Goal: Task Accomplishment & Management: Use online tool/utility

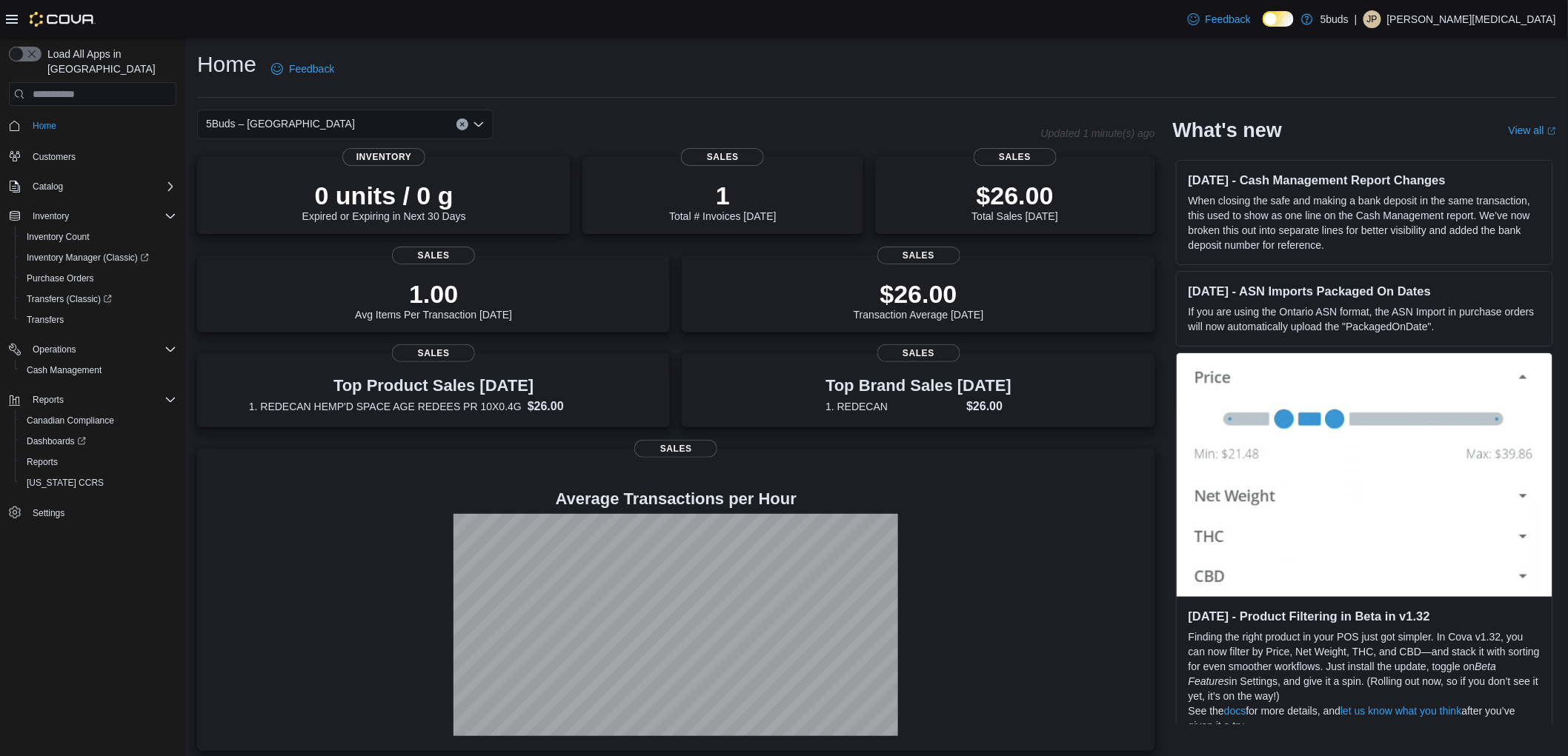
scroll to position [7, 0]
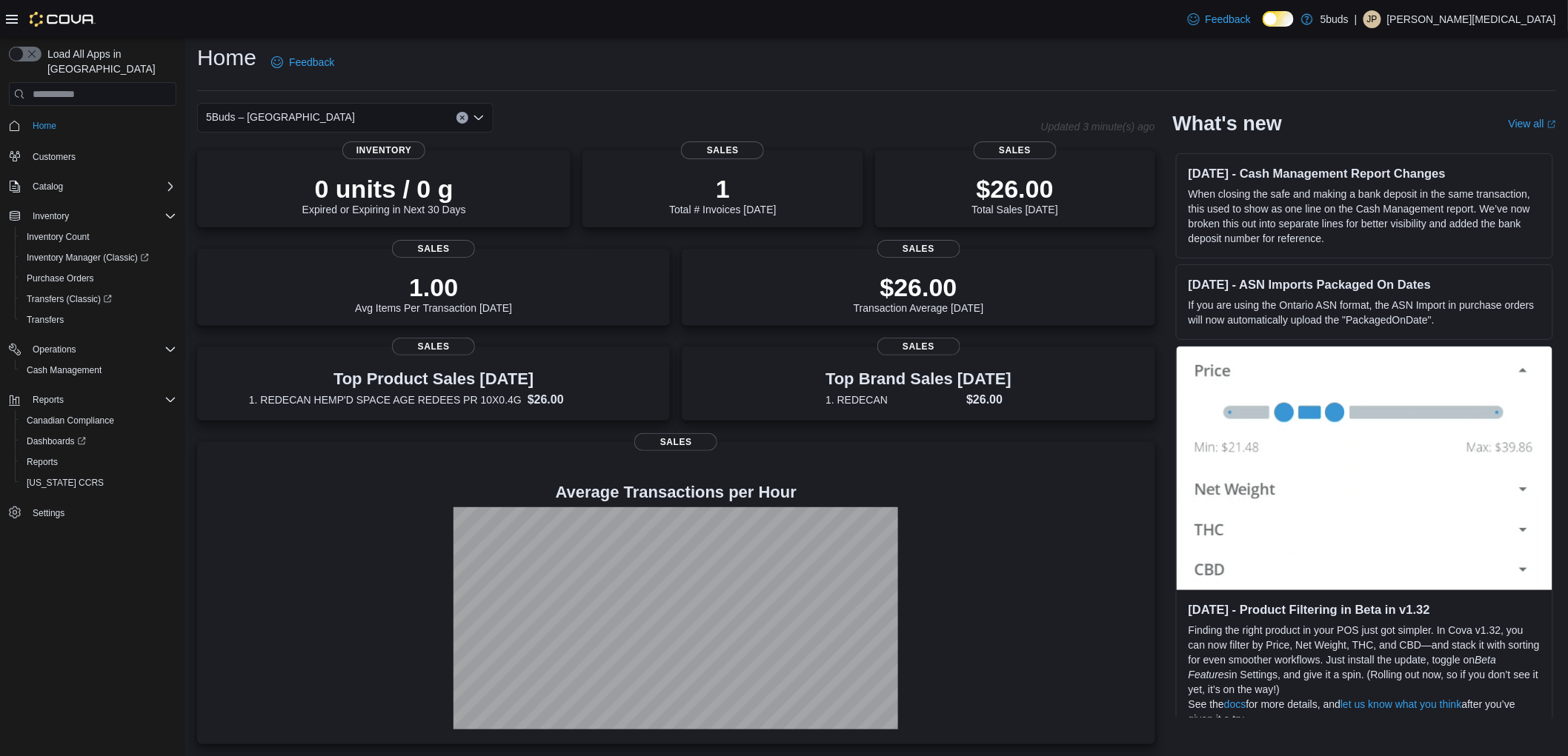
click at [571, 49] on div "Home Feedback" at bounding box center [877, 62] width 1359 height 39
click at [91, 251] on span "Inventory Manager (Classic)" at bounding box center [87, 257] width 122 height 12
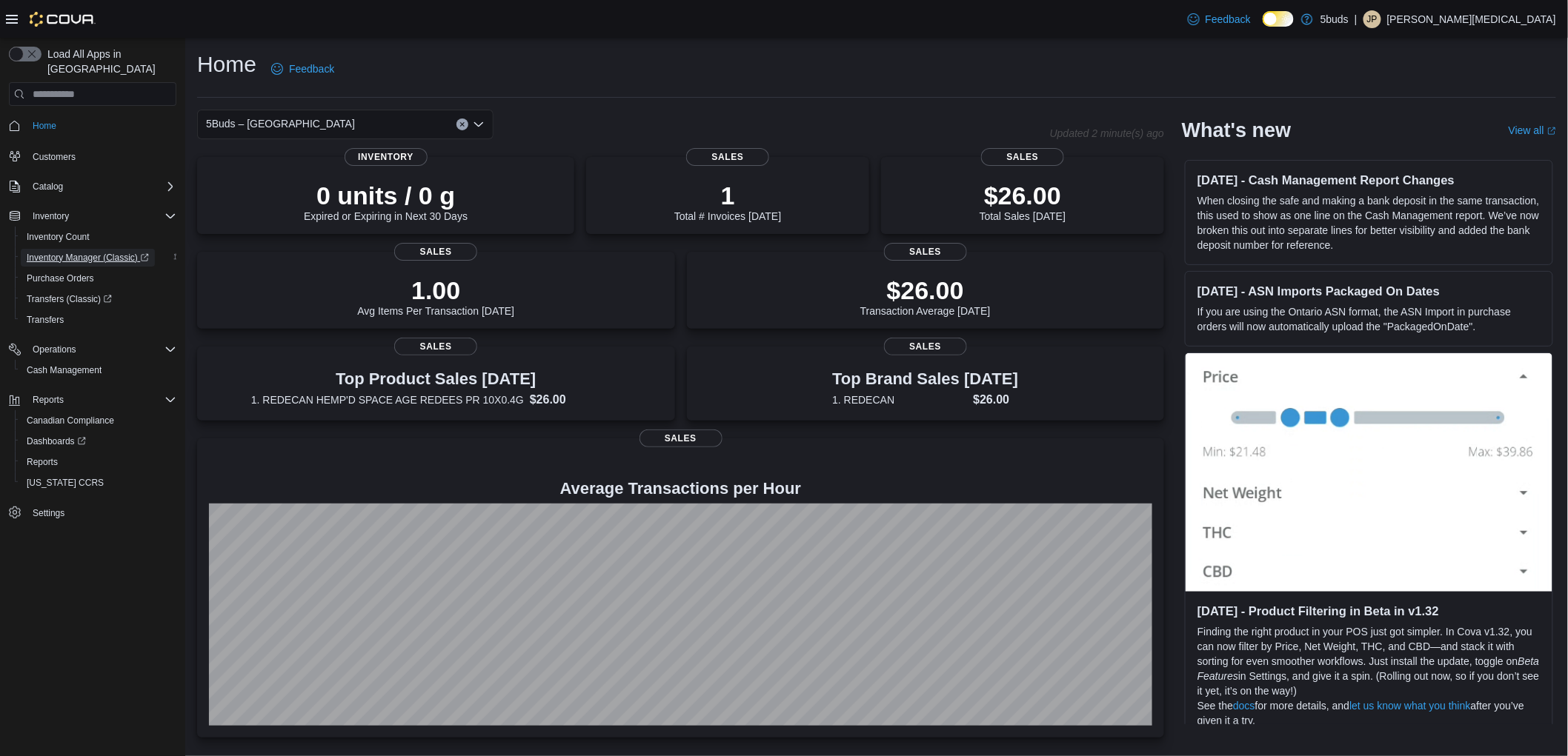
scroll to position [0, 0]
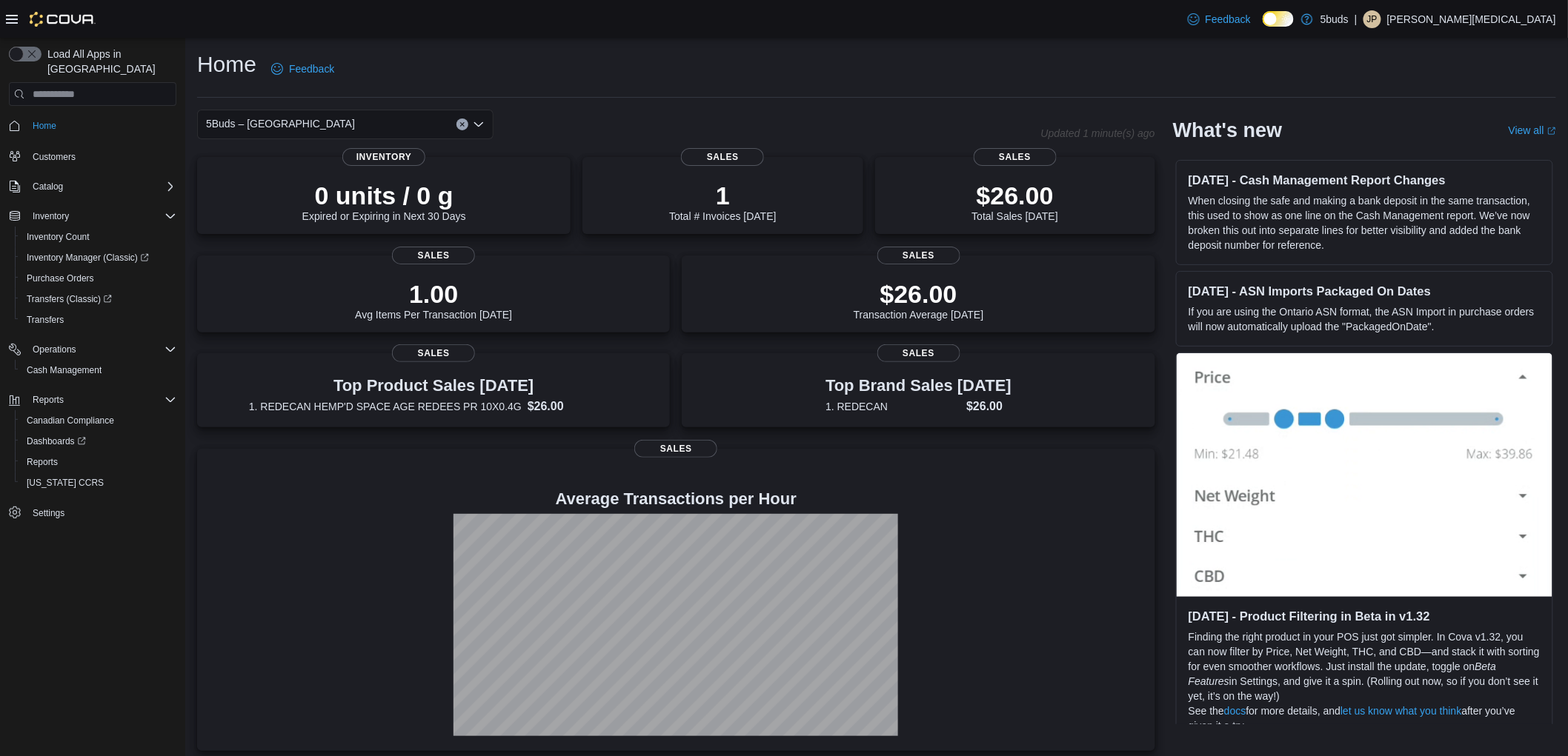
click at [821, 71] on div "Home Feedback" at bounding box center [877, 68] width 1359 height 39
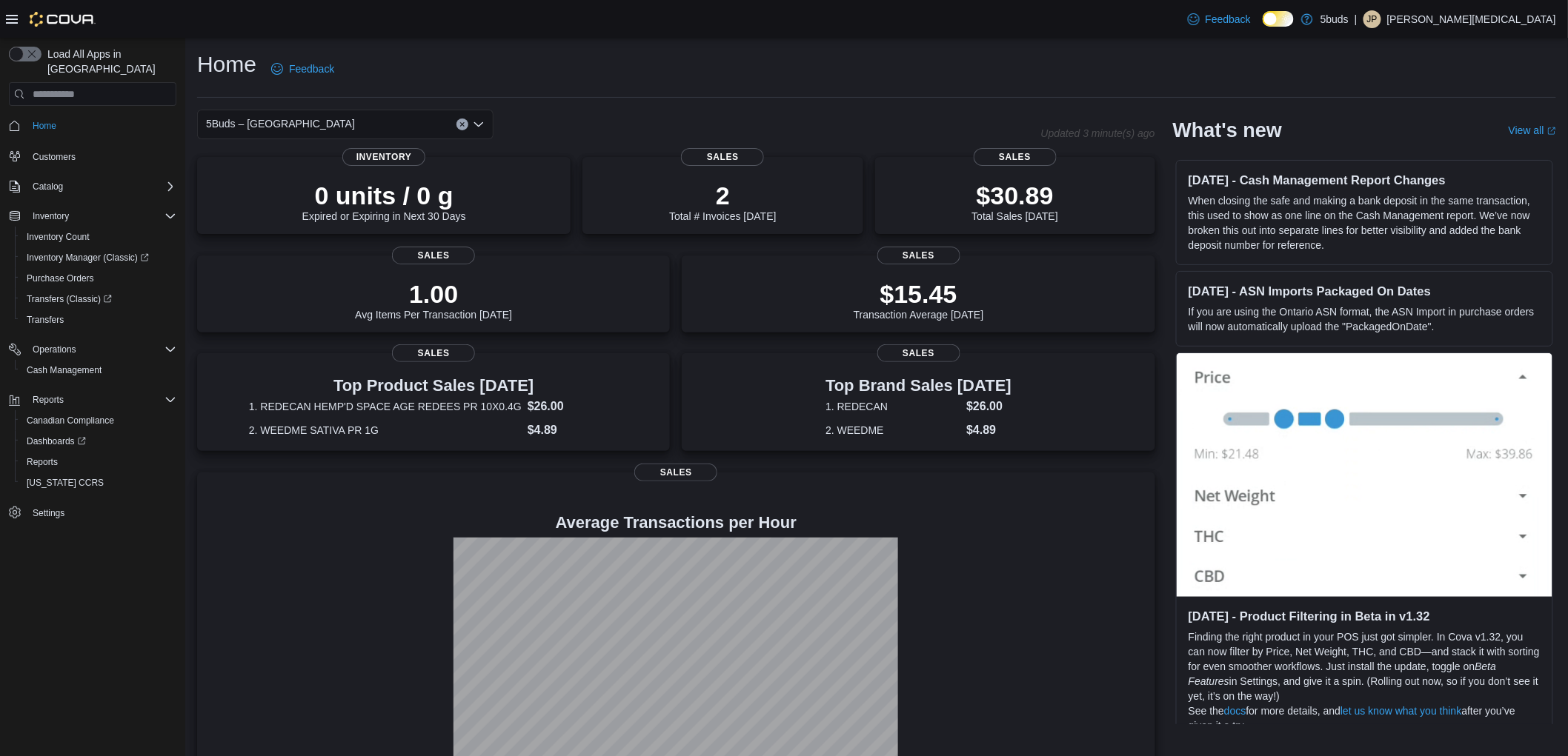
click at [879, 45] on div "Home Feedback 5Buds – North Battleford Updated 3 minute(s) ago 0 units / 0 g Ex…" at bounding box center [877, 412] width 1382 height 749
click at [893, 112] on div "5Buds – [GEOGRAPHIC_DATA]" at bounding box center [619, 124] width 844 height 30
click at [672, 102] on div "Home Feedback 5Buds – North Battleford Updated 4 minute(s) ago 0 units / 0 g Ex…" at bounding box center [877, 412] width 1382 height 749
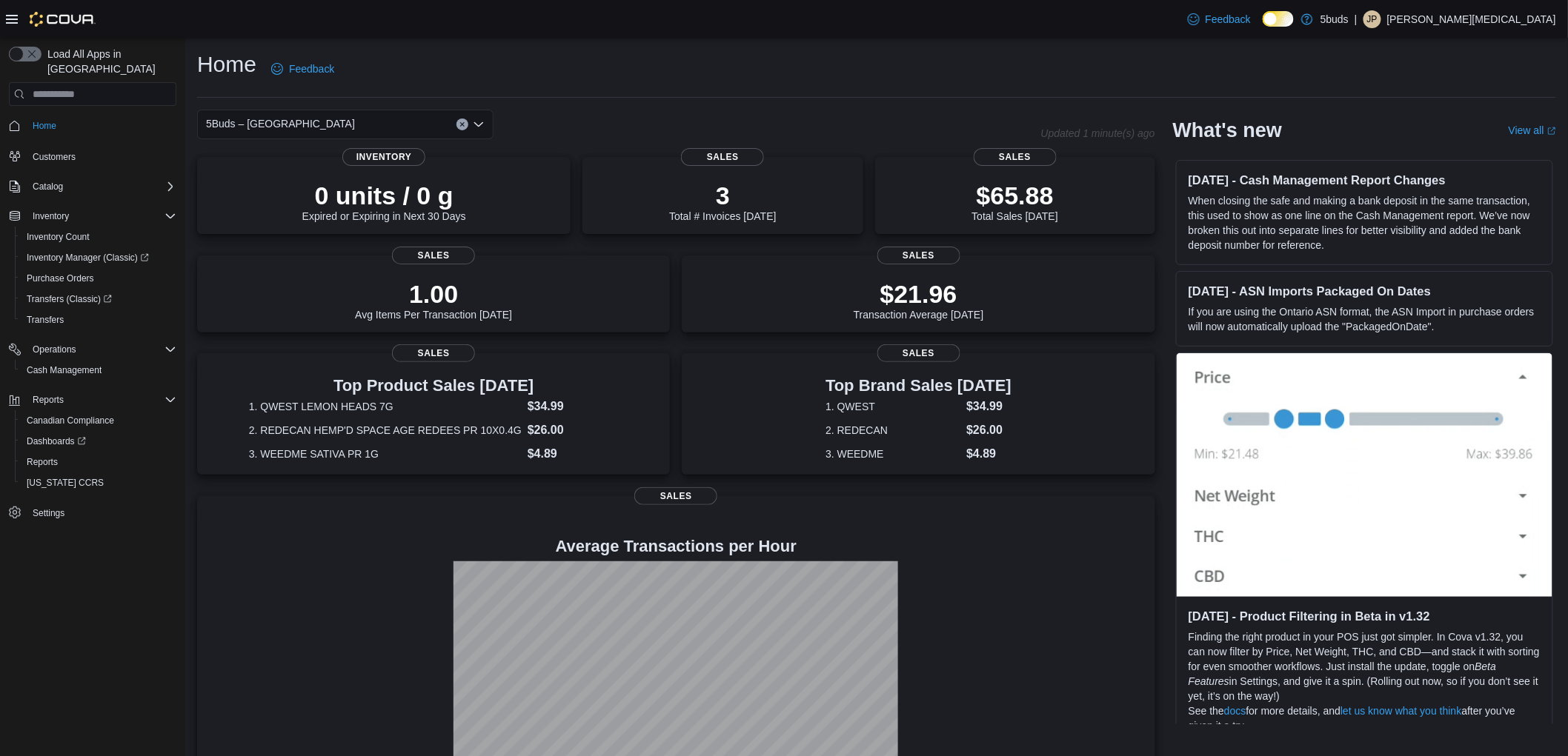
click at [758, 83] on div "Home Feedback" at bounding box center [877, 68] width 1359 height 39
click at [907, 31] on div "Feedback Dark Mode 5buds | JP [PERSON_NAME][MEDICAL_DATA]" at bounding box center [784, 19] width 1568 height 38
click at [679, 53] on div "Home Feedback" at bounding box center [877, 68] width 1359 height 39
click at [766, 97] on hr at bounding box center [877, 97] width 1359 height 1
click at [1079, 83] on div "Home Feedback" at bounding box center [877, 68] width 1359 height 39
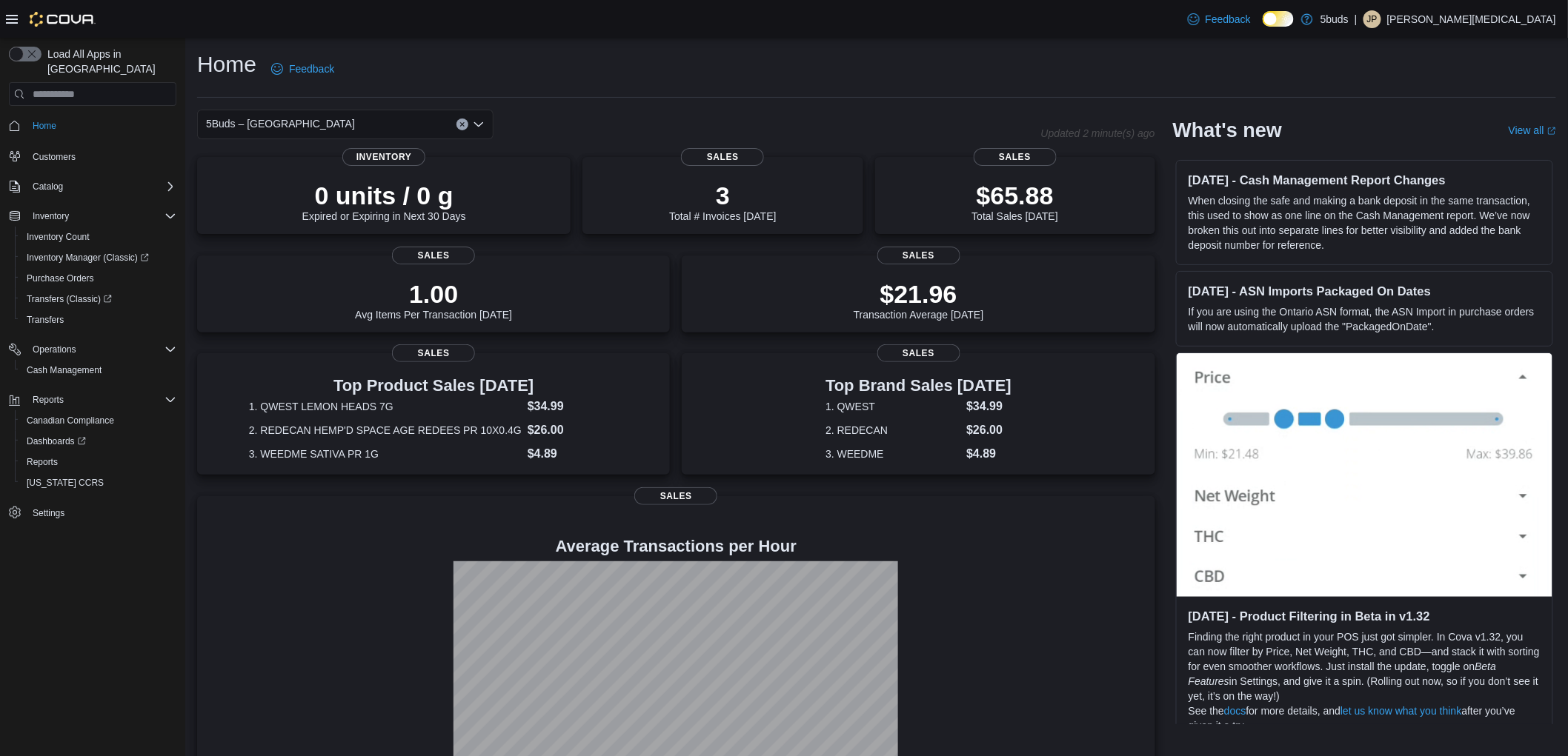
click at [307, 112] on div "5Buds – [GEOGRAPHIC_DATA]" at bounding box center [345, 124] width 296 height 30
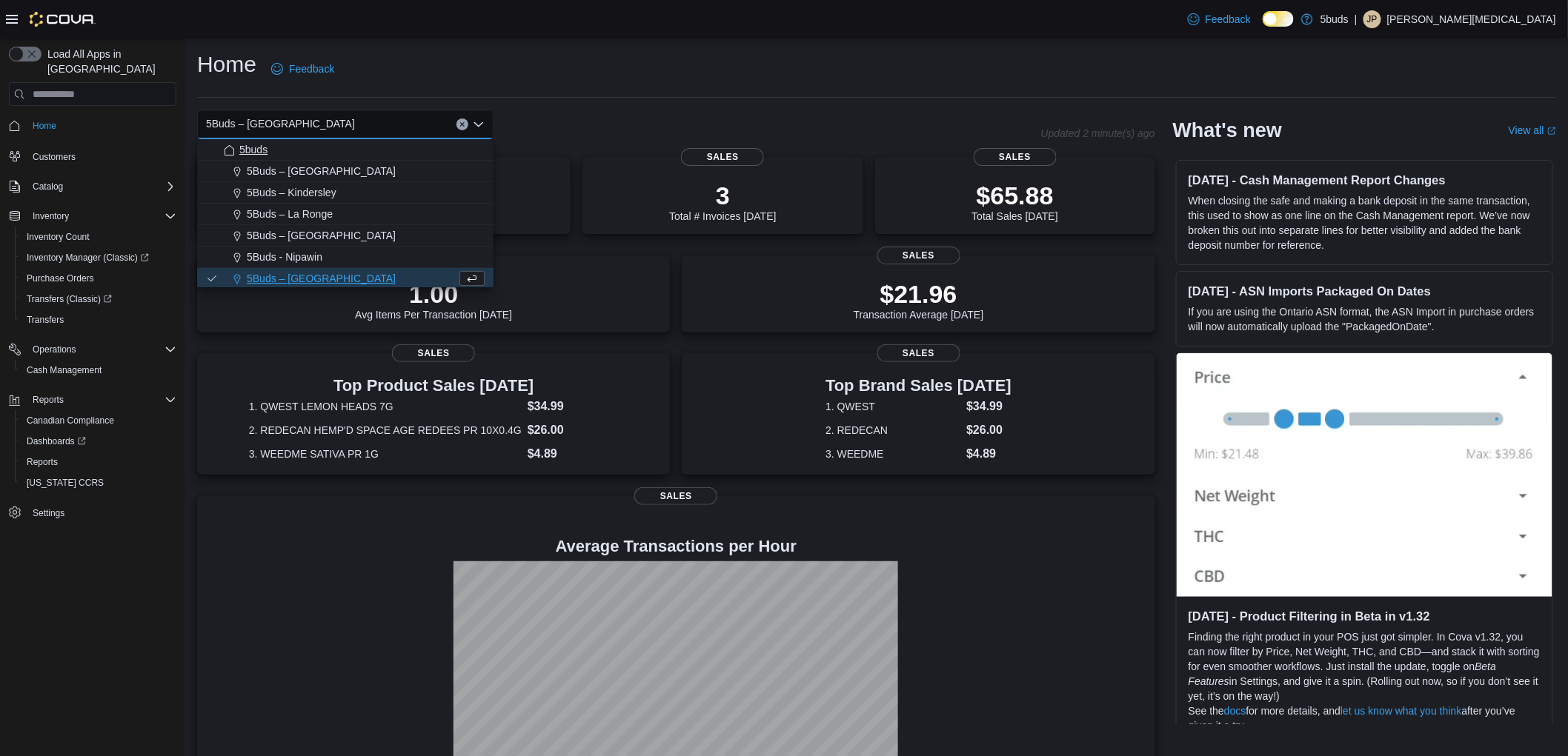
click at [273, 152] on div "5buds" at bounding box center [355, 149] width 261 height 15
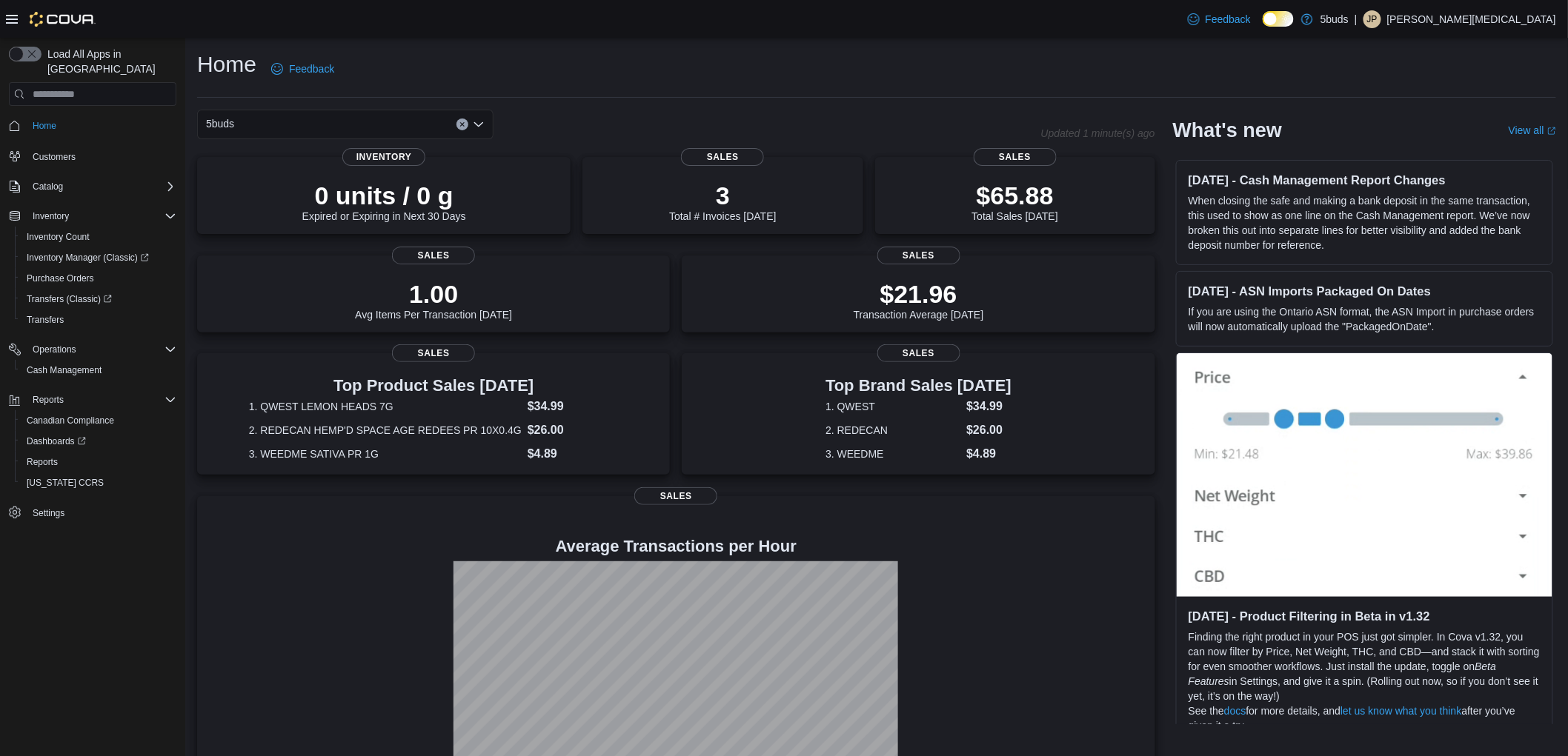
click at [340, 122] on div "5buds" at bounding box center [345, 124] width 296 height 30
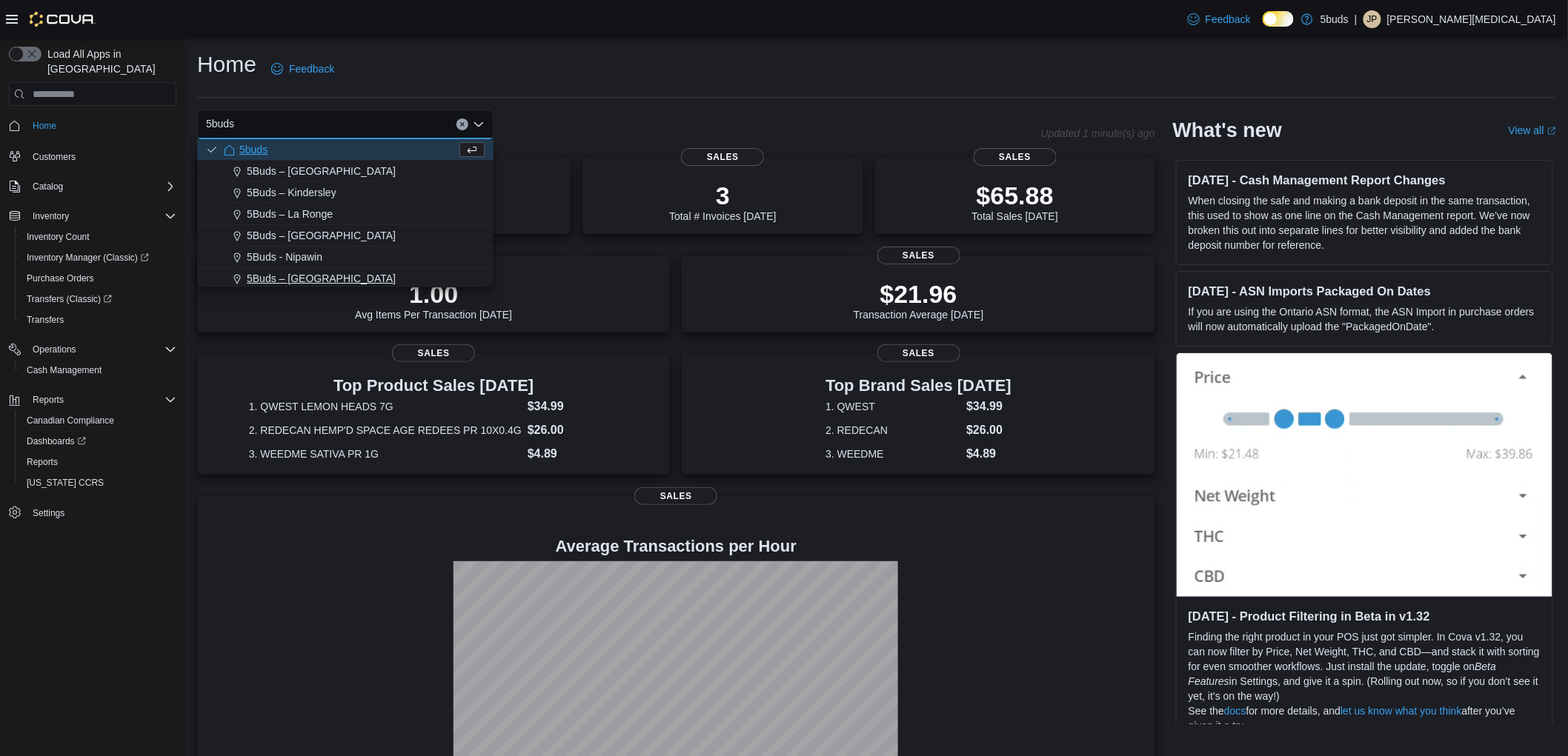
click at [308, 277] on span "5Buds – [GEOGRAPHIC_DATA]" at bounding box center [321, 278] width 149 height 15
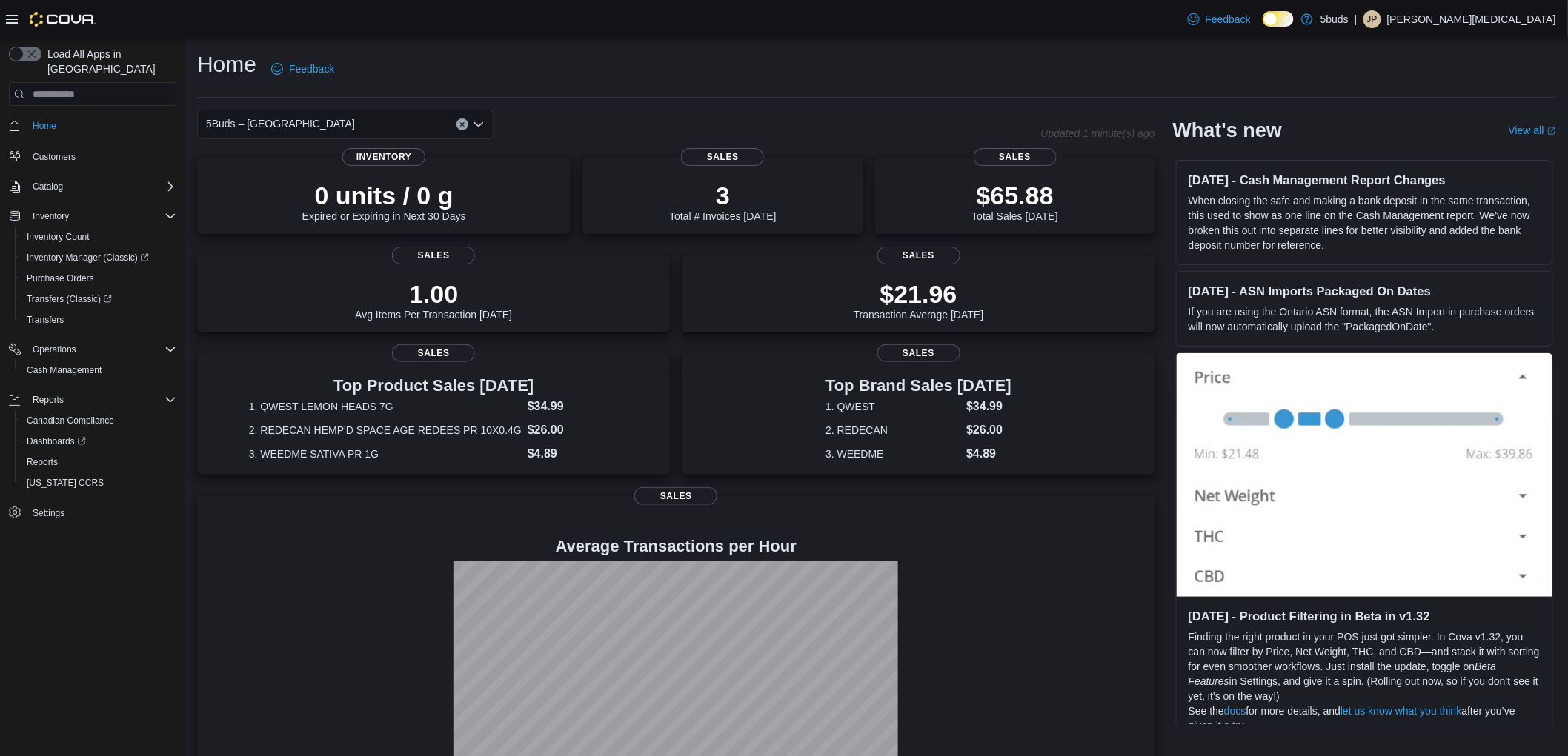
click at [815, 98] on div "Home Feedback 5Buds – North Battleford Combo box. Selected. 5Buds – [GEOGRAPHIC…" at bounding box center [877, 424] width 1382 height 773
click at [561, 42] on div "Home Feedback 5Buds – North Battleford Updated 4 minute(s) ago 0 units / 0 g Ex…" at bounding box center [877, 424] width 1382 height 773
click at [109, 249] on span "Inventory Manager (Classic)" at bounding box center [87, 258] width 122 height 18
click at [1004, 69] on div "Home Feedback" at bounding box center [877, 68] width 1359 height 39
drag, startPoint x: 834, startPoint y: 107, endPoint x: 1169, endPoint y: 0, distance: 351.7
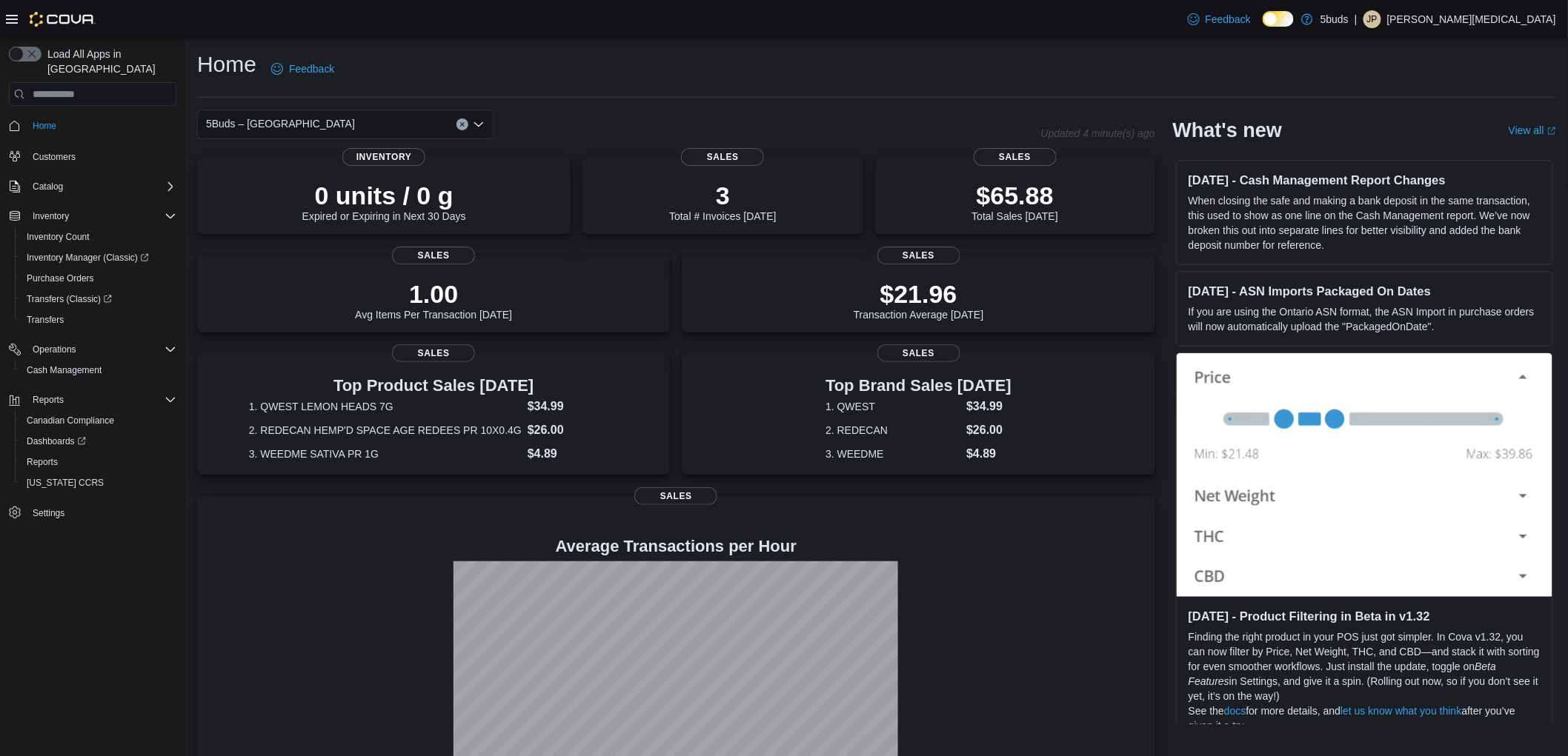
click at [854, 98] on div "Home Feedback 5Buds – North Battleford Updated 4 minute(s) ago 0 units / 0 g Ex…" at bounding box center [877, 424] width 1382 height 773
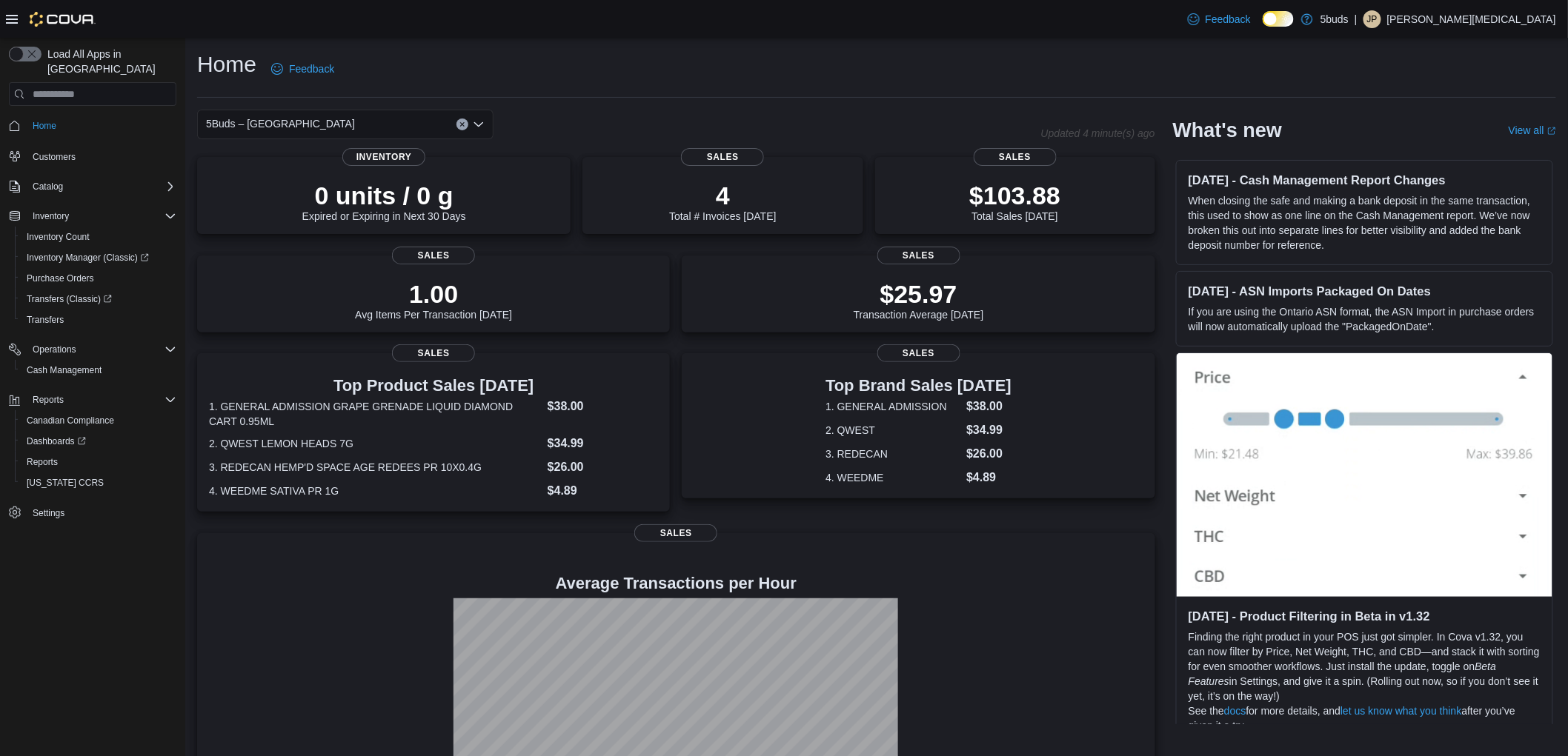
click at [329, 123] on div "5Buds – [GEOGRAPHIC_DATA]" at bounding box center [345, 124] width 296 height 30
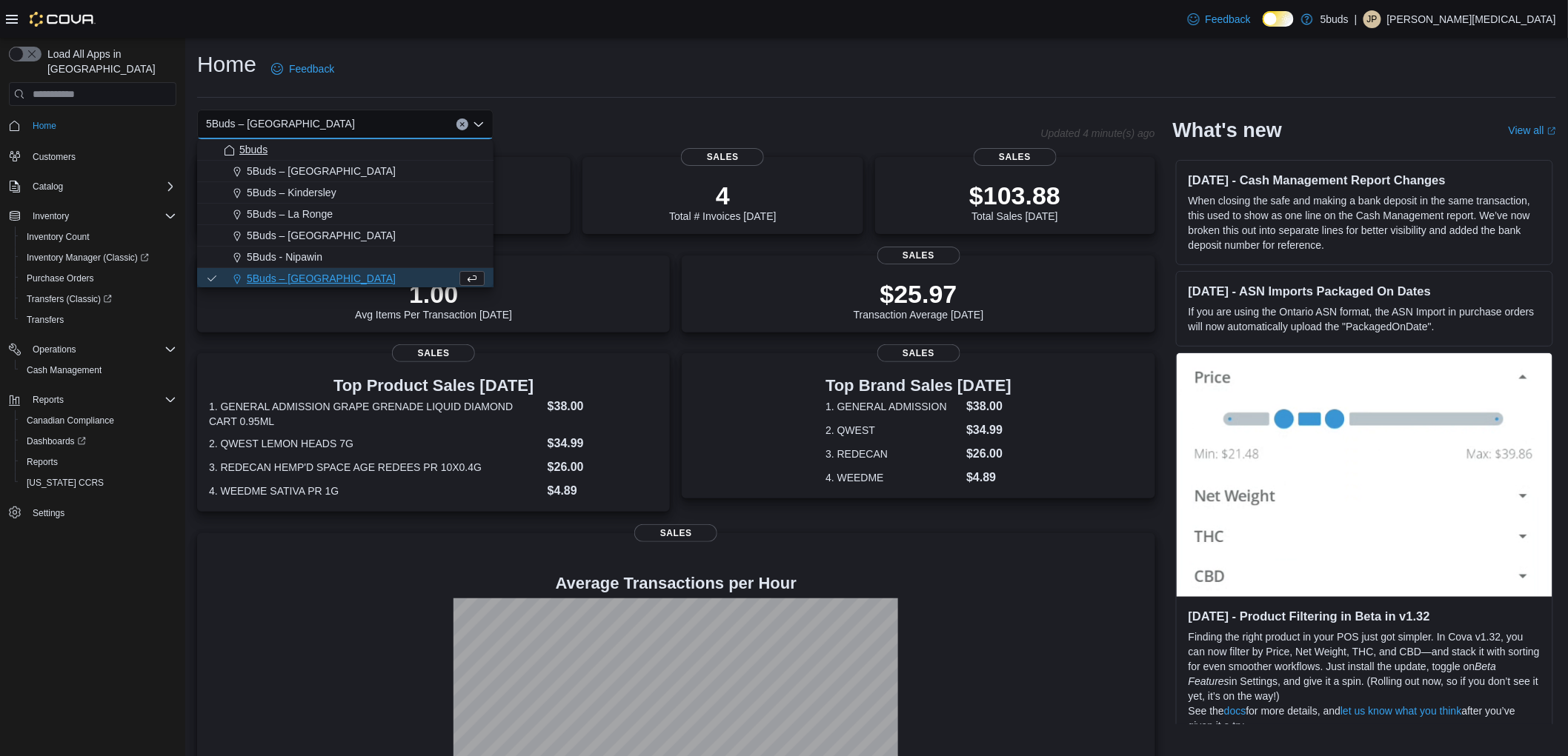
click at [289, 150] on div "5buds" at bounding box center [355, 149] width 261 height 15
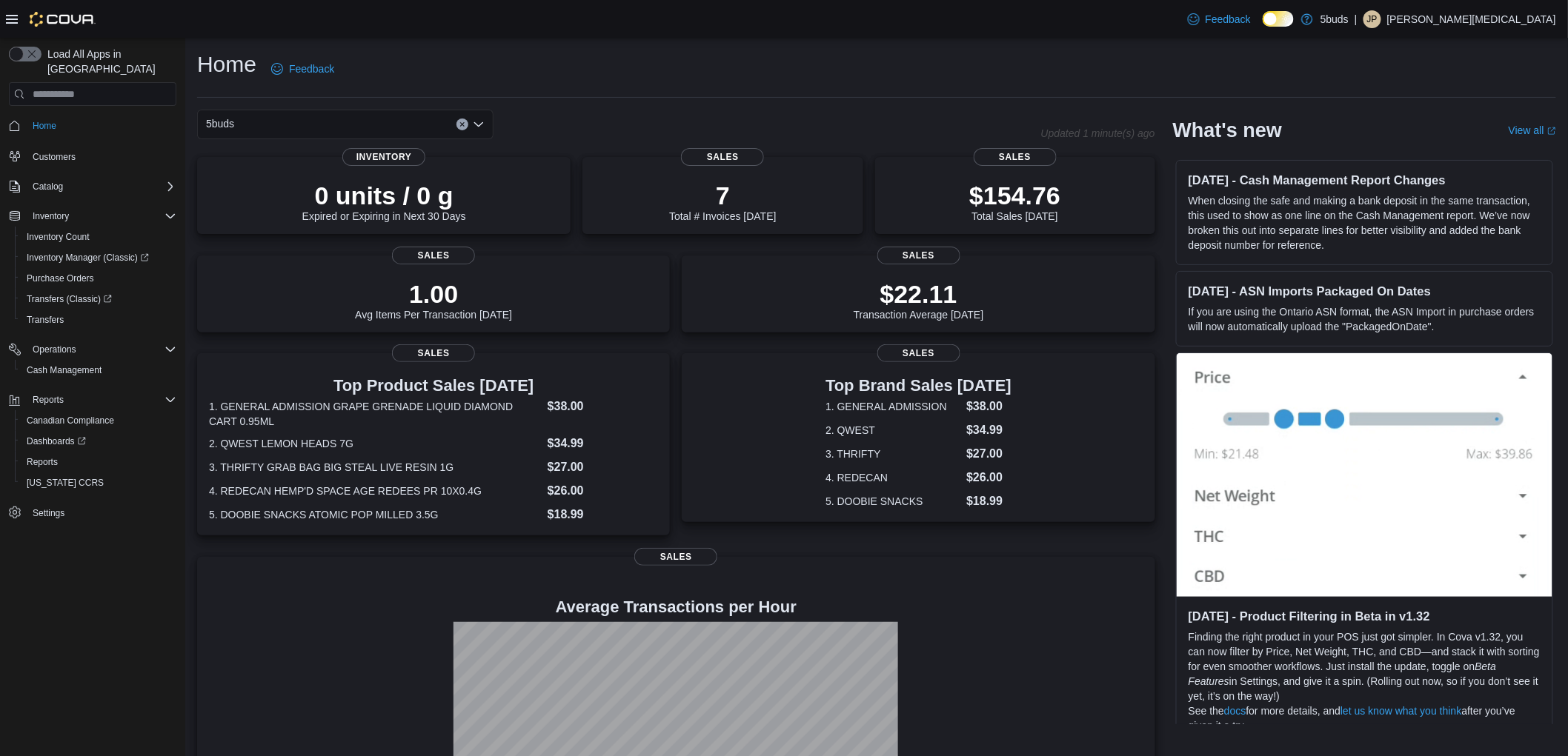
click at [242, 130] on div "5buds" at bounding box center [345, 124] width 296 height 30
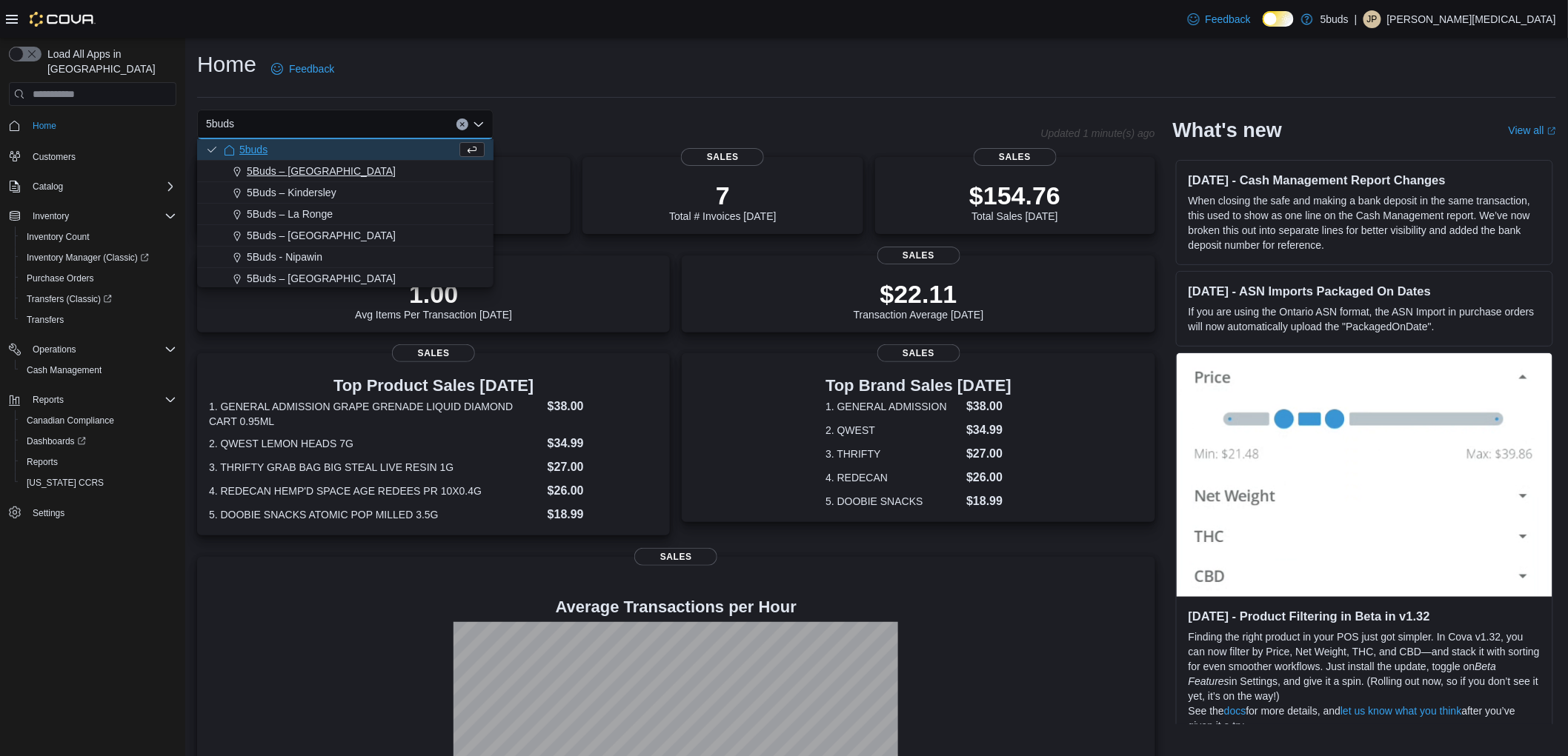
click at [312, 174] on span "5Buds – [GEOGRAPHIC_DATA]" at bounding box center [321, 171] width 149 height 15
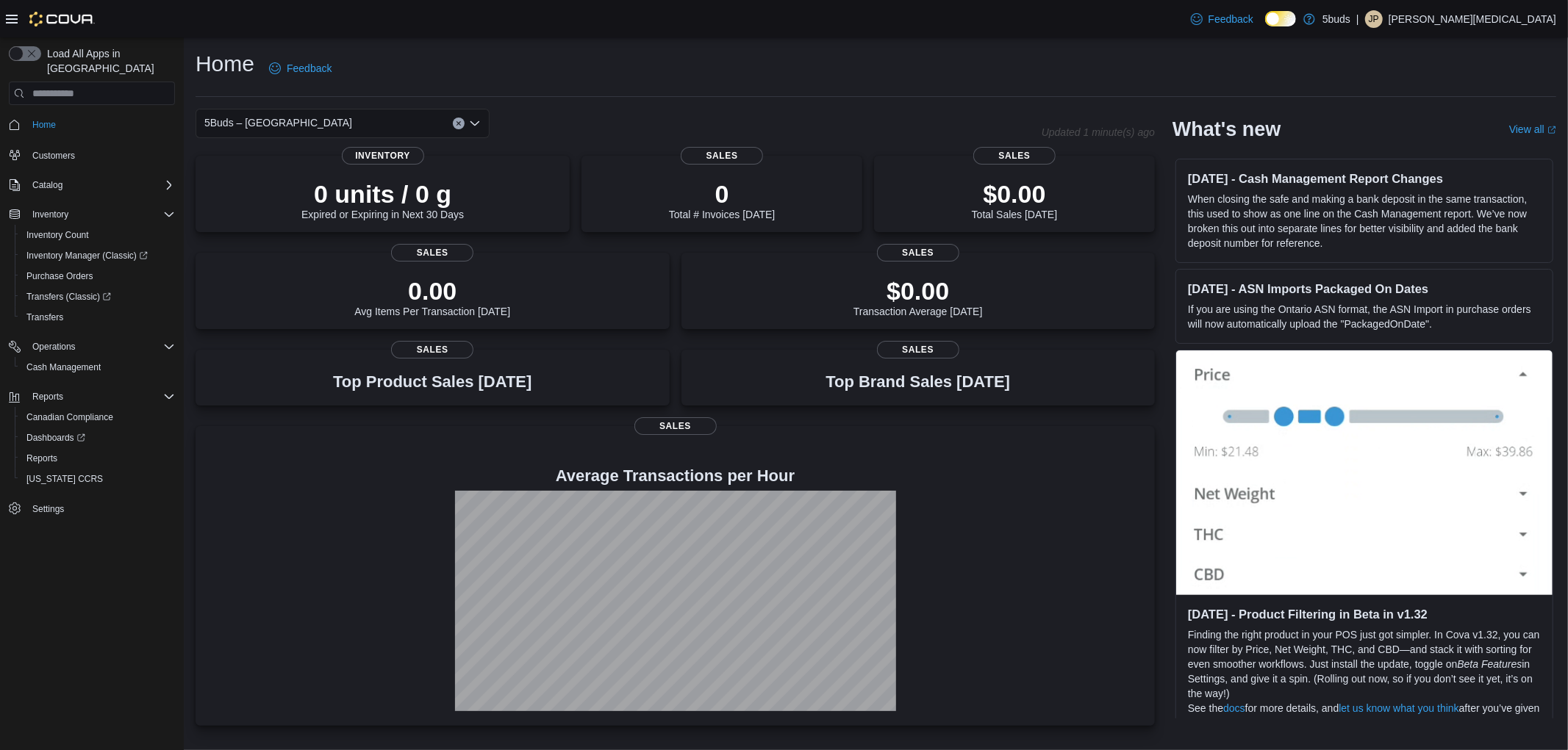
click at [328, 128] on div "5Buds – [GEOGRAPHIC_DATA]" at bounding box center [342, 123] width 294 height 30
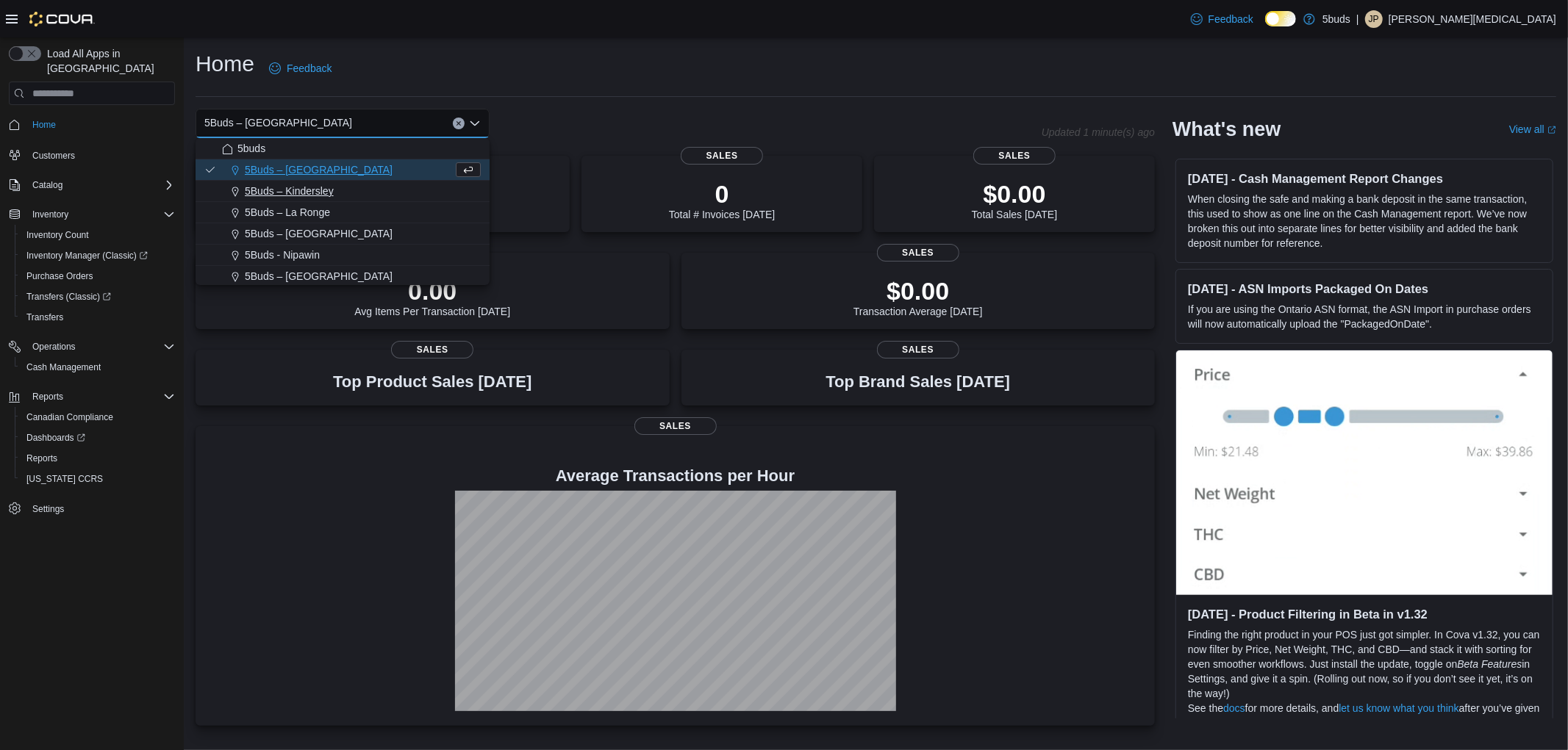
click at [340, 196] on div "5Buds – Kindersley" at bounding box center [352, 191] width 259 height 15
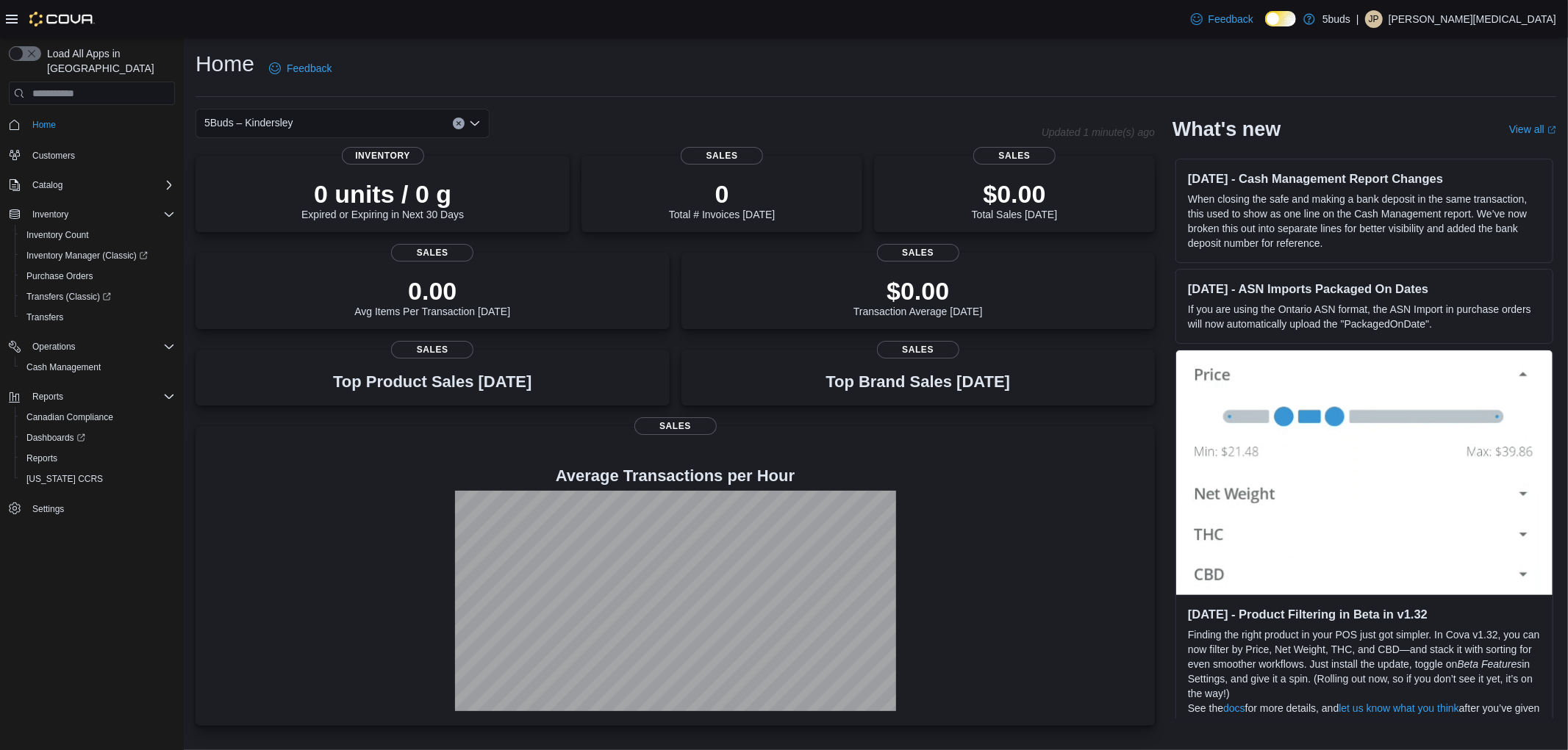
click at [357, 119] on div "5Buds – Kindersley Combo box. Selected. 5Buds – Kindersley. Press Backspace to …" at bounding box center [342, 123] width 294 height 30
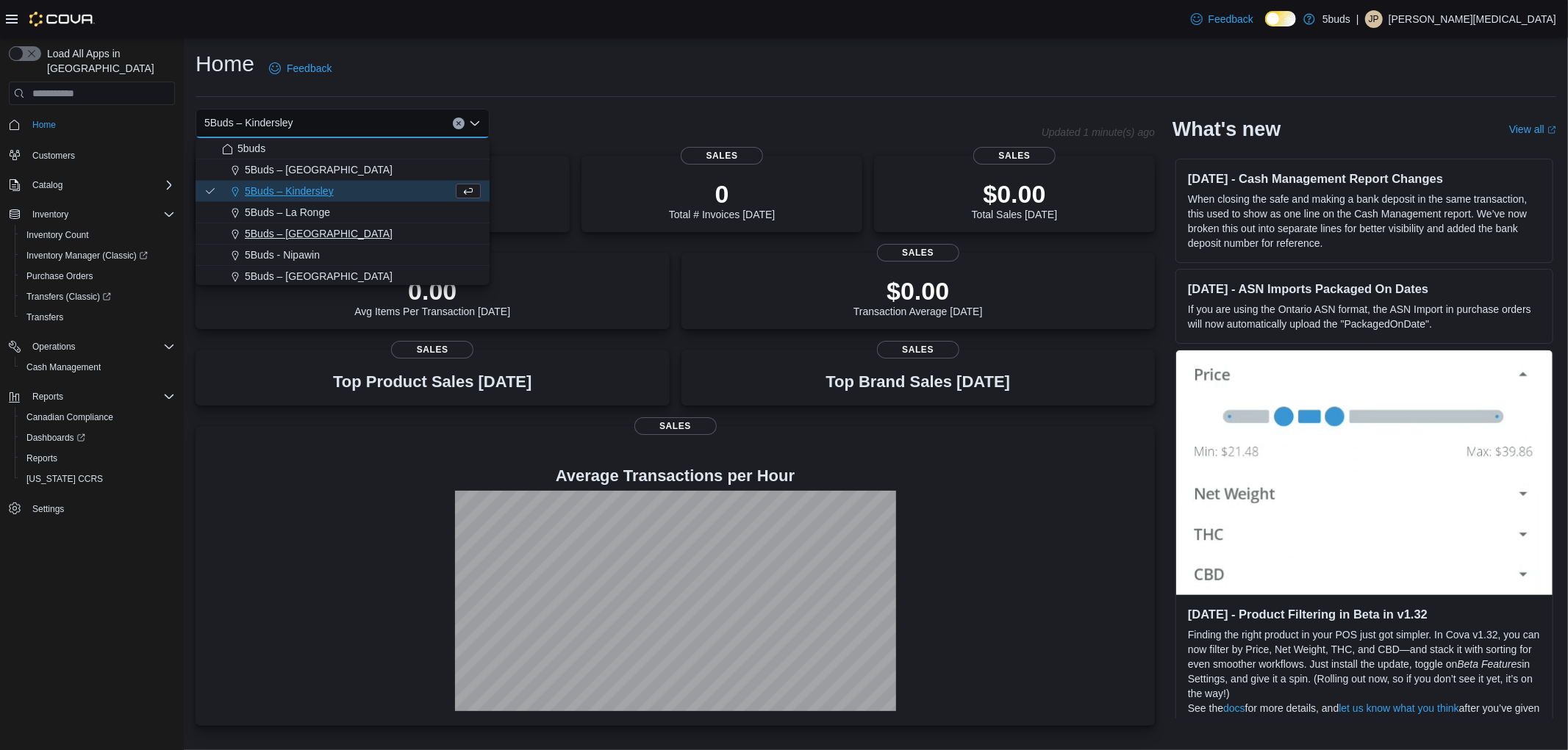
click at [339, 231] on span "5Buds – [GEOGRAPHIC_DATA]" at bounding box center [318, 233] width 147 height 15
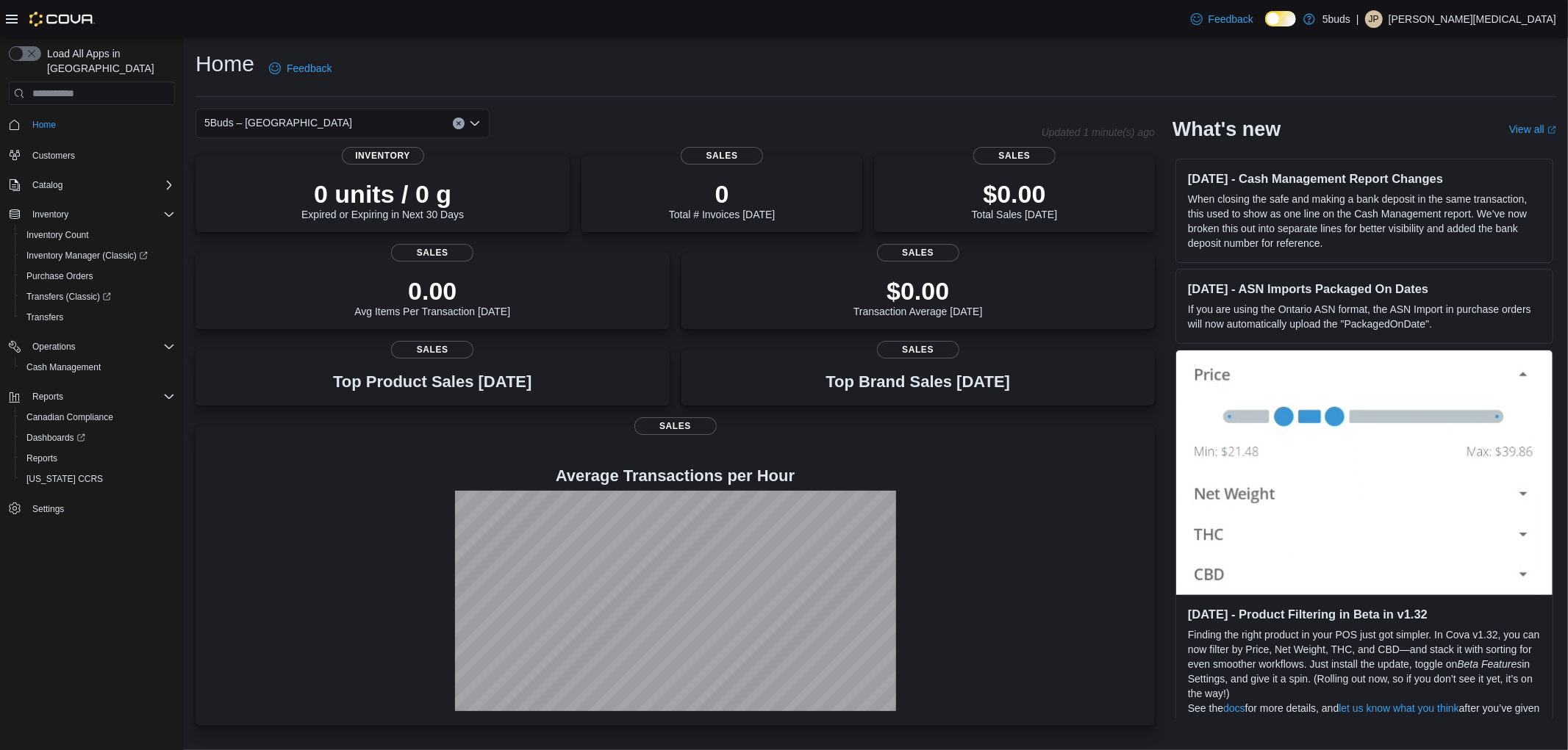
click at [353, 118] on div "5Buds – [GEOGRAPHIC_DATA] box. Selected. 5Buds – [GEOGRAPHIC_DATA]. Press Backs…" at bounding box center [342, 123] width 294 height 30
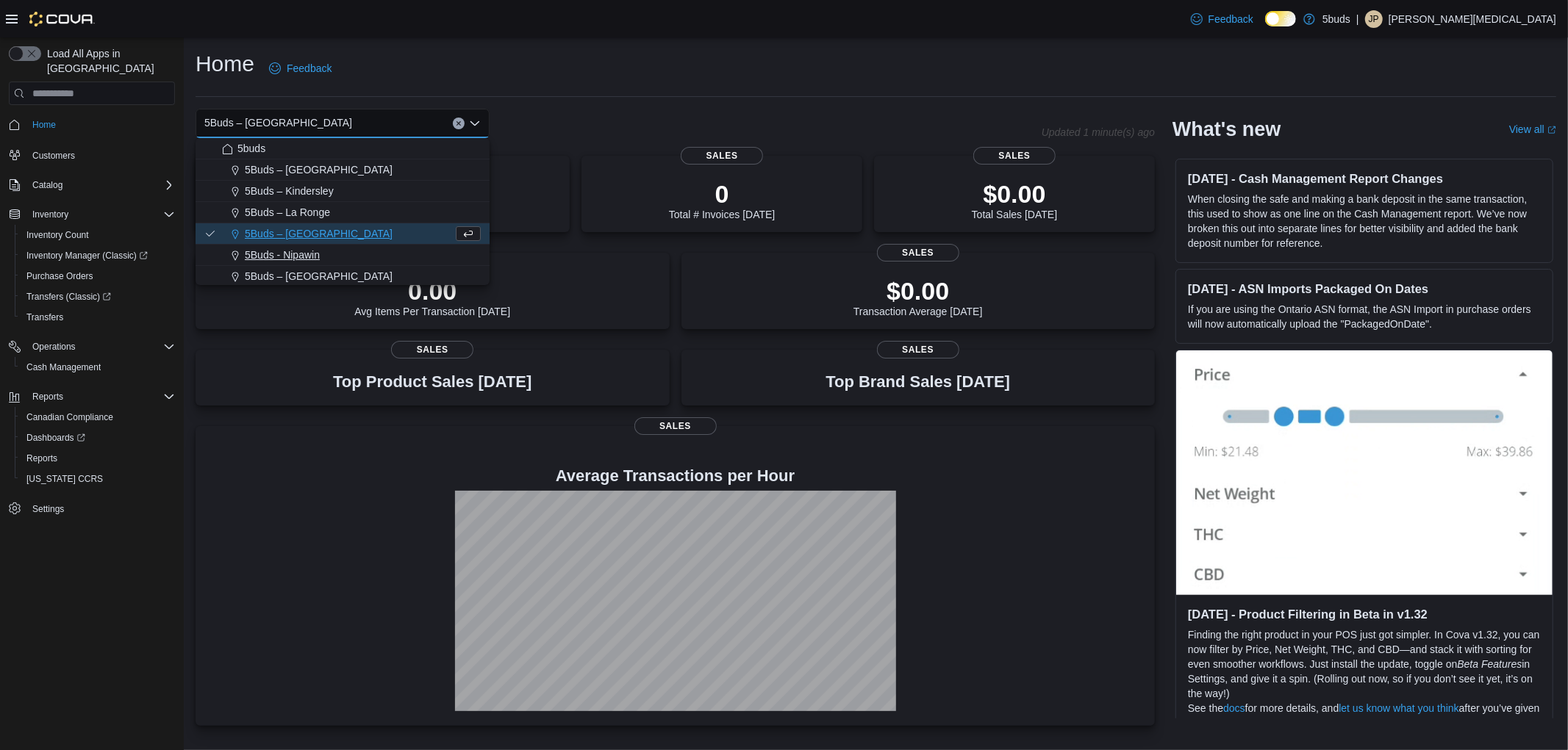
click at [321, 258] on div "5Buds - Nipawin" at bounding box center [352, 255] width 259 height 15
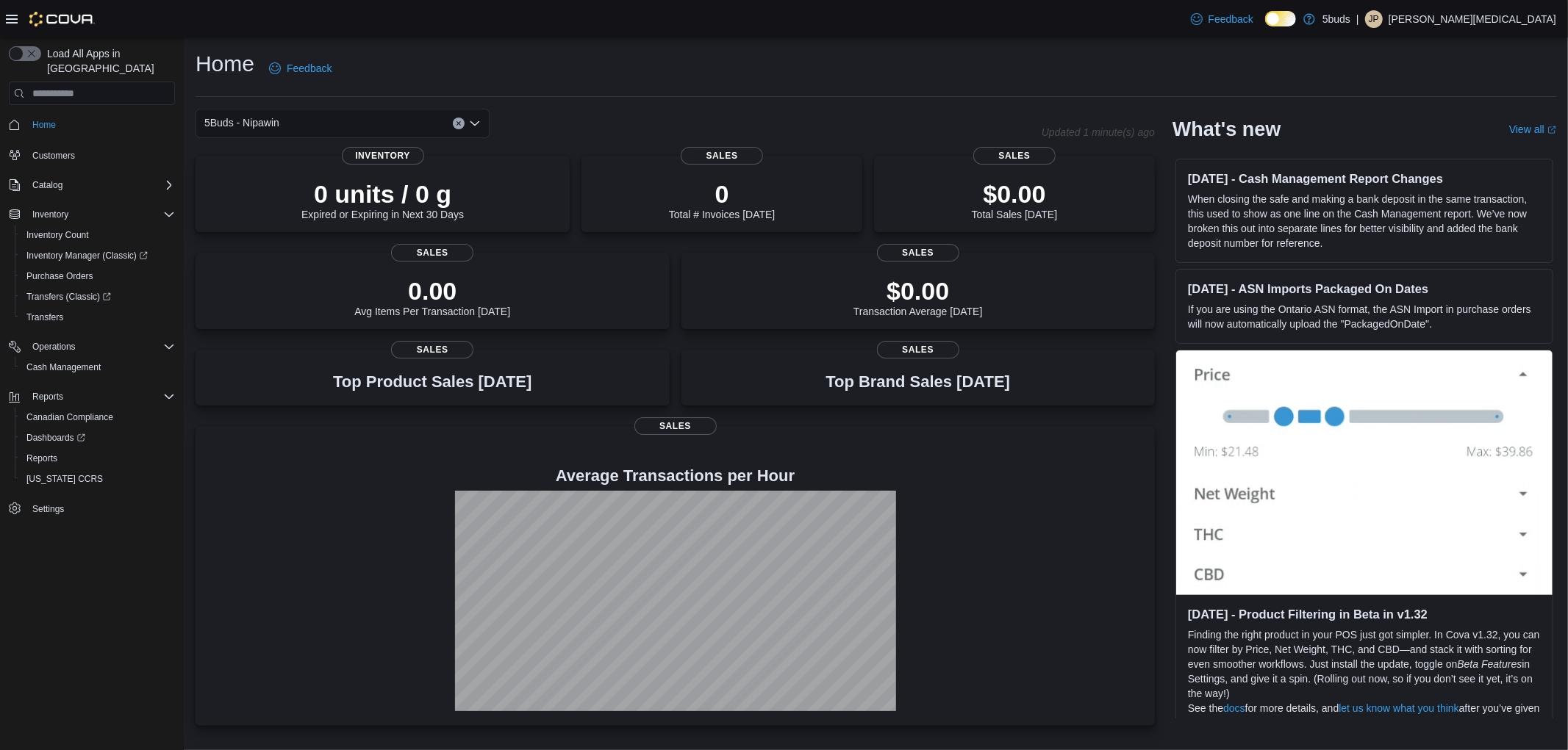
click at [344, 127] on div "5Buds - Nipawin" at bounding box center [342, 123] width 294 height 30
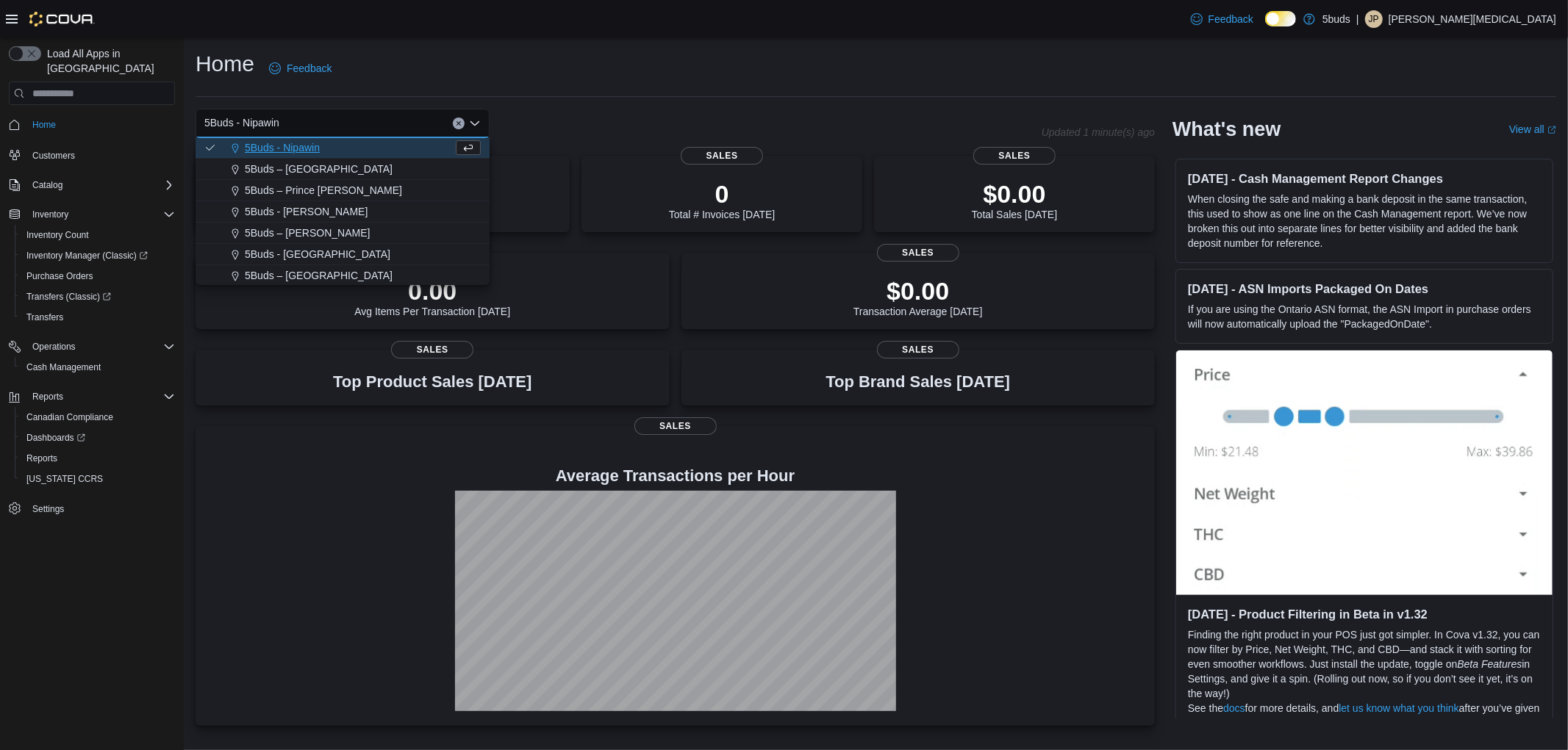
scroll to position [108, 0]
click at [327, 209] on div "5Buds - [PERSON_NAME]" at bounding box center [352, 210] width 259 height 15
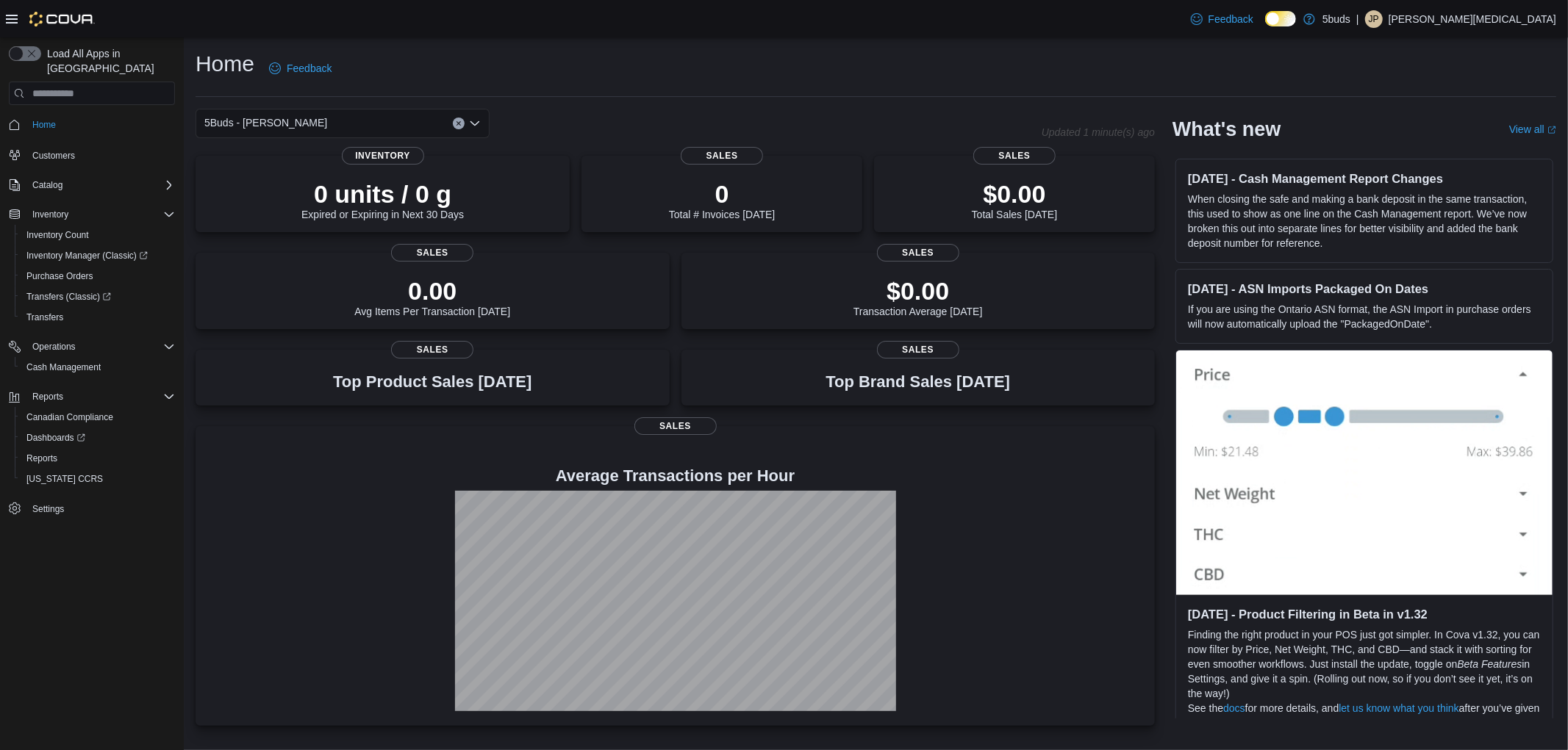
click at [358, 122] on div "5Buds - [PERSON_NAME] Combo box. Selected. 5Buds - [GEOGRAPHIC_DATA]. Press Bac…" at bounding box center [342, 123] width 294 height 30
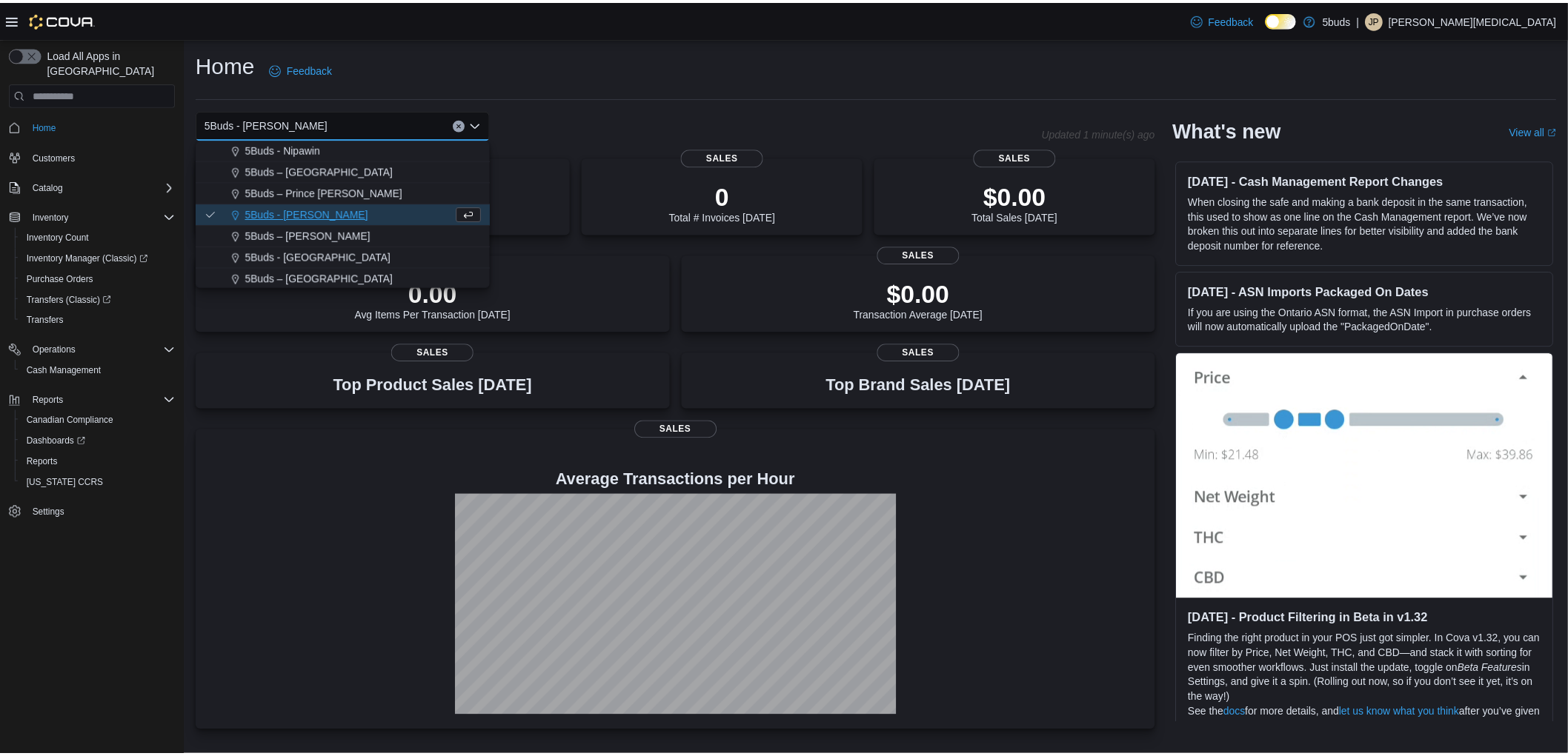
scroll to position [109, 0]
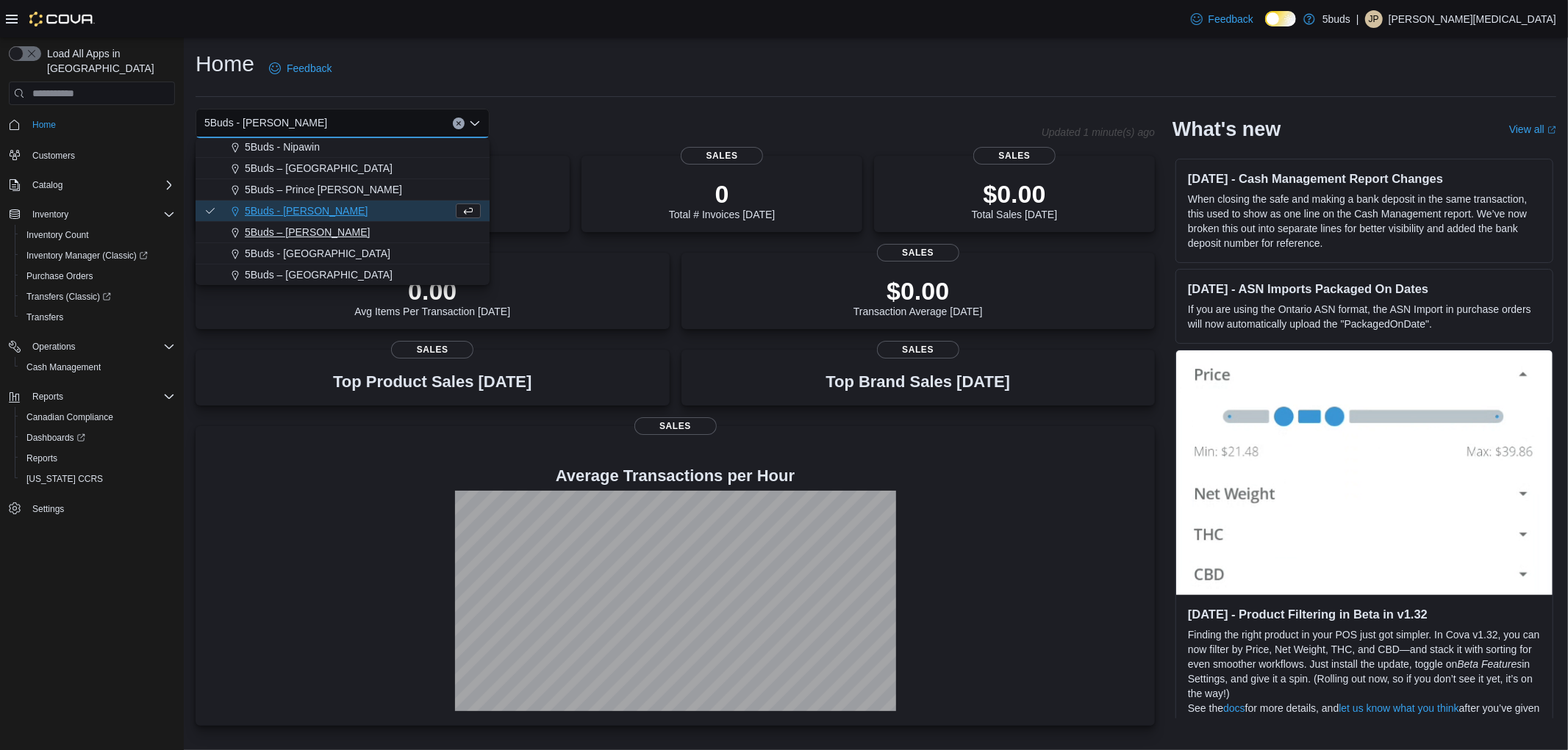
click at [312, 239] on button "5Buds – [PERSON_NAME]" at bounding box center [342, 232] width 294 height 21
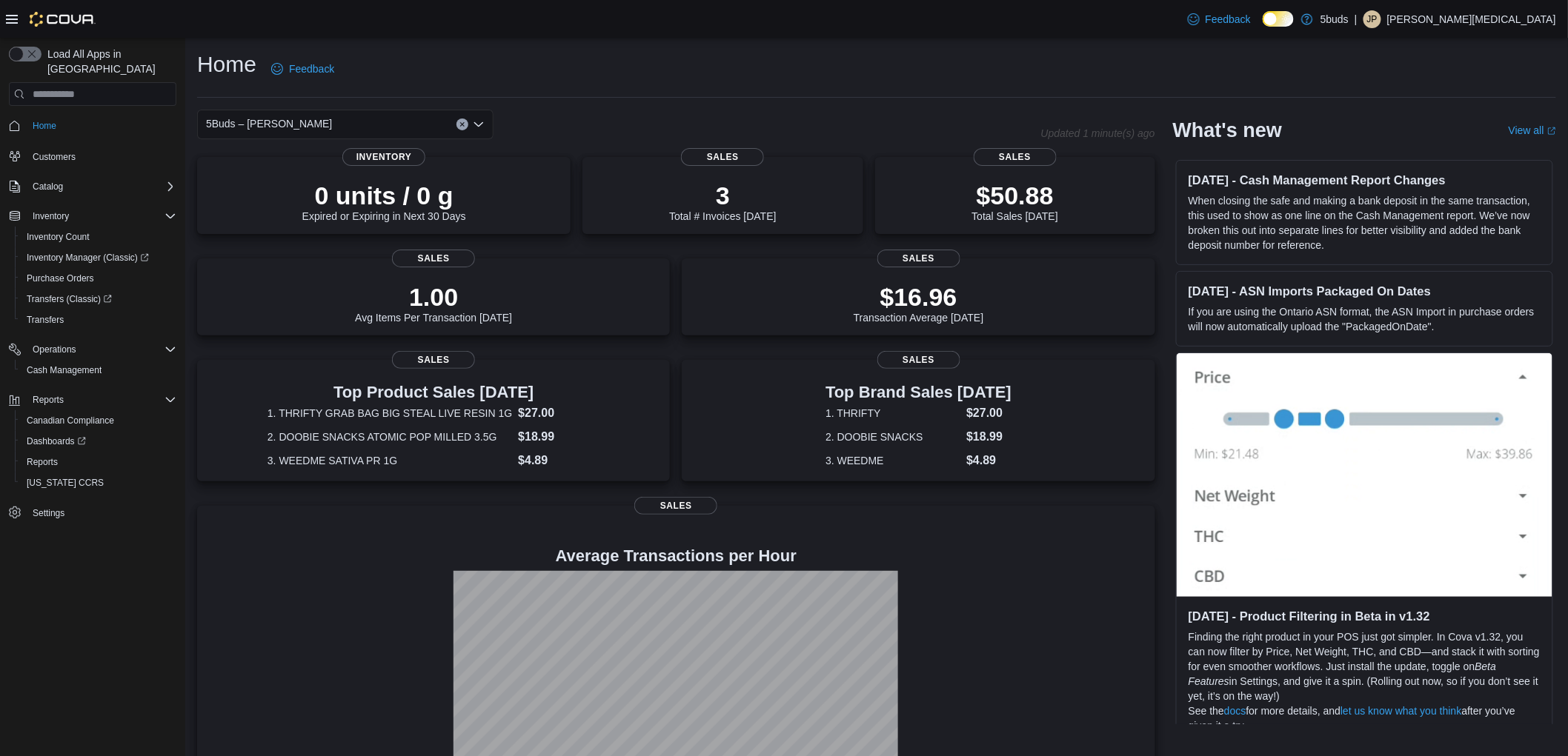
click at [404, 126] on div "5Buds – [PERSON_NAME]" at bounding box center [345, 124] width 296 height 30
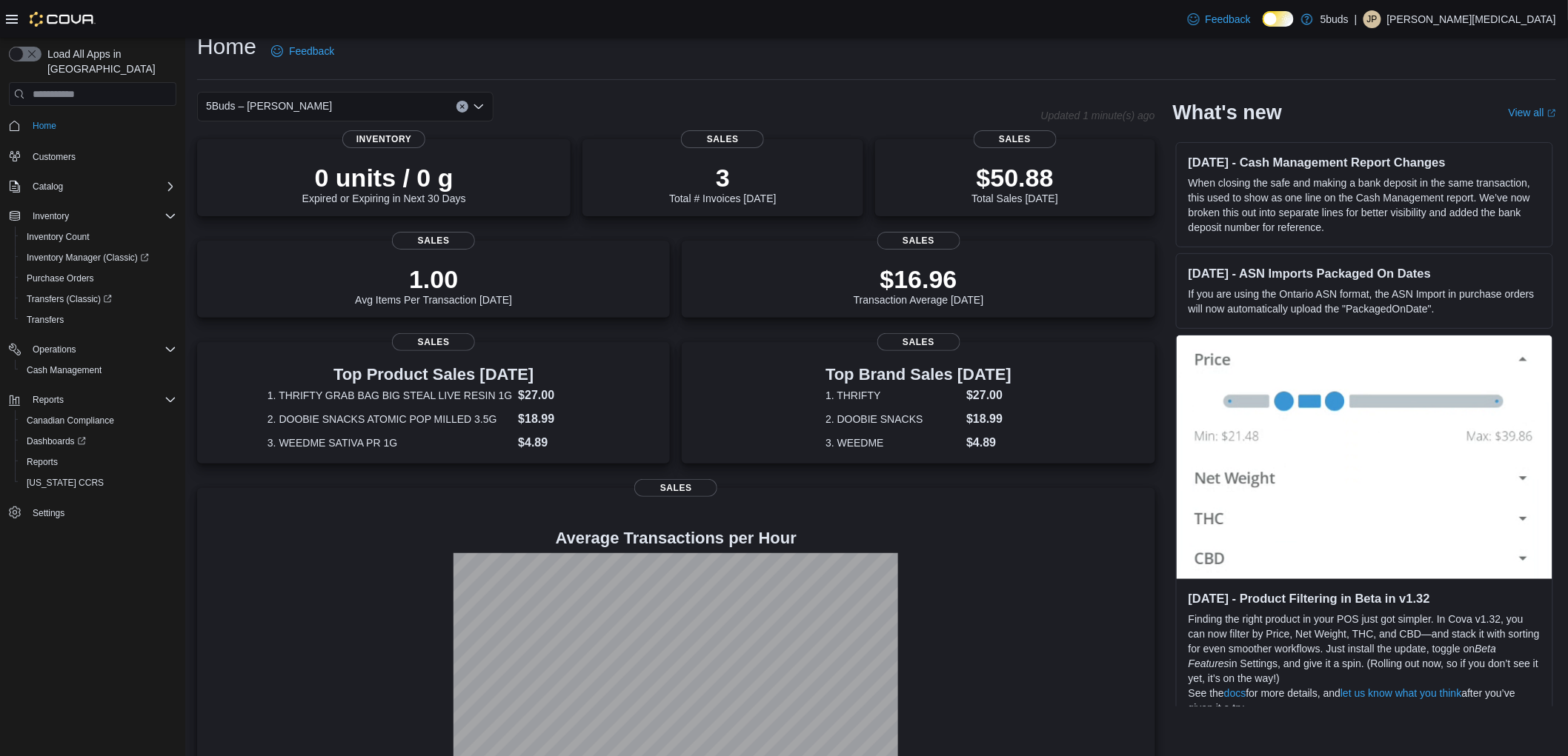
scroll to position [69, 0]
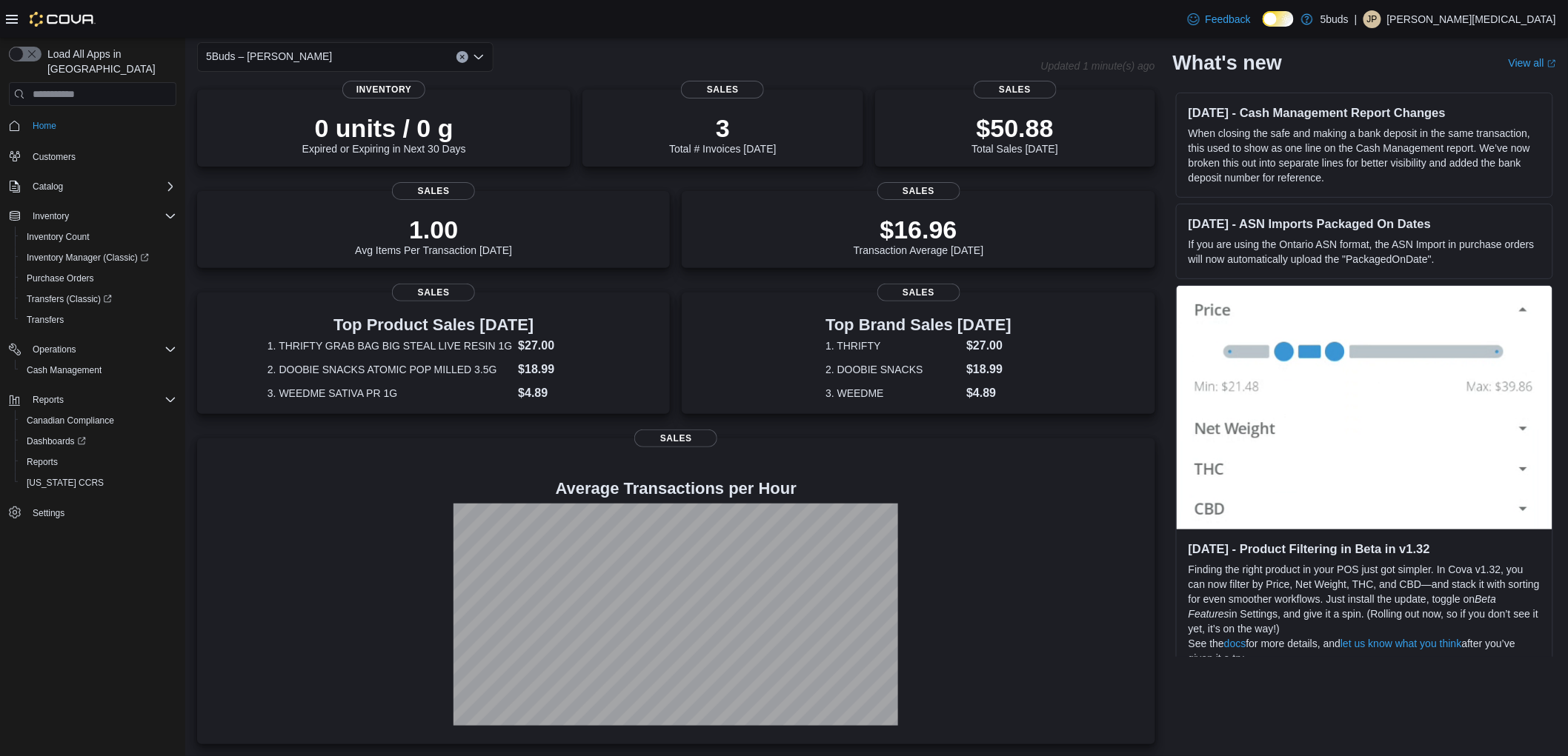
click at [347, 50] on div "5Buds – [PERSON_NAME] Combo box. Selected. 5Buds – [PERSON_NAME]. Press Backspa…" at bounding box center [345, 57] width 296 height 30
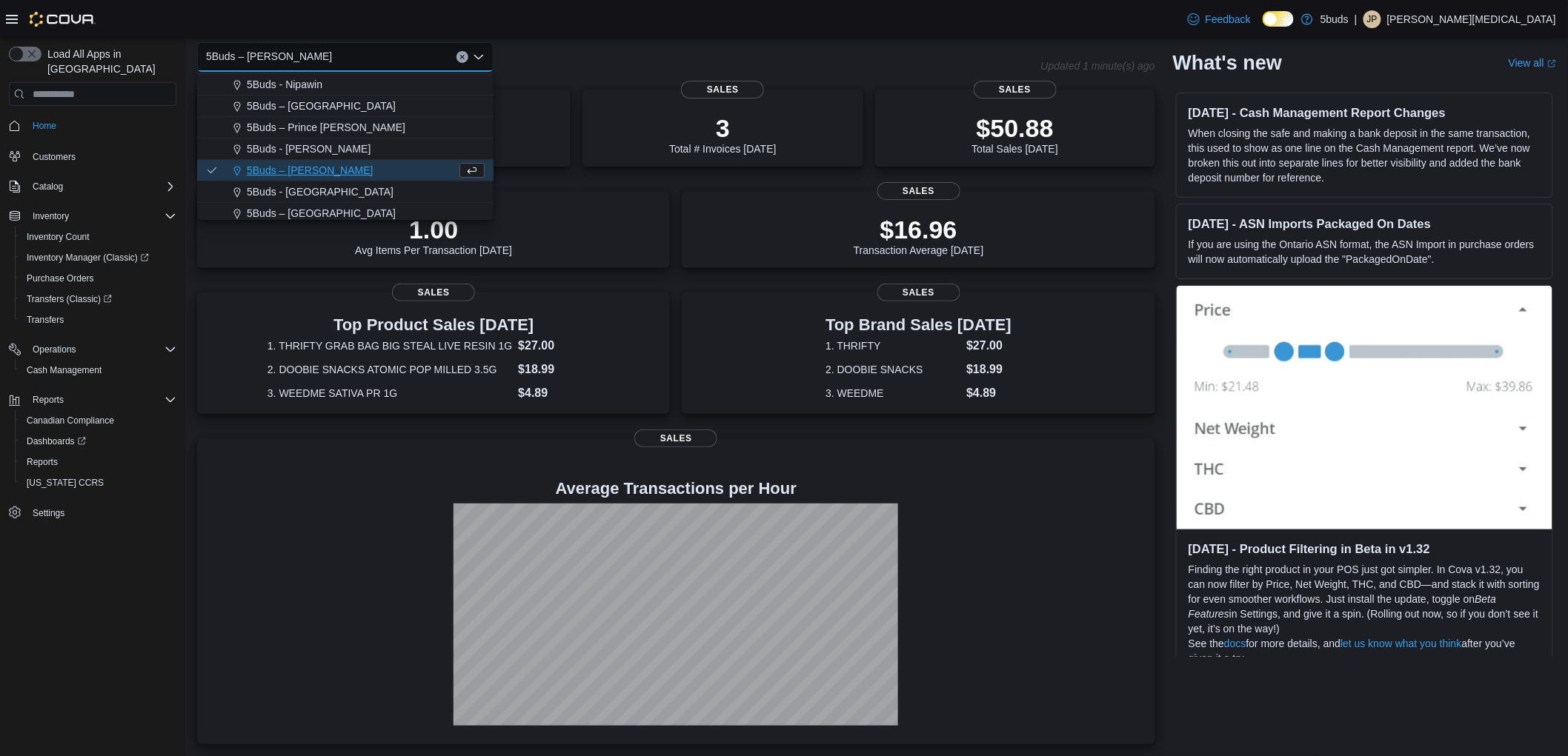
scroll to position [109, 0]
click at [315, 199] on button "5Buds – [GEOGRAPHIC_DATA]" at bounding box center [345, 209] width 296 height 21
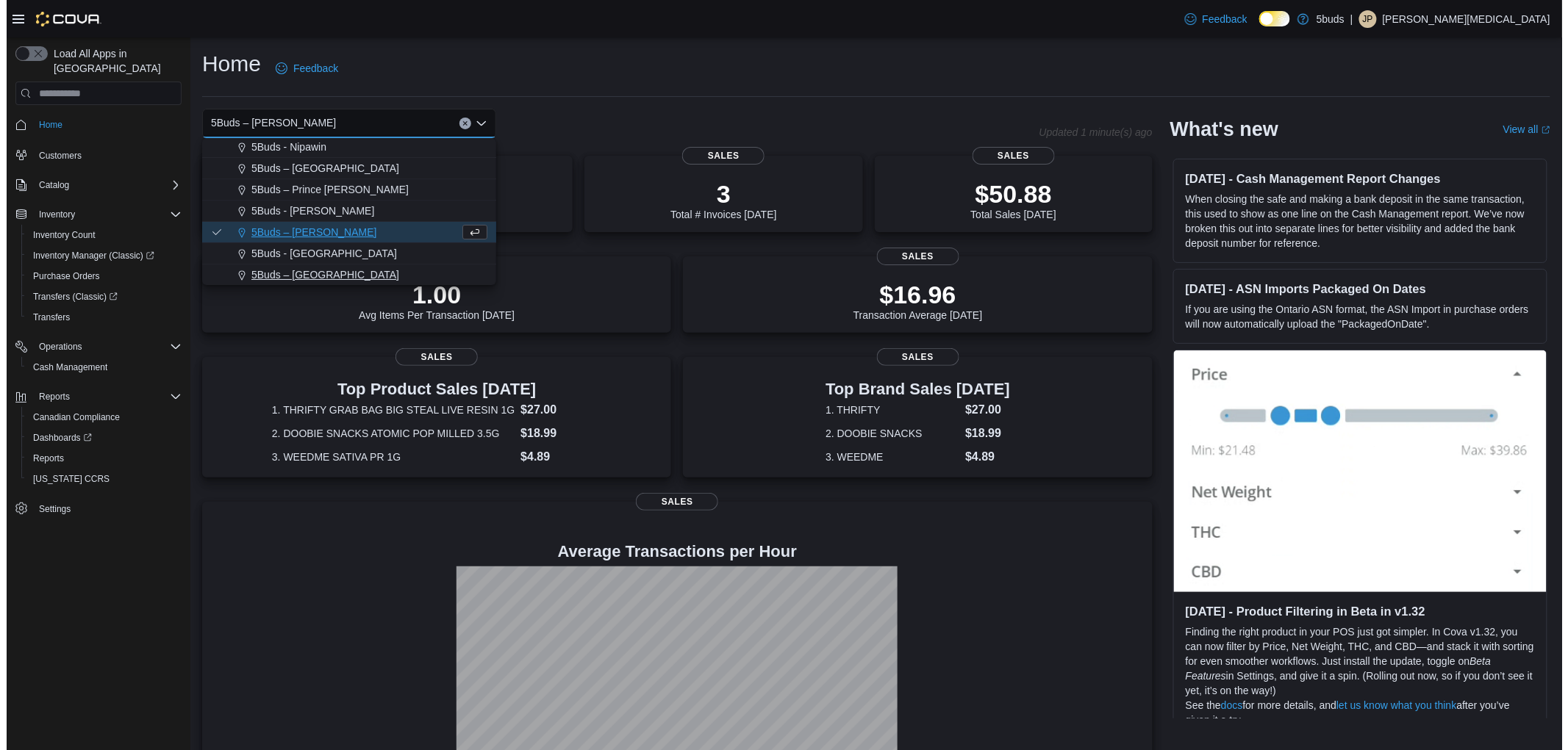
scroll to position [0, 0]
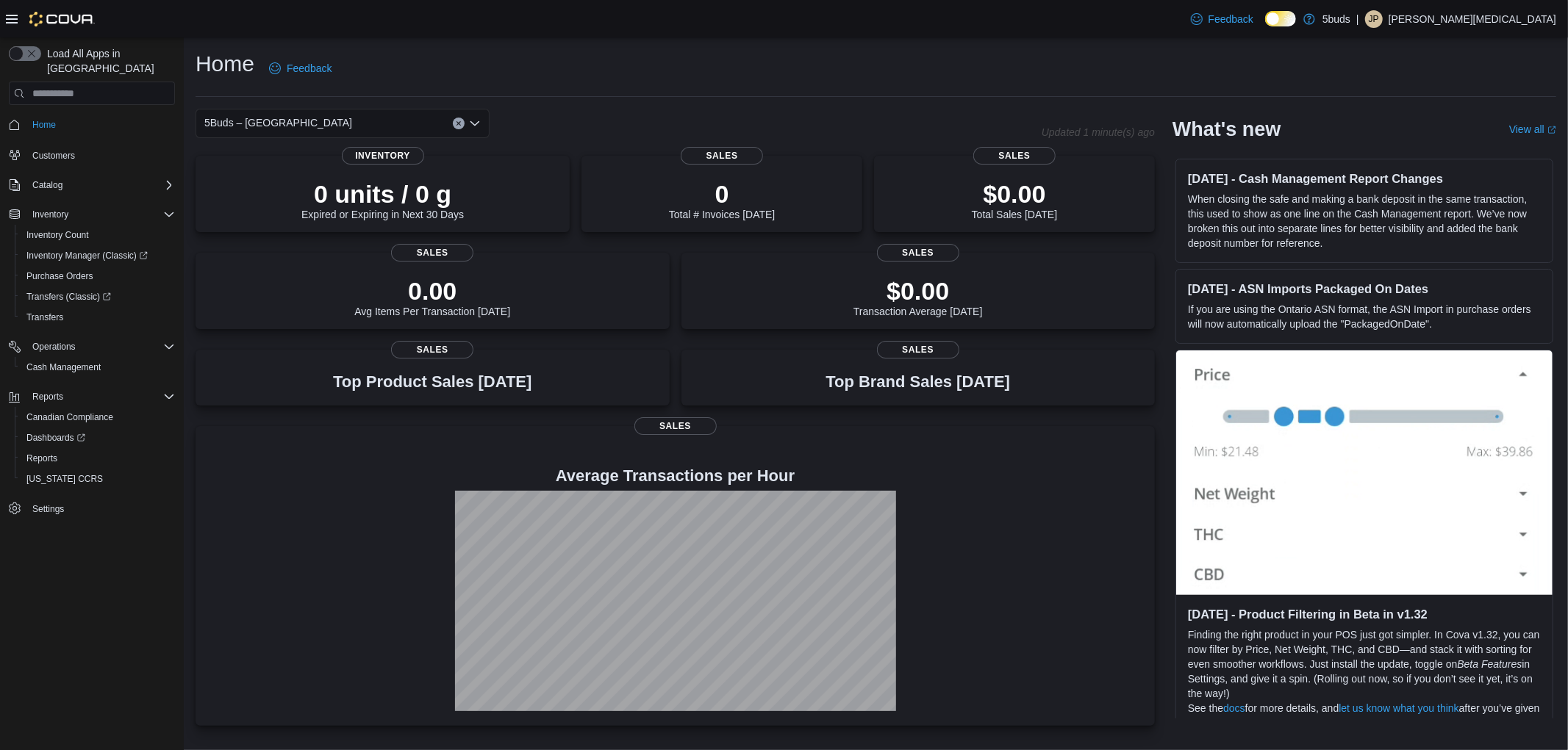
click at [343, 122] on div "5Buds – [GEOGRAPHIC_DATA]" at bounding box center [342, 123] width 294 height 30
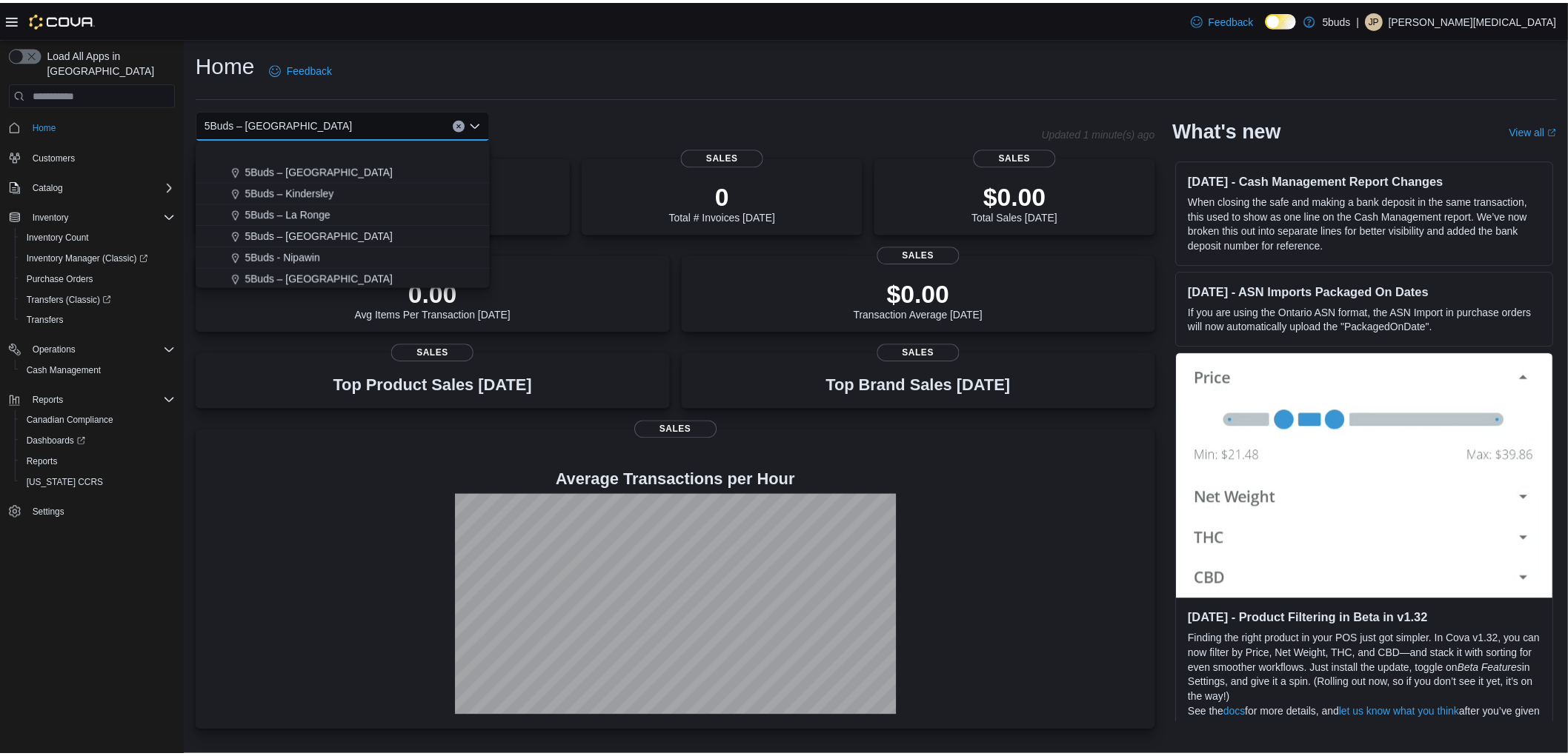
scroll to position [109, 0]
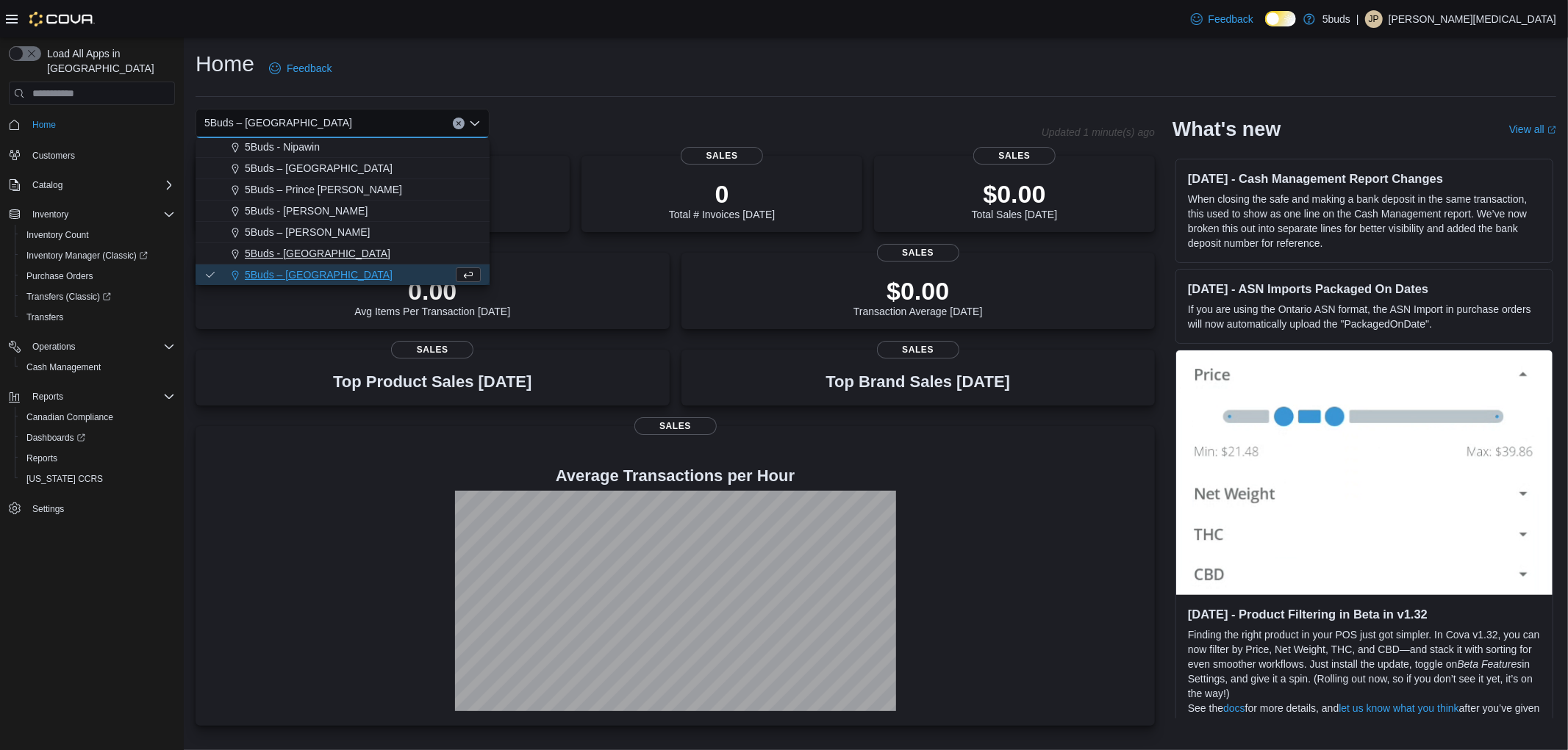
click at [329, 258] on div "5Buds - [GEOGRAPHIC_DATA]" at bounding box center [352, 253] width 259 height 15
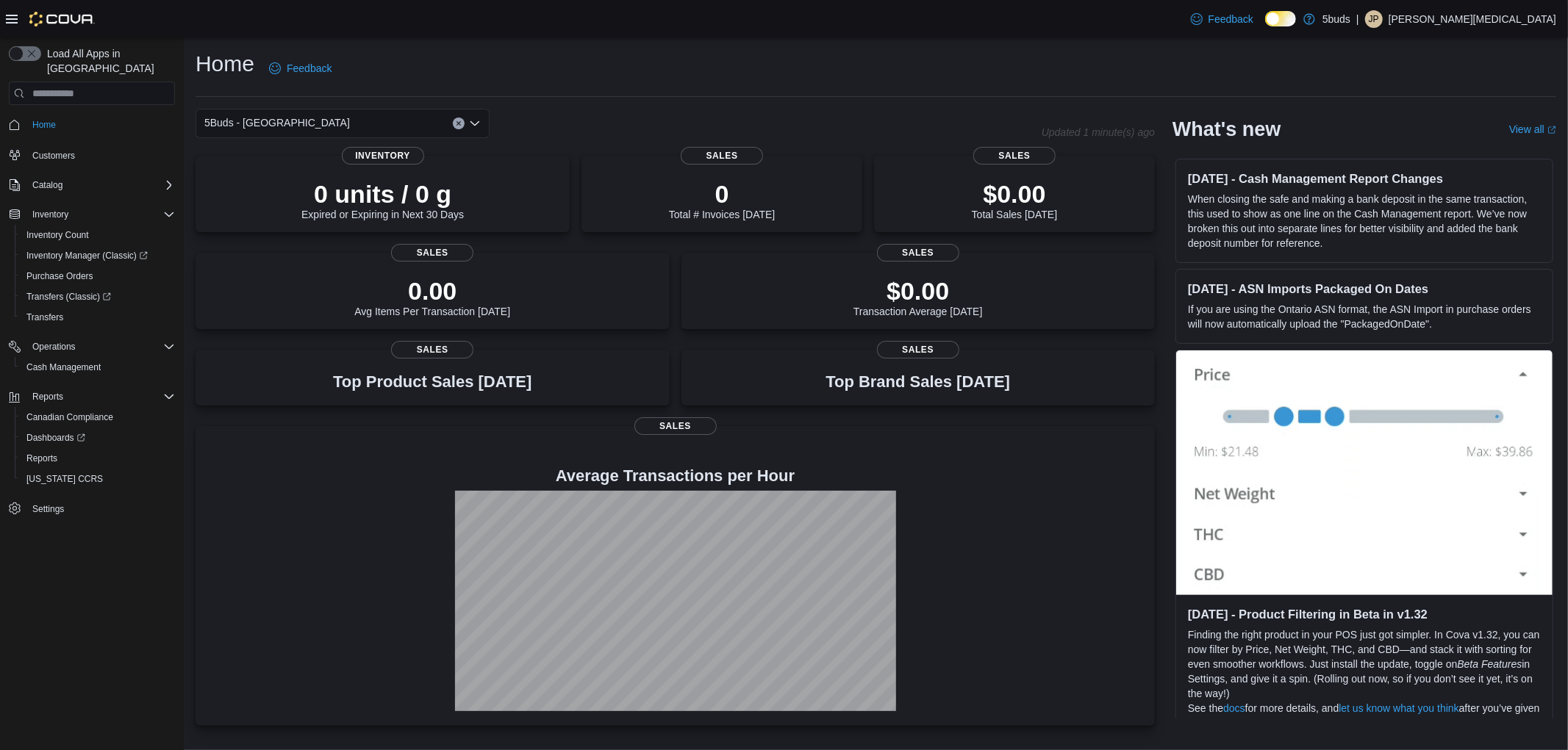
click at [344, 119] on div "5Buds - Weyburn Combo box. Selected. 5Buds - [GEOGRAPHIC_DATA]. Press Backspace…" at bounding box center [342, 123] width 294 height 30
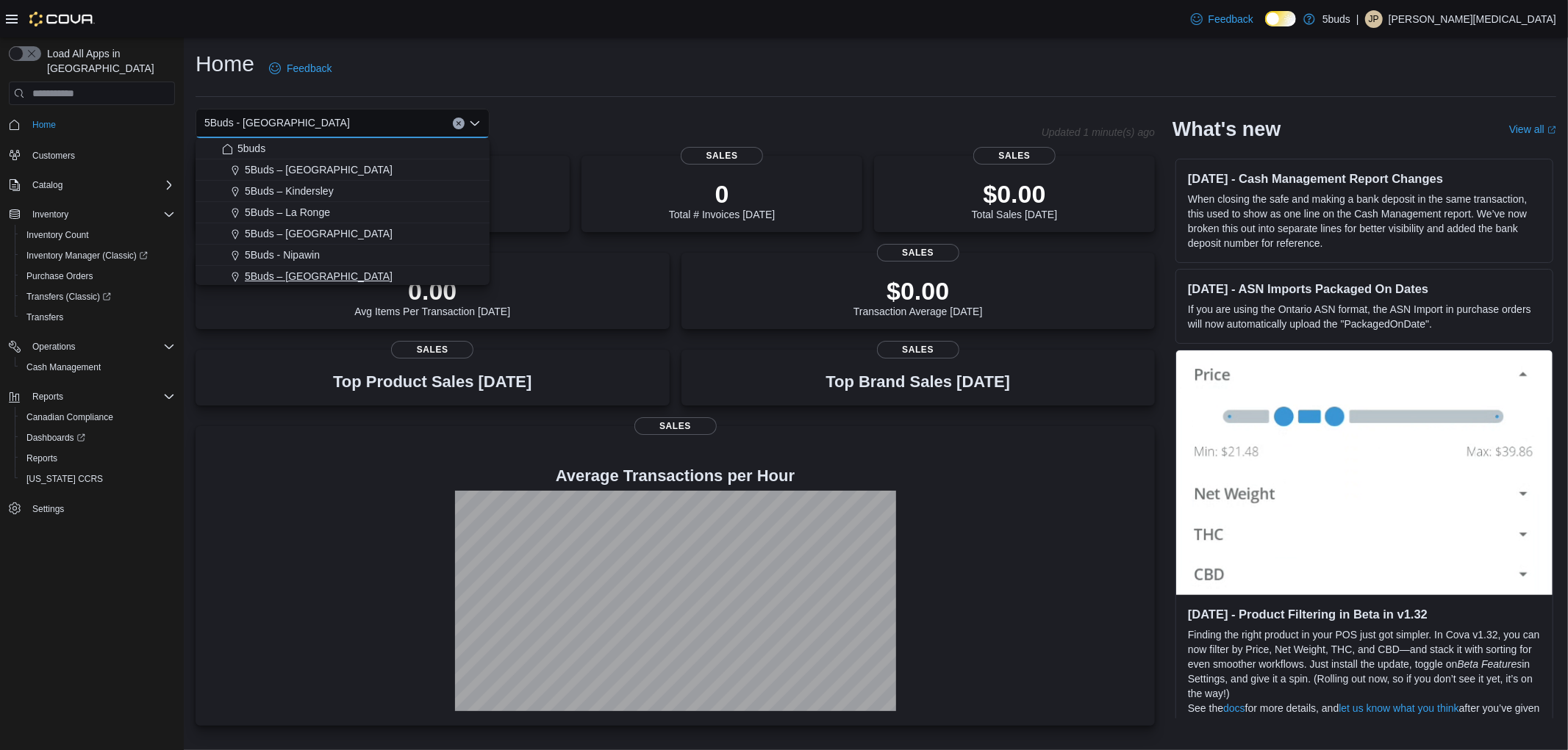
click at [346, 274] on span "5Buds – [GEOGRAPHIC_DATA]" at bounding box center [318, 276] width 147 height 15
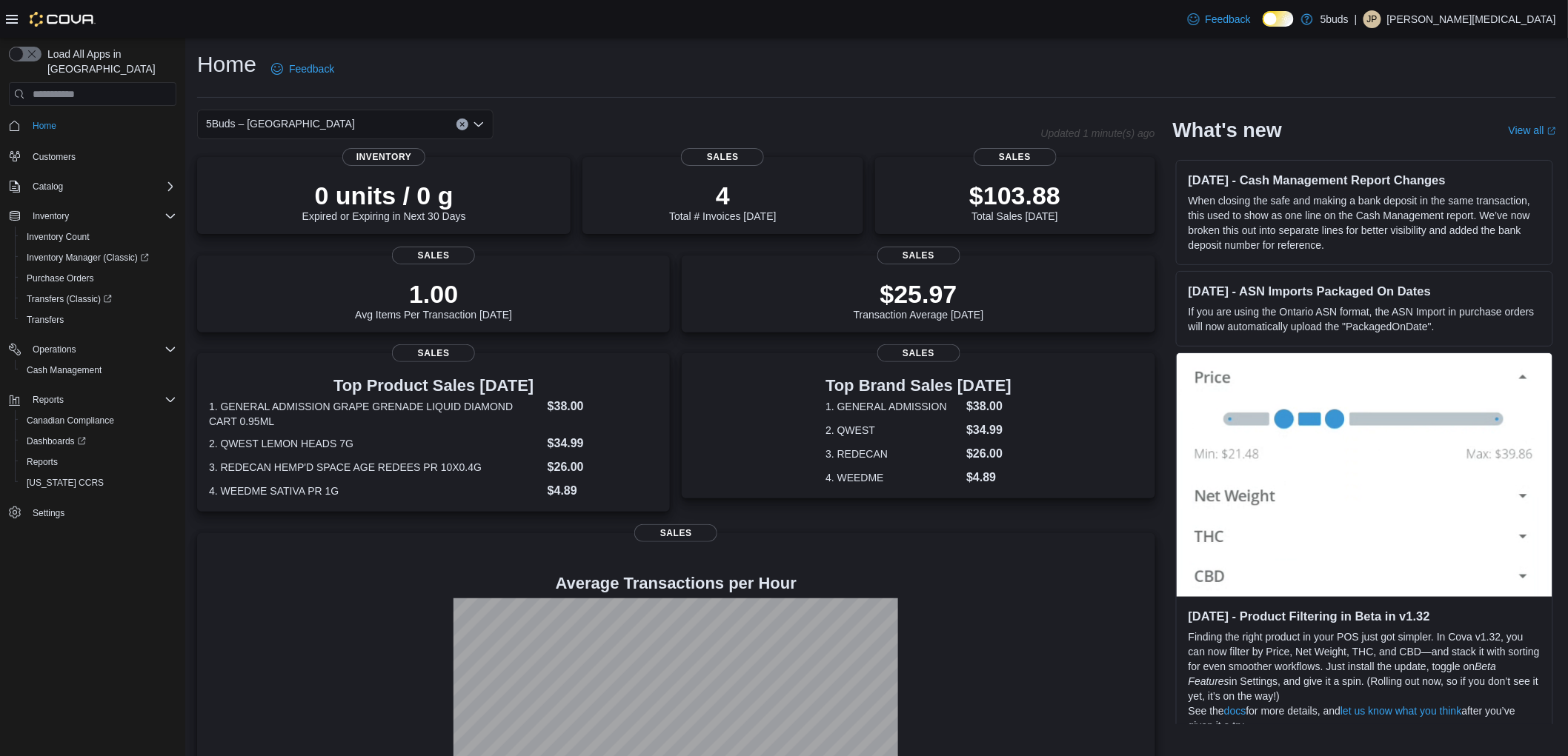
click at [858, 61] on div "Home Feedback" at bounding box center [877, 68] width 1359 height 39
click at [923, 50] on div "Home Feedback" at bounding box center [877, 68] width 1359 height 39
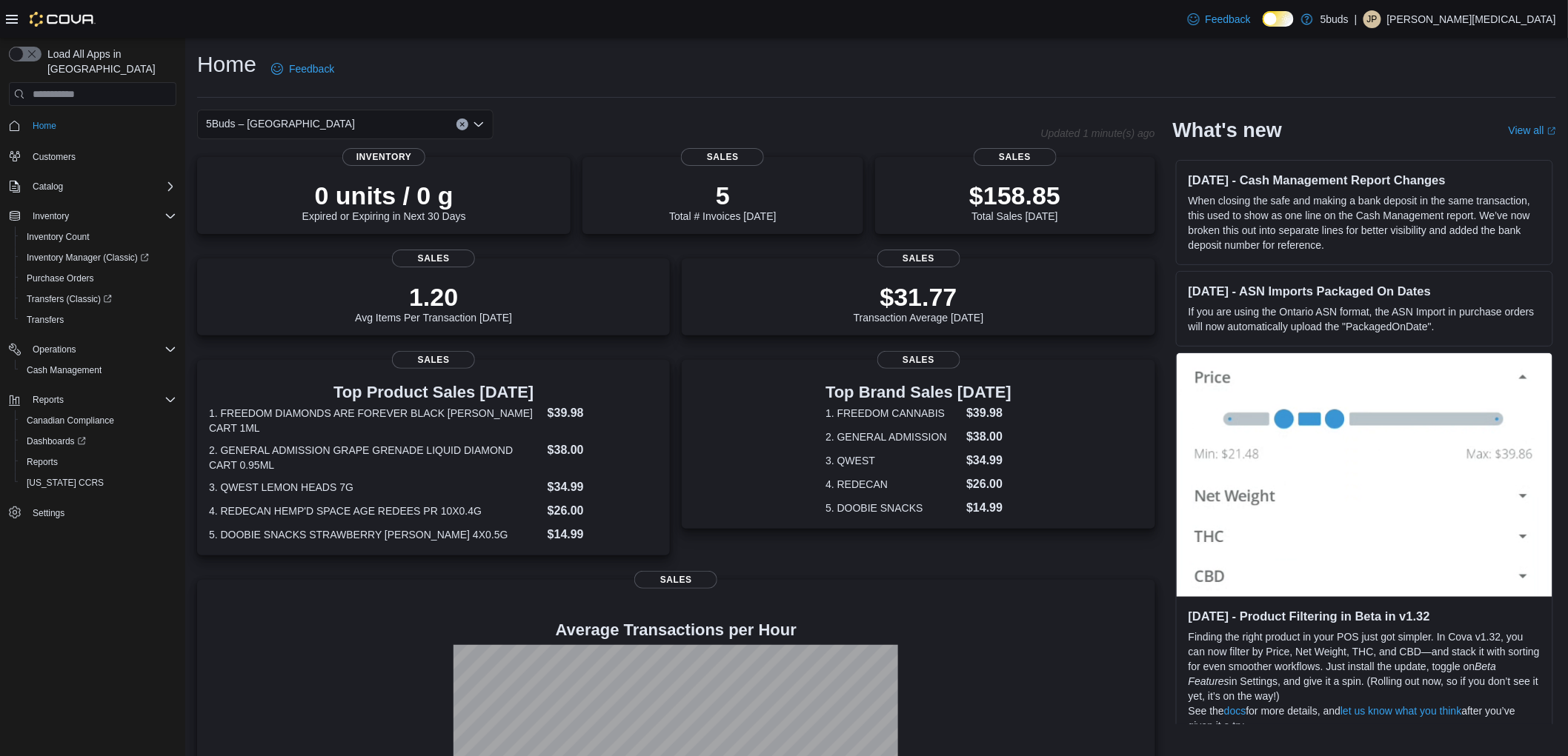
click at [898, 70] on div "Home Feedback" at bounding box center [877, 68] width 1359 height 39
click at [713, 64] on div "Home Feedback" at bounding box center [877, 68] width 1359 height 39
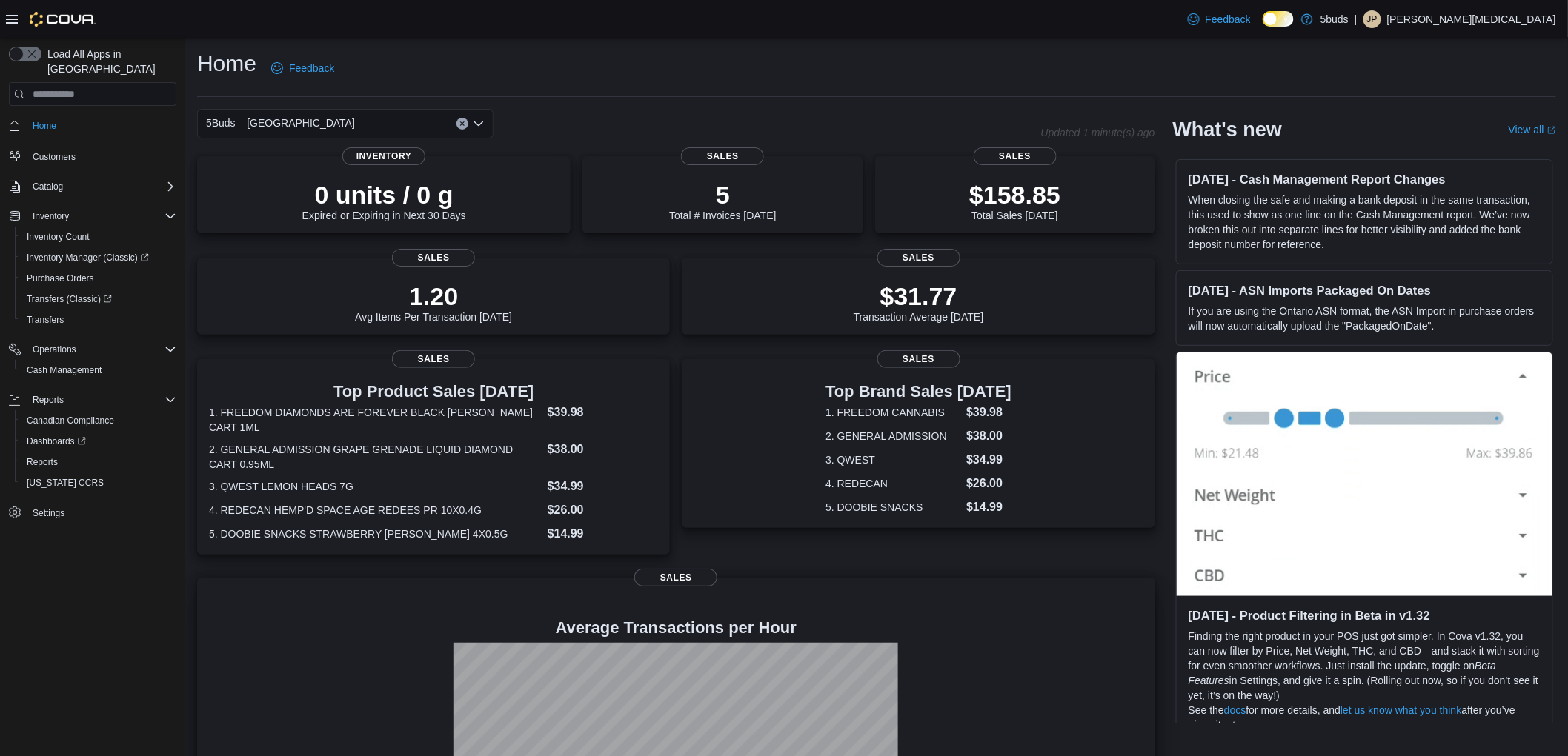
scroll to position [0, 0]
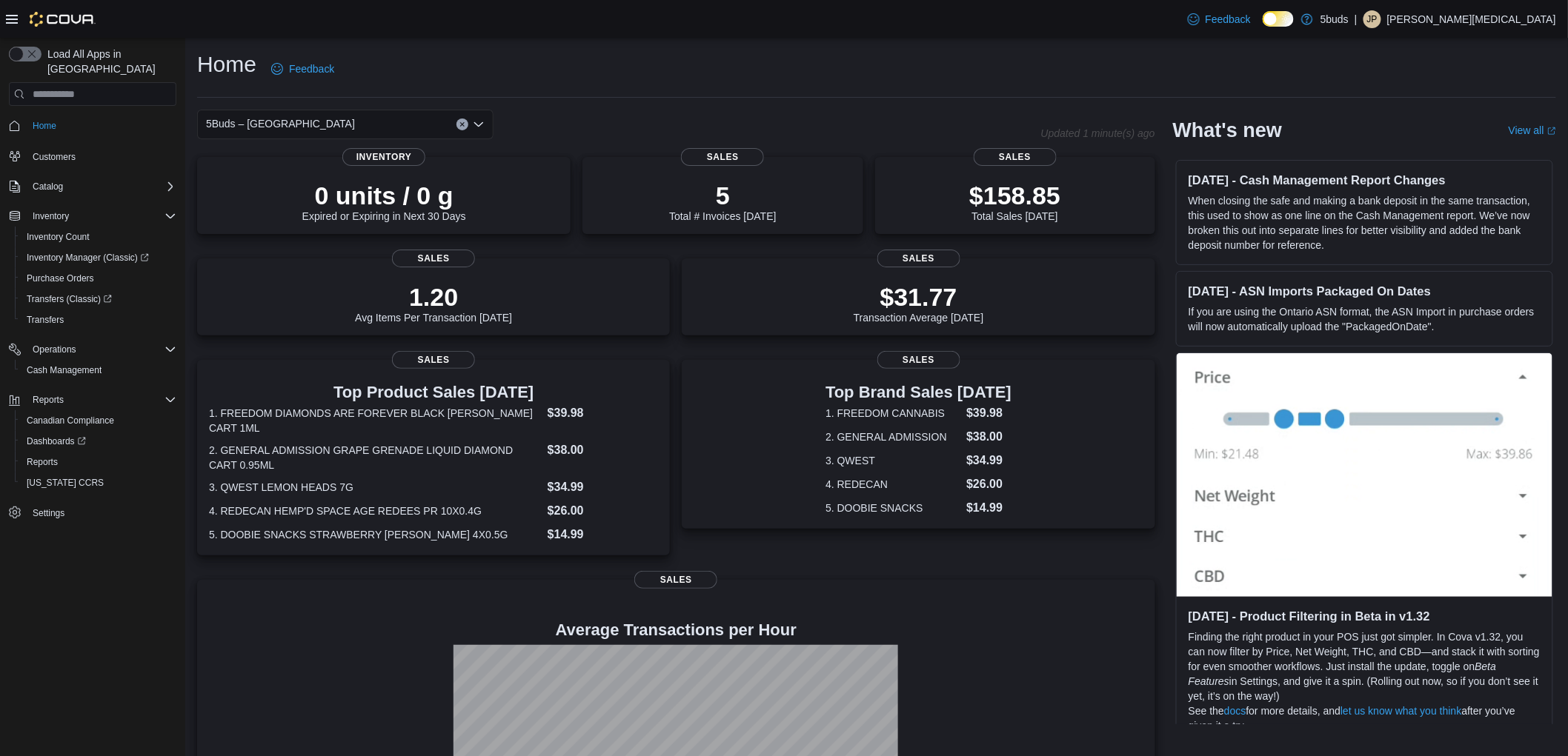
click at [795, 68] on div "Home Feedback" at bounding box center [877, 68] width 1359 height 39
click at [727, 72] on div "Home Feedback" at bounding box center [877, 68] width 1359 height 39
click at [1025, 32] on div "Feedback Dark Mode 5buds | JP [PERSON_NAME][MEDICAL_DATA]" at bounding box center [790, 19] width 1581 height 38
click at [1191, 69] on div "Home Feedback" at bounding box center [877, 68] width 1359 height 39
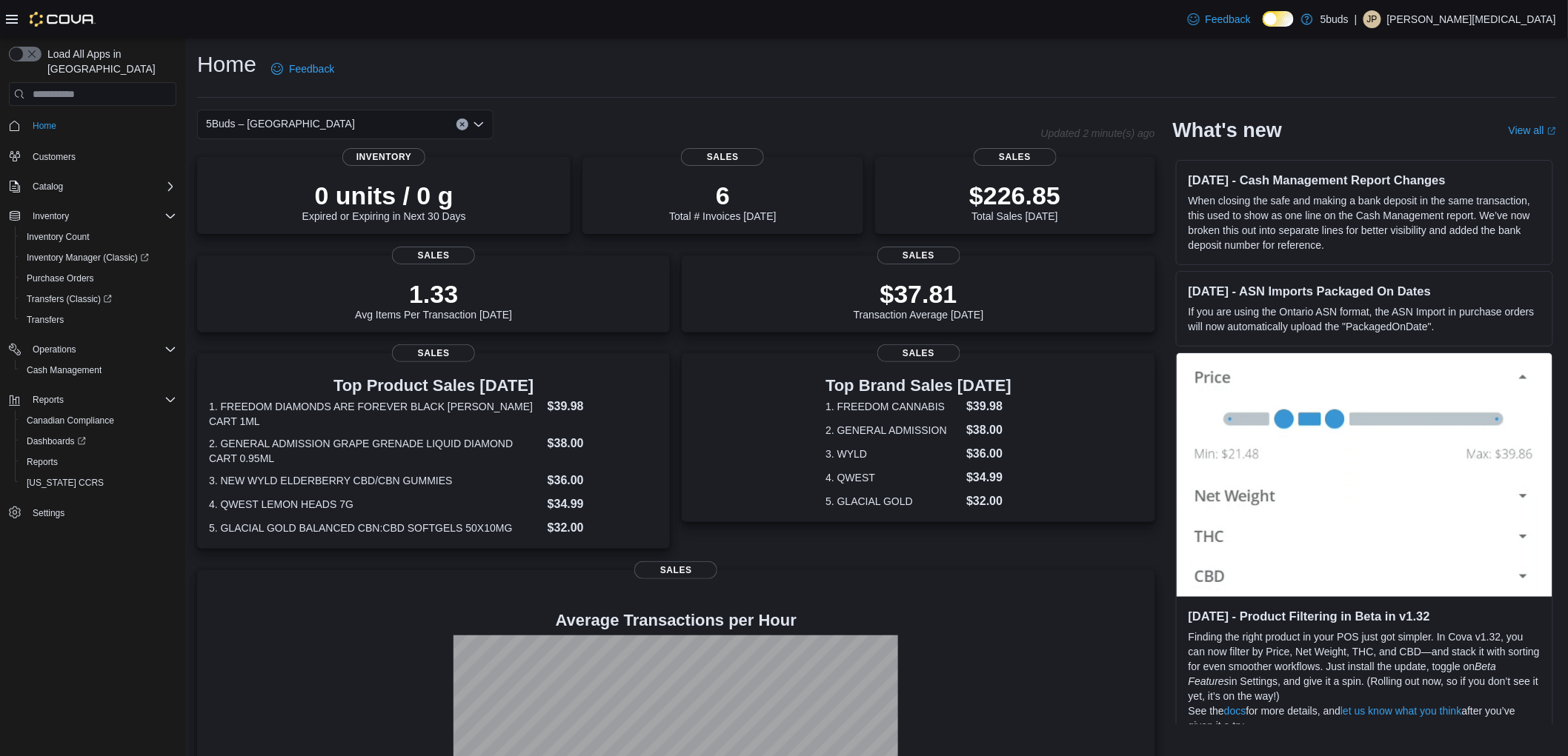
click at [857, 97] on div "Home Feedback 5Buds – North Battleford Updated 2 minute(s) ago 0 units / 0 g Ex…" at bounding box center [877, 461] width 1382 height 846
click at [934, 65] on div "Home Feedback" at bounding box center [877, 68] width 1359 height 39
click at [1031, 39] on div "Home Feedback 5Buds – North Battleford Updated 1 minute(s) ago 0 units / 0 g Ex…" at bounding box center [877, 461] width 1382 height 846
click at [63, 251] on span "Inventory Manager (Classic)" at bounding box center [87, 257] width 122 height 12
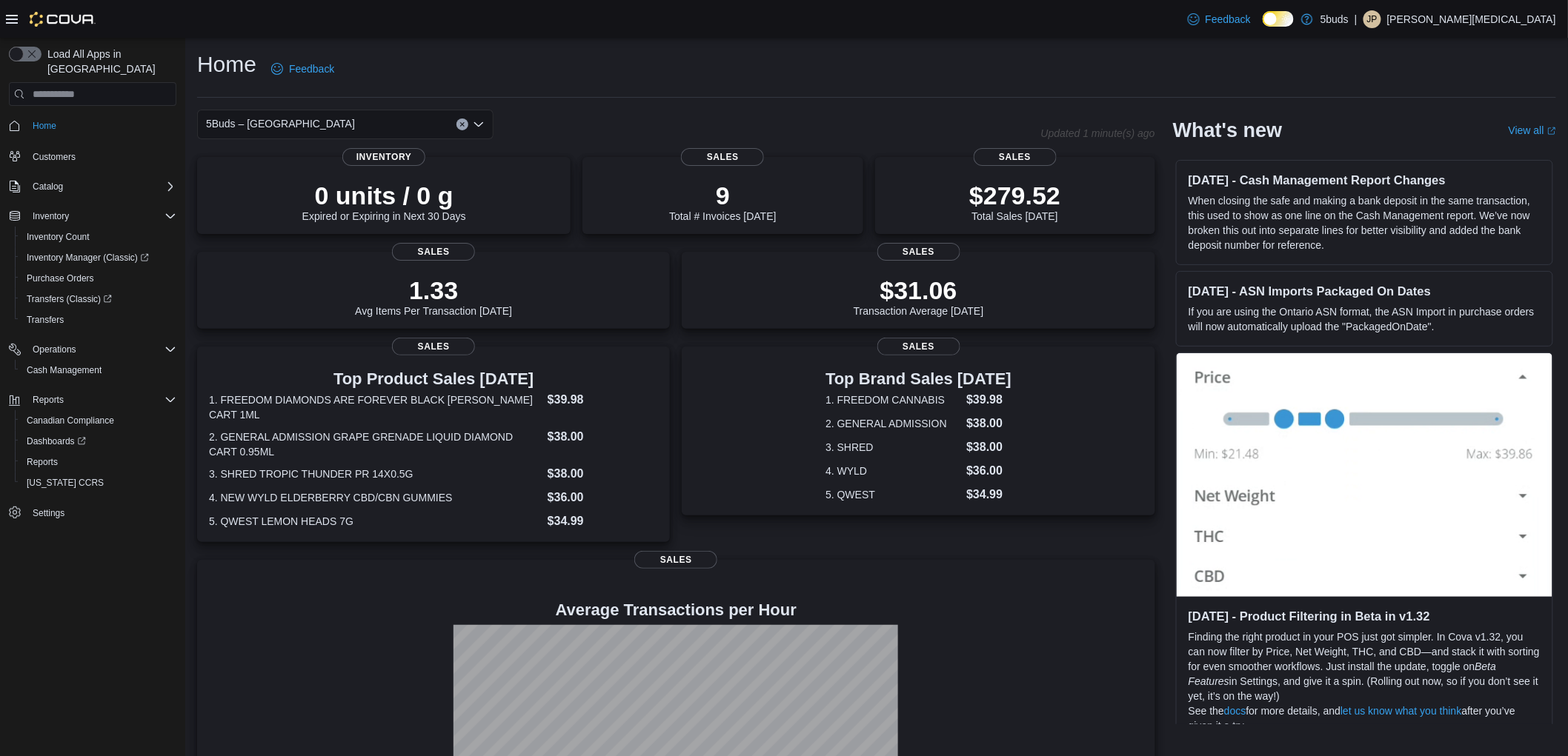
click at [749, 83] on div "Home Feedback" at bounding box center [877, 68] width 1359 height 39
click at [841, 72] on div "Home Feedback" at bounding box center [877, 68] width 1359 height 39
click at [1062, 50] on div "Home Feedback" at bounding box center [877, 68] width 1359 height 39
click at [370, 122] on div "5Buds – [GEOGRAPHIC_DATA]" at bounding box center [345, 124] width 296 height 30
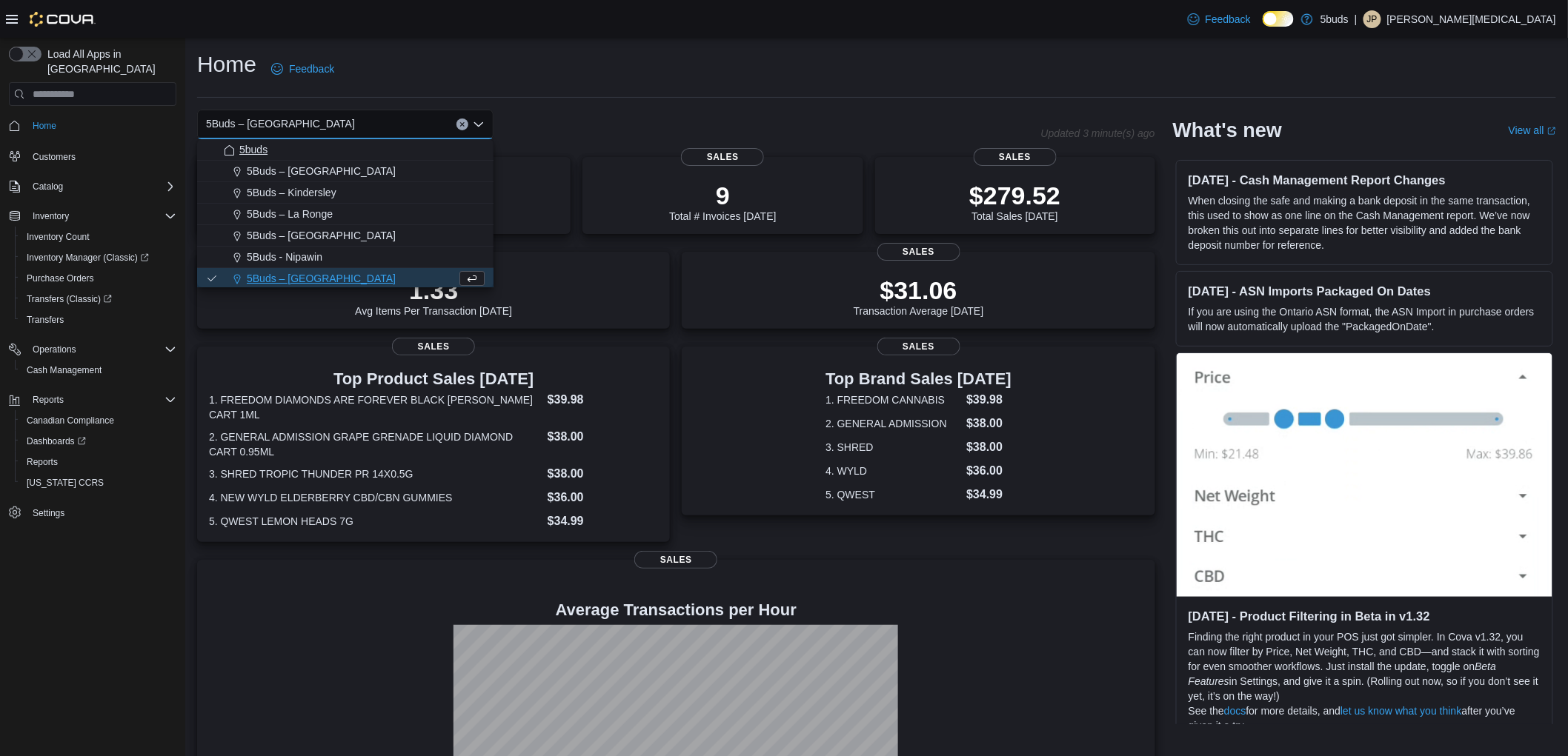
click at [320, 154] on div "5buds" at bounding box center [355, 149] width 261 height 15
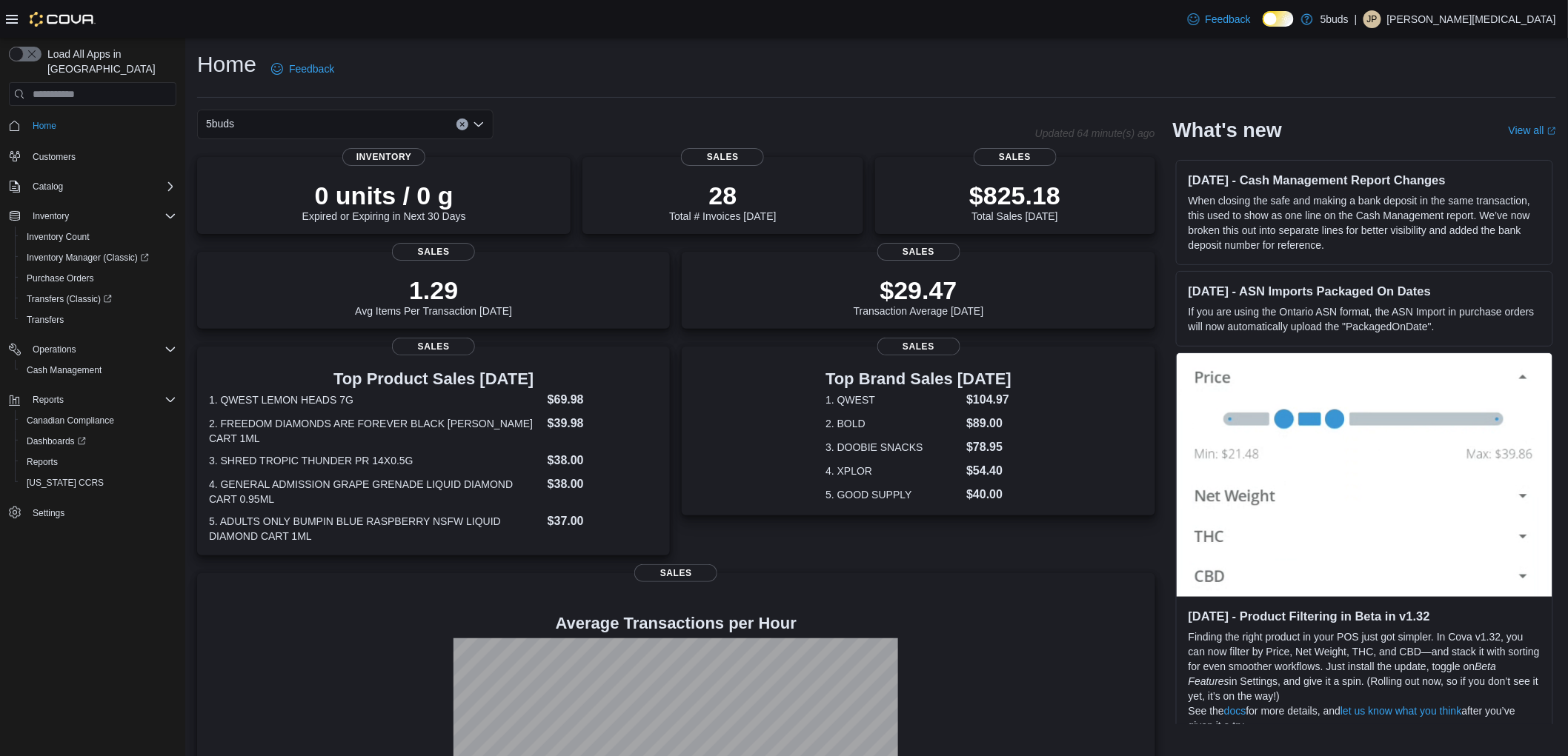
click at [348, 124] on div "5buds" at bounding box center [345, 124] width 296 height 30
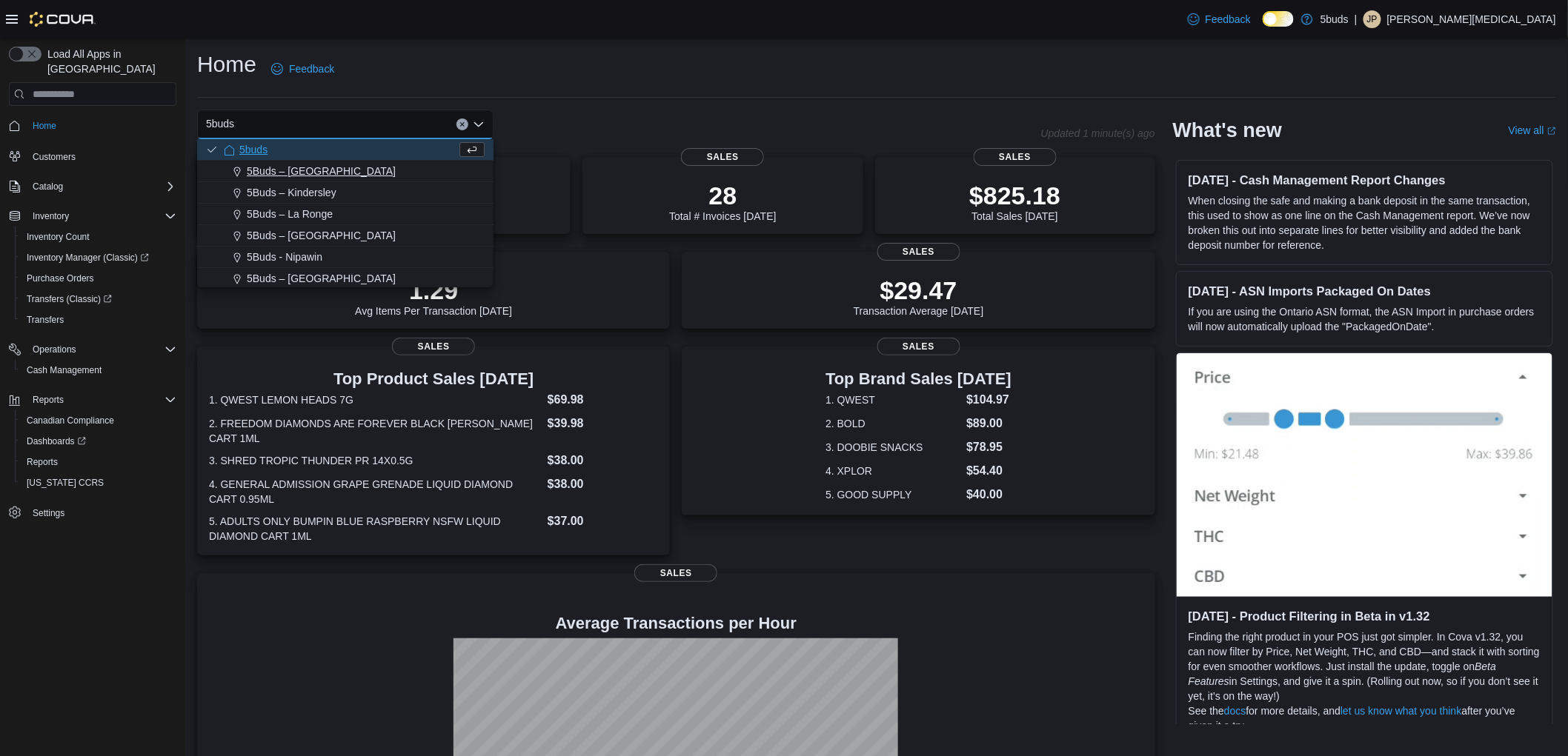
click at [329, 160] on button "5Buds – [GEOGRAPHIC_DATA]" at bounding box center [345, 171] width 296 height 21
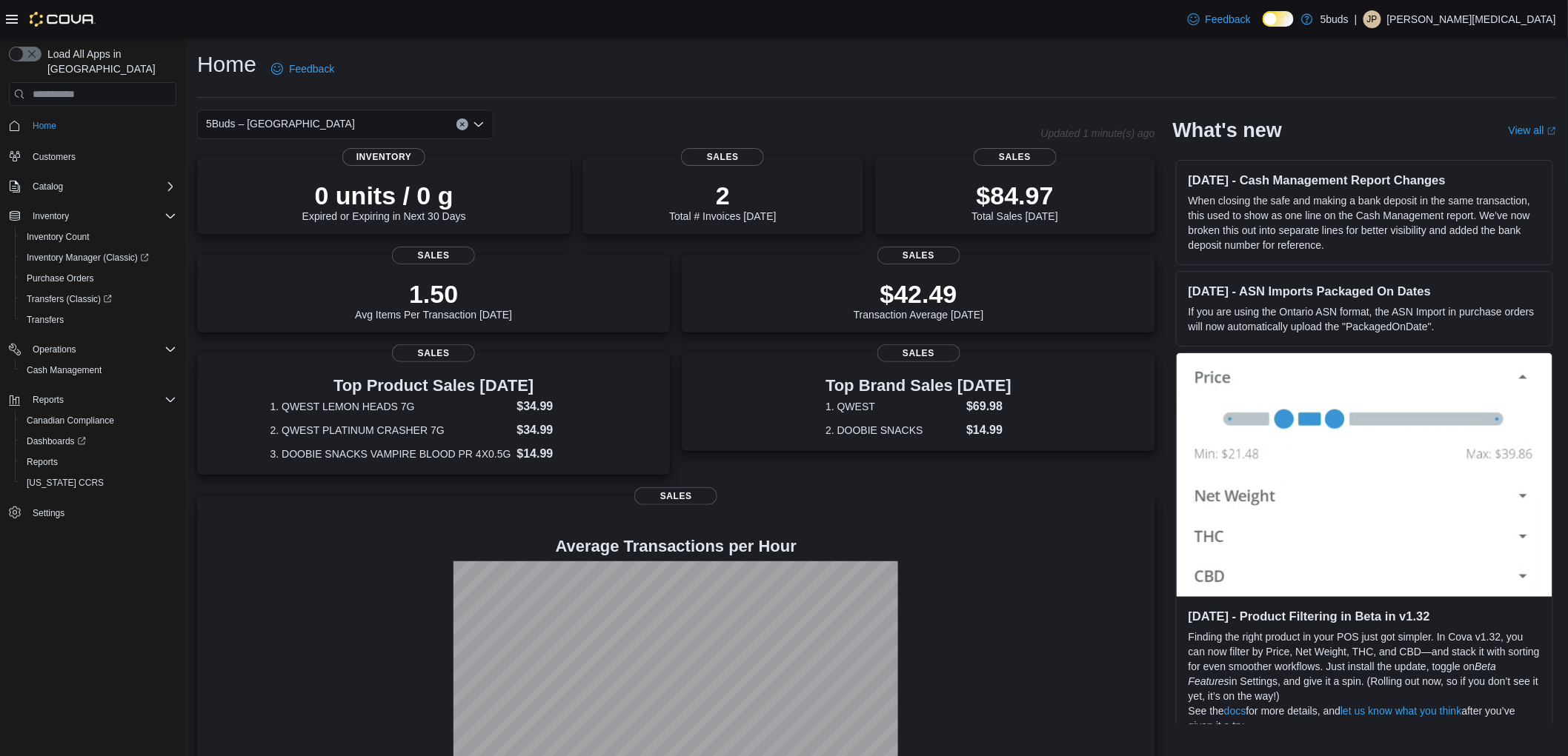
click at [353, 126] on div "5Buds – [GEOGRAPHIC_DATA]" at bounding box center [345, 124] width 296 height 30
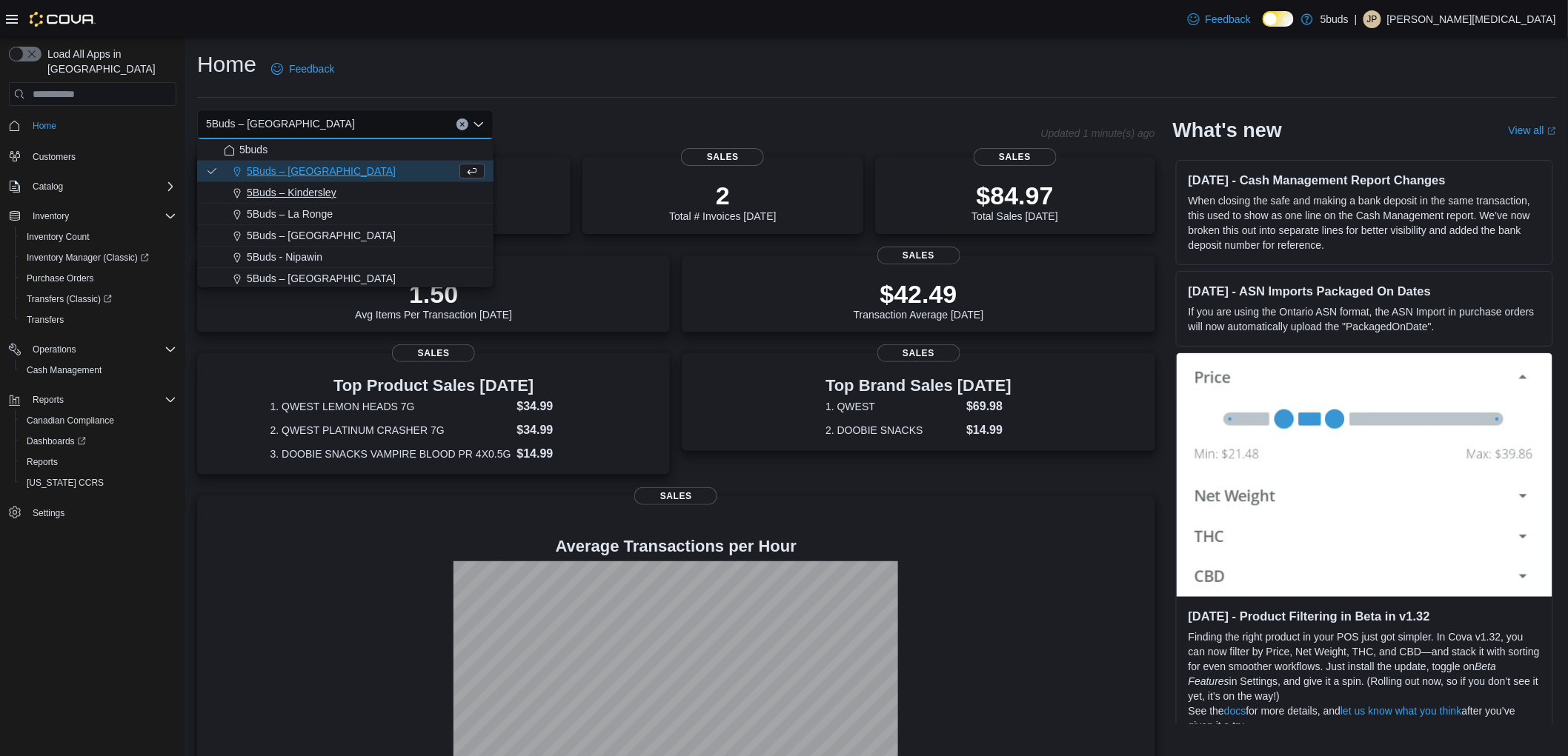
click at [342, 191] on div "5Buds – Kindersley" at bounding box center [355, 193] width 261 height 15
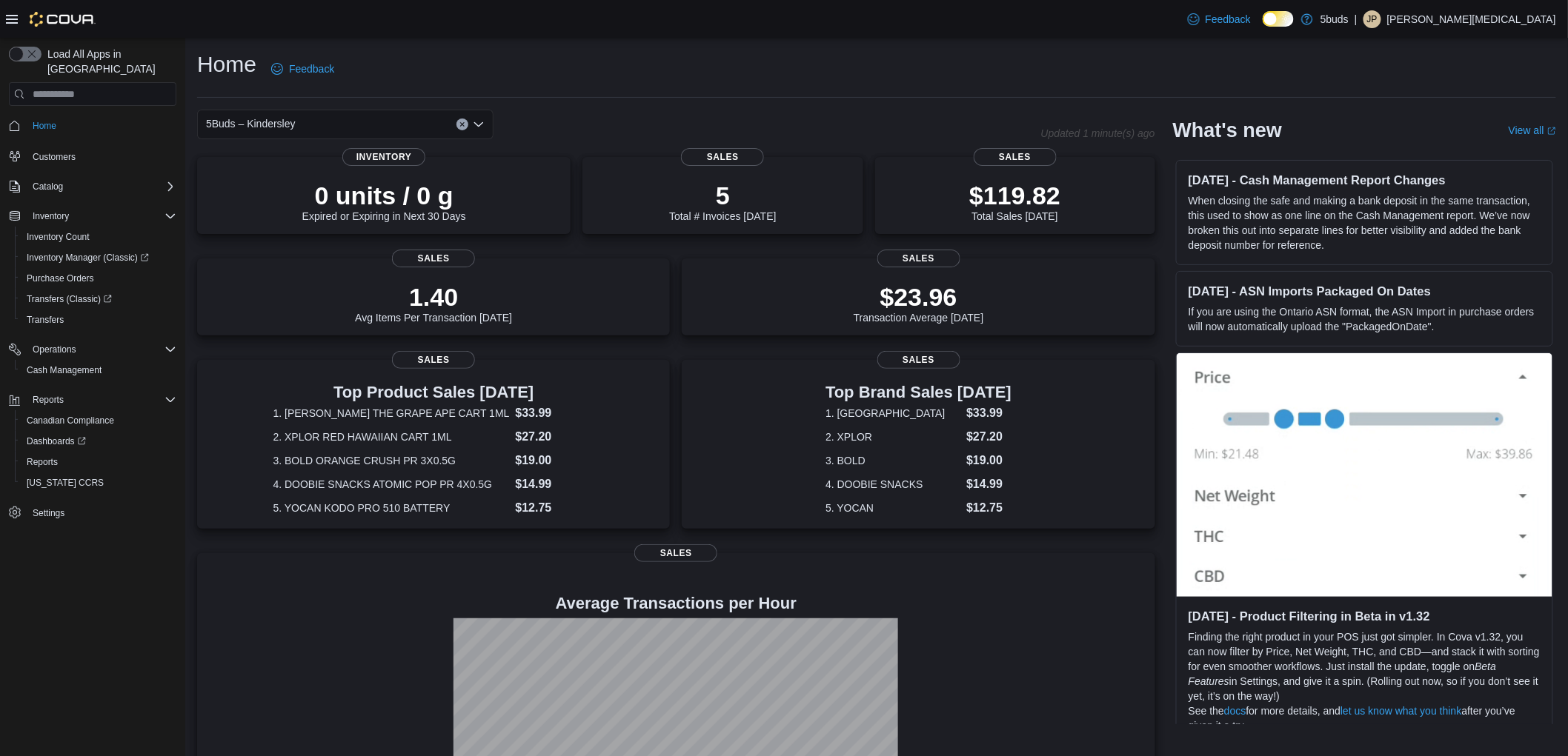
click at [356, 119] on div "5Buds – Kindersley" at bounding box center [345, 124] width 296 height 30
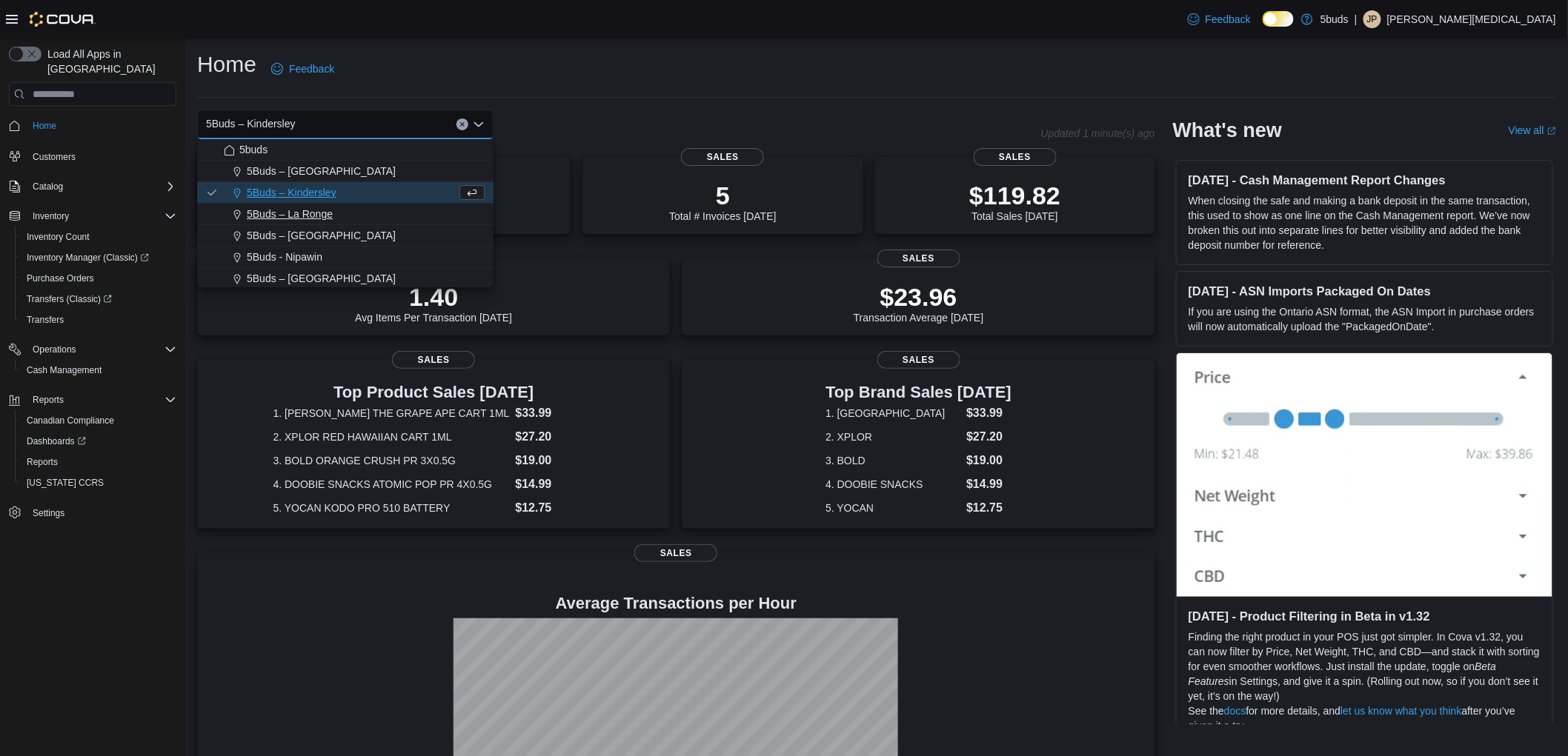
click at [334, 211] on div "5Buds – La Ronge" at bounding box center [355, 214] width 261 height 15
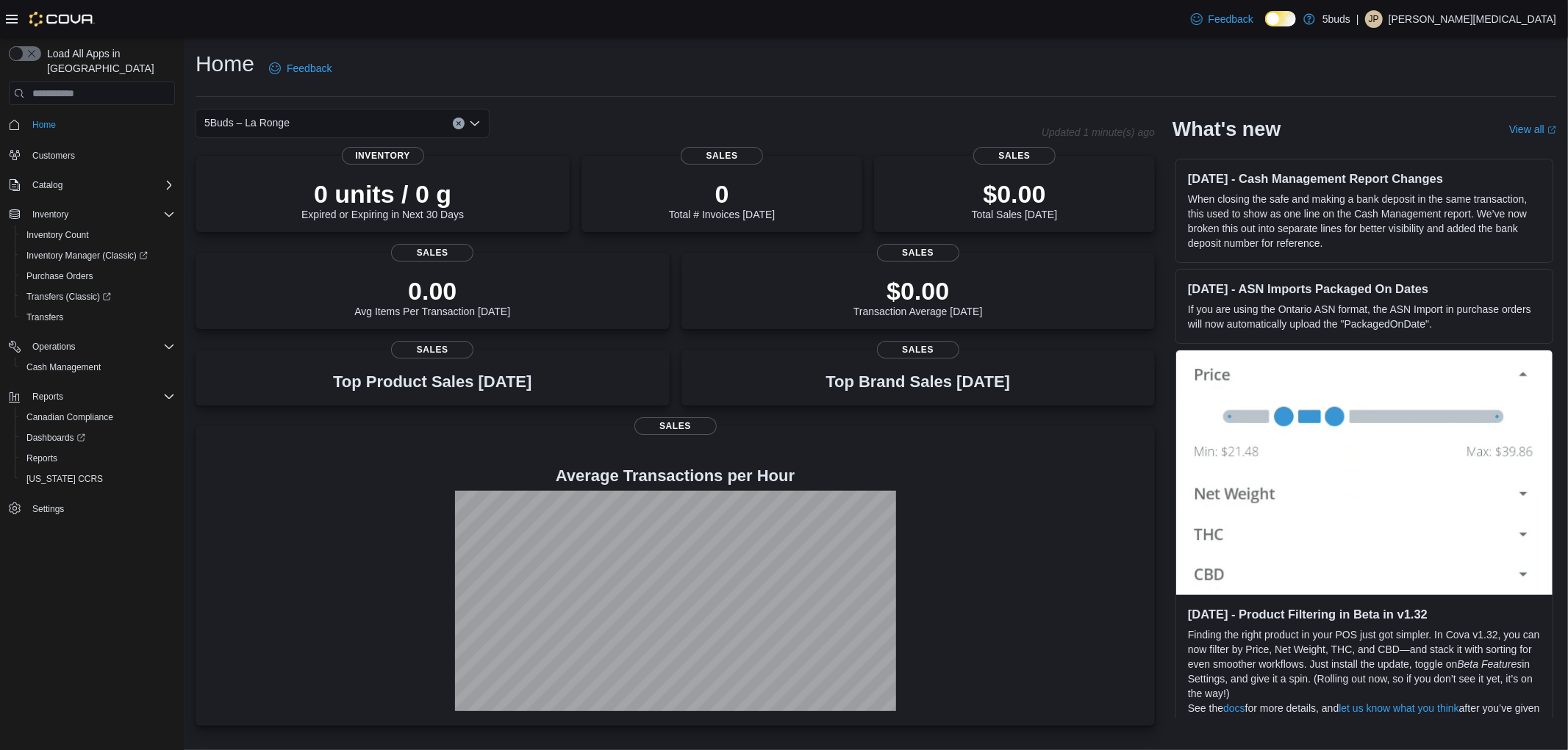
click at [317, 126] on div "5Buds – La Ronge Combo box. Selected. 5Buds – [GEOGRAPHIC_DATA]. Press Backspac…" at bounding box center [342, 123] width 294 height 30
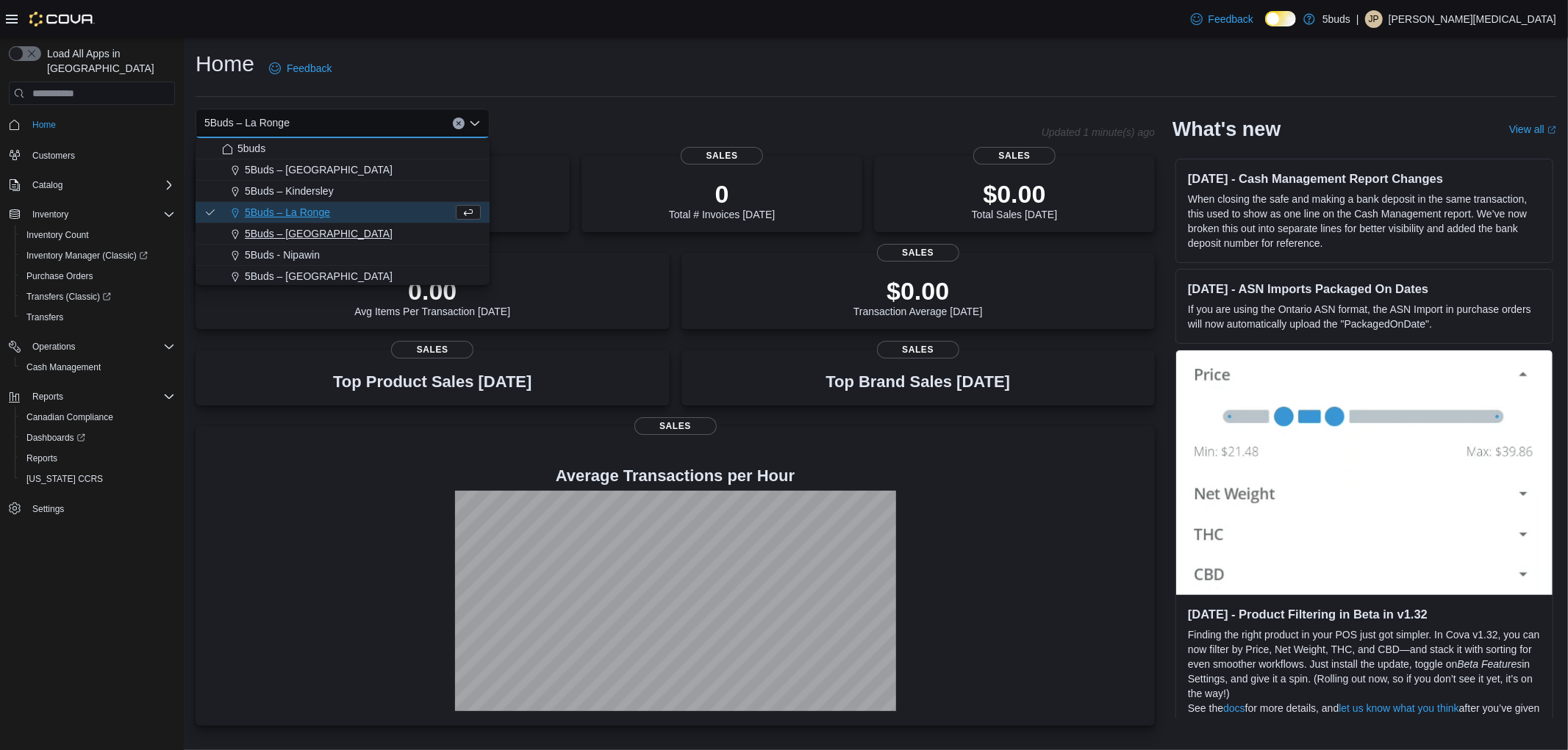
click at [312, 235] on span "5Buds – [GEOGRAPHIC_DATA]" at bounding box center [318, 233] width 147 height 15
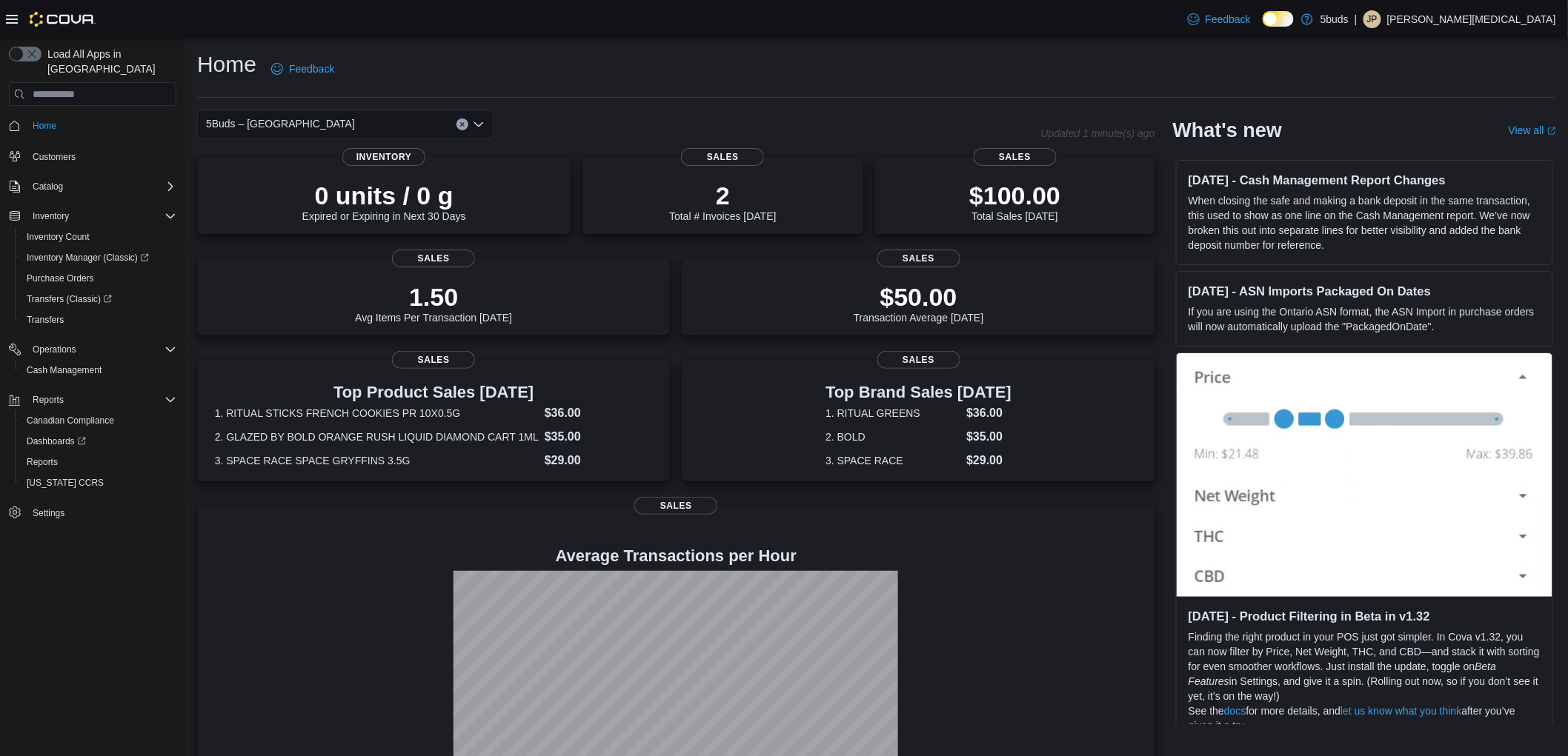
click at [329, 123] on div "5Buds – [GEOGRAPHIC_DATA]" at bounding box center [345, 124] width 296 height 30
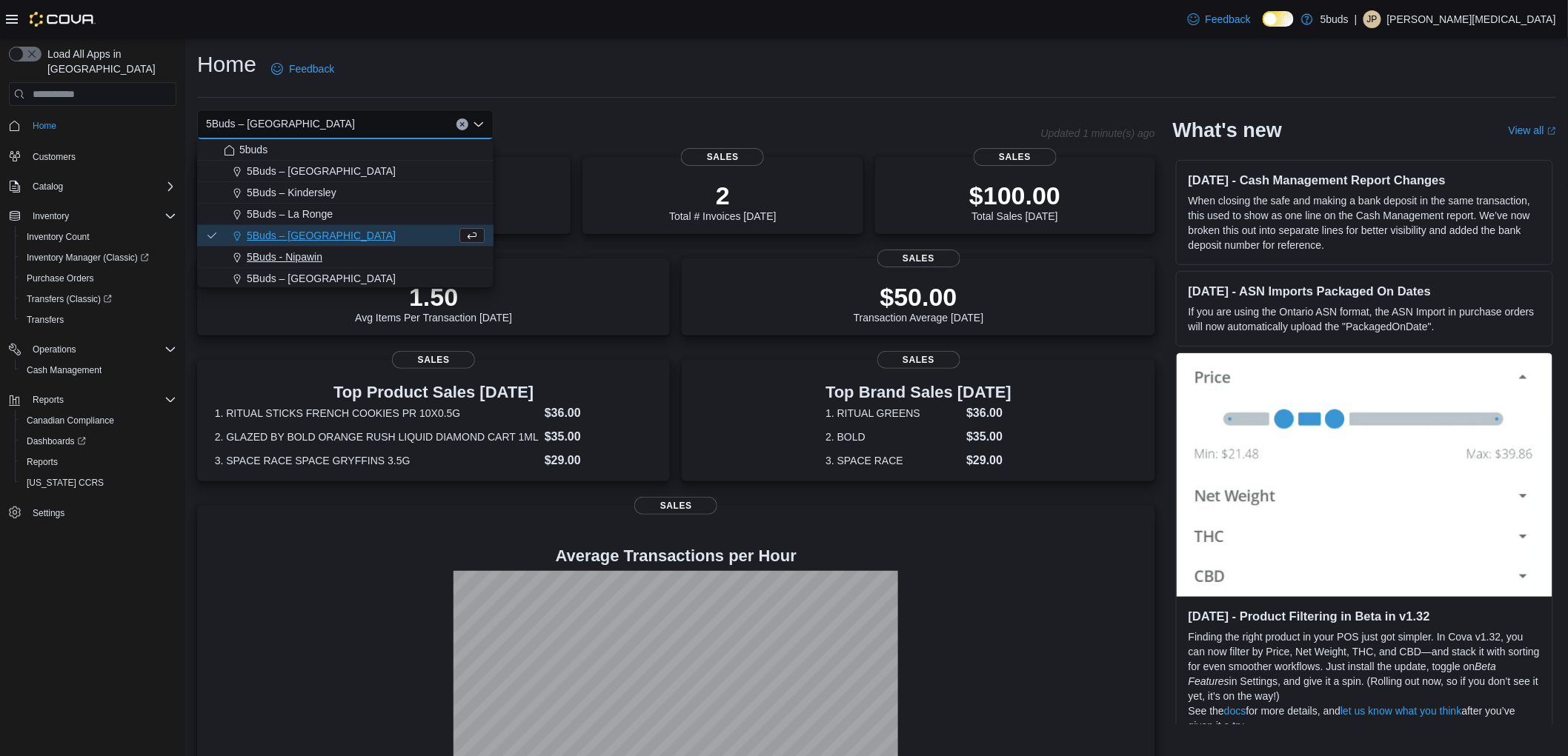
click at [335, 259] on div "5Buds - Nipawin" at bounding box center [355, 257] width 261 height 15
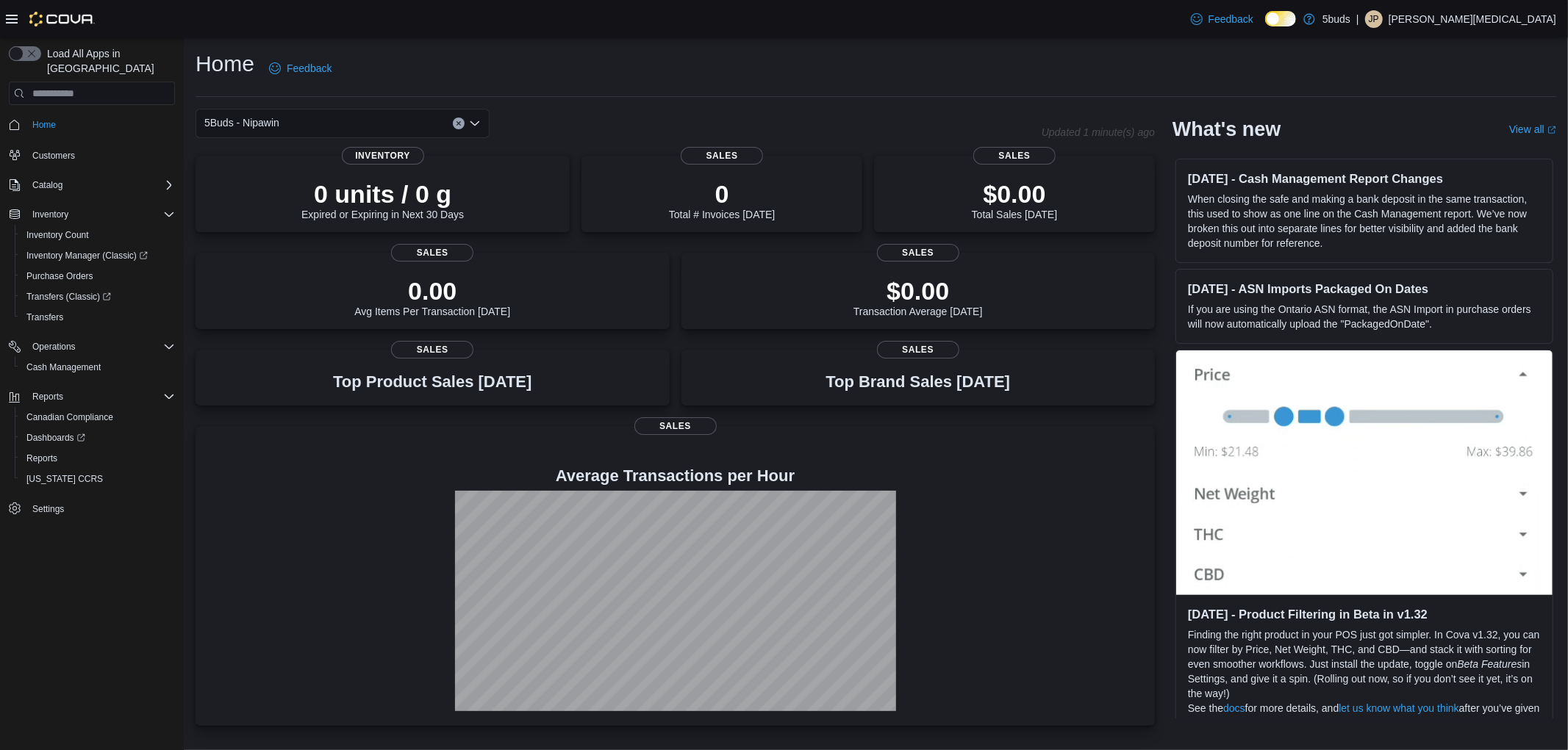
click at [354, 121] on div "5Buds - Nipawin Combo box. Selected. 5Buds - [GEOGRAPHIC_DATA]. Press Backspace…" at bounding box center [342, 123] width 294 height 30
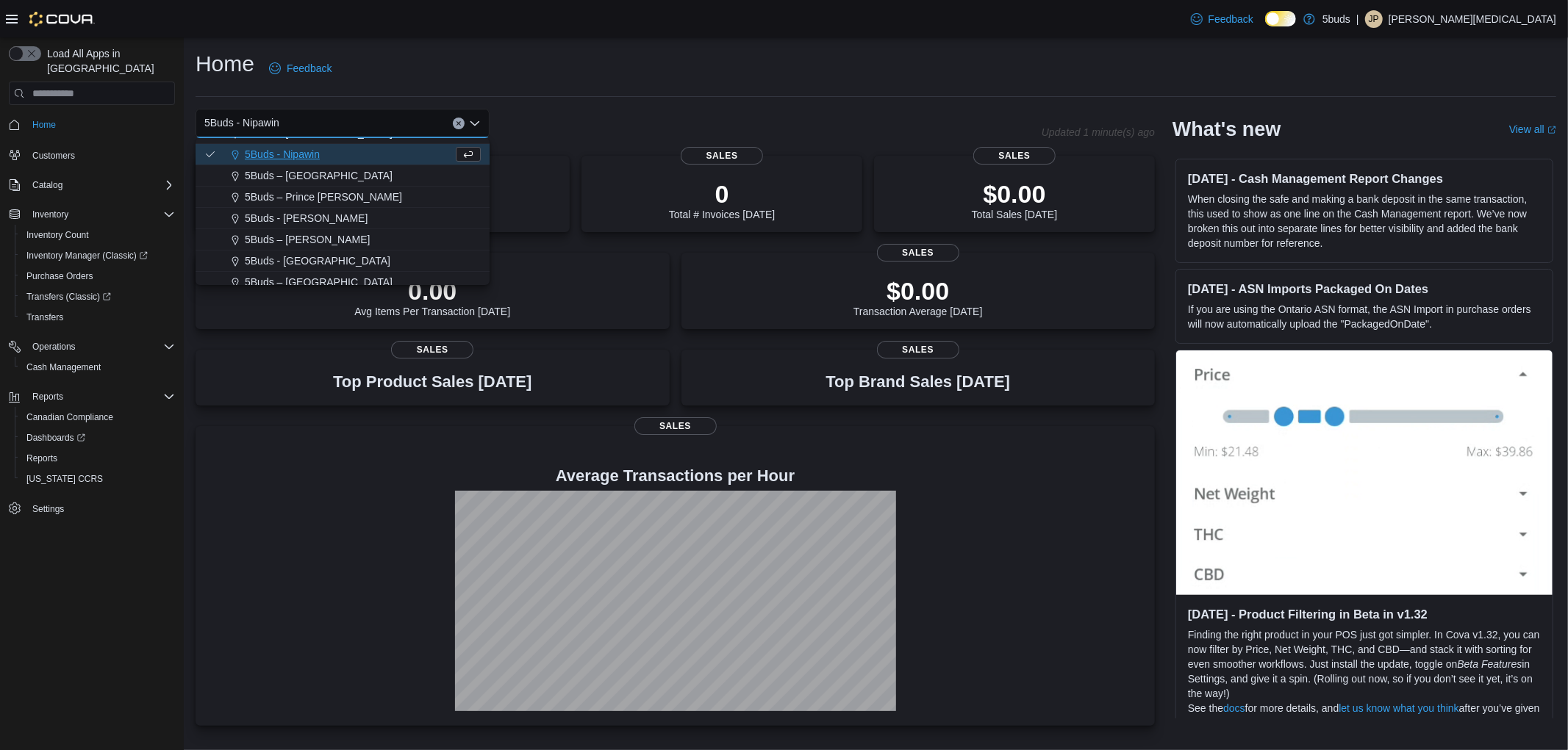
scroll to position [108, 0]
click at [331, 189] on span "5Buds – Prince [PERSON_NAME]" at bounding box center [324, 189] width 158 height 15
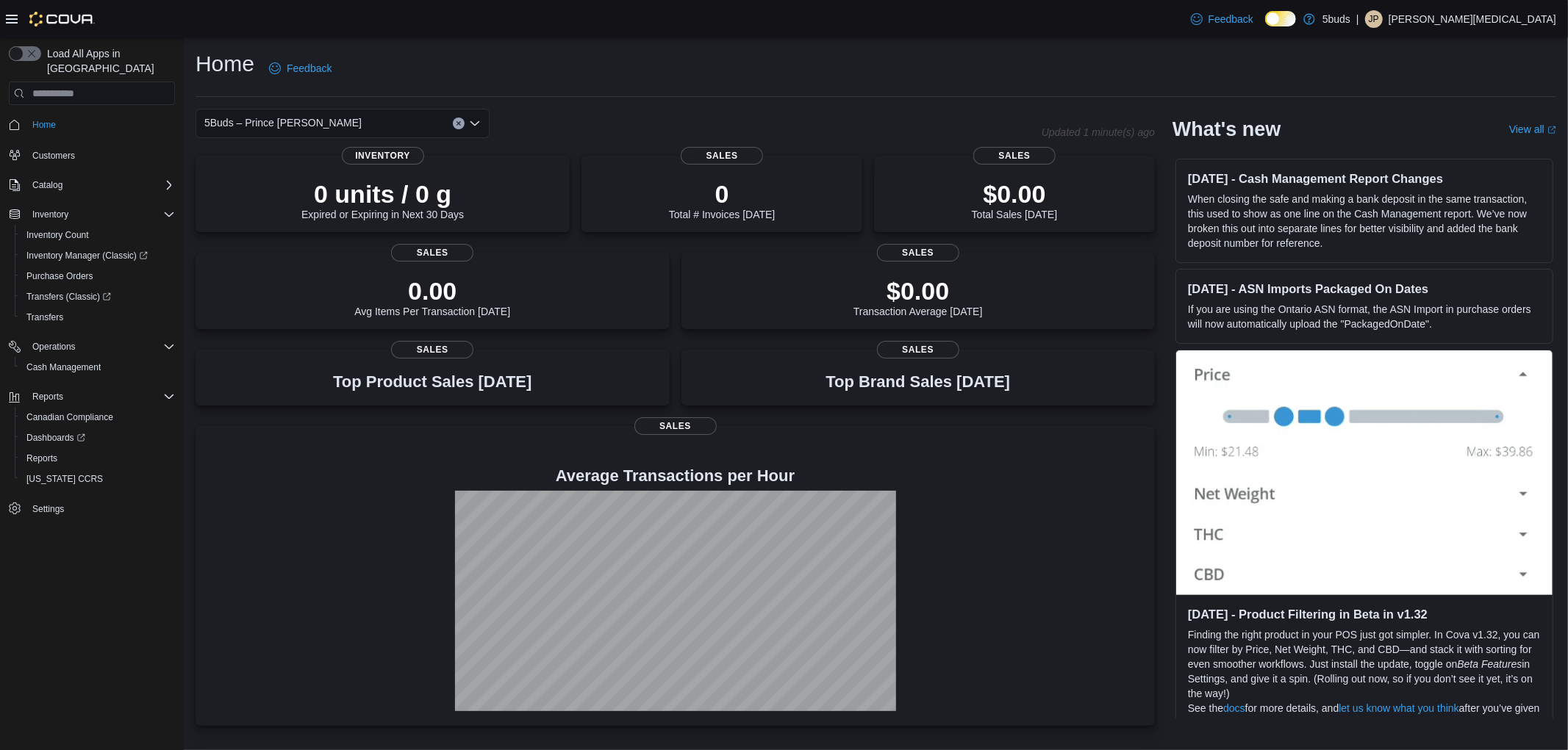
click at [339, 121] on div "5Buds – Prince [PERSON_NAME]" at bounding box center [342, 123] width 294 height 30
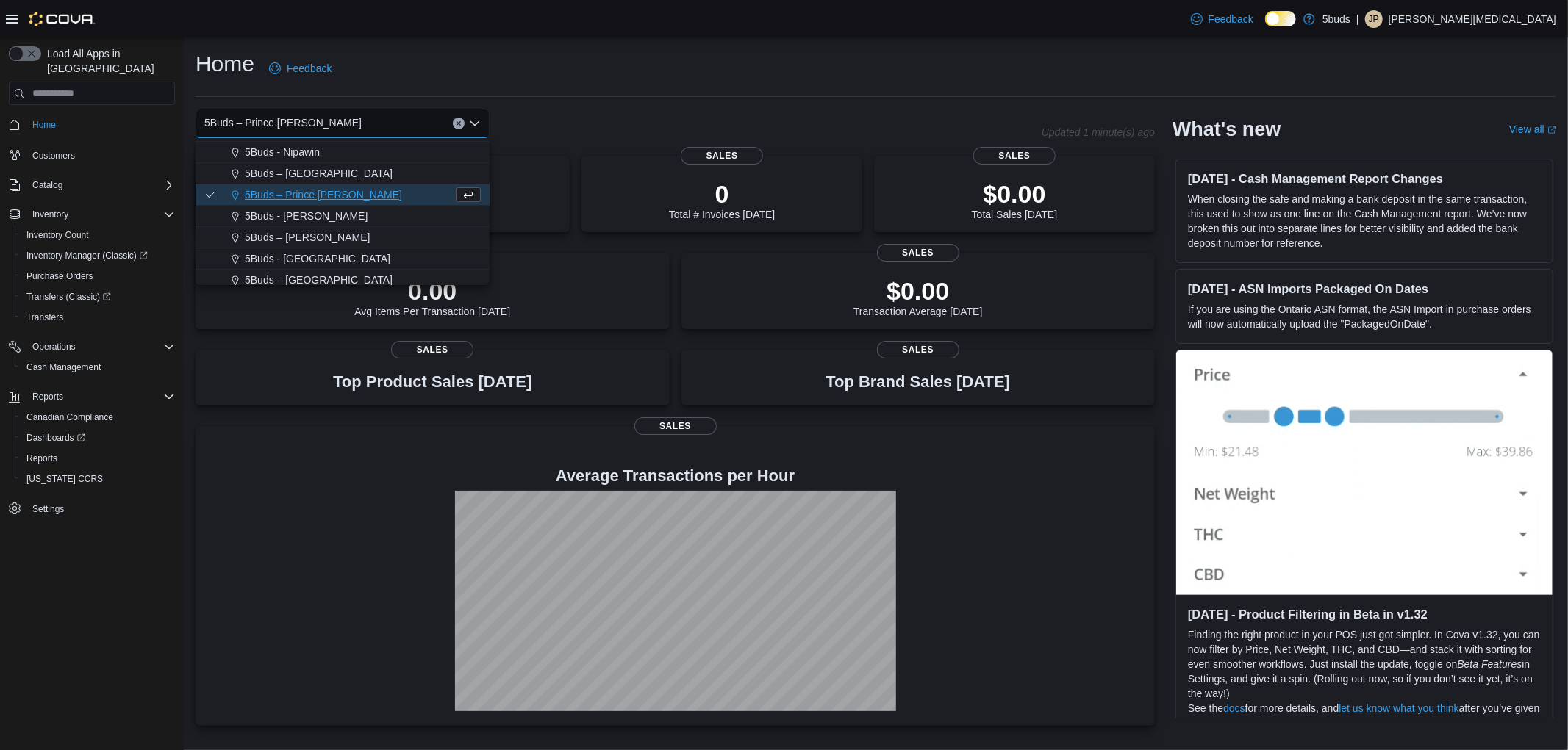
scroll to position [108, 0]
click at [305, 218] on button "5Buds - [PERSON_NAME]" at bounding box center [342, 210] width 294 height 21
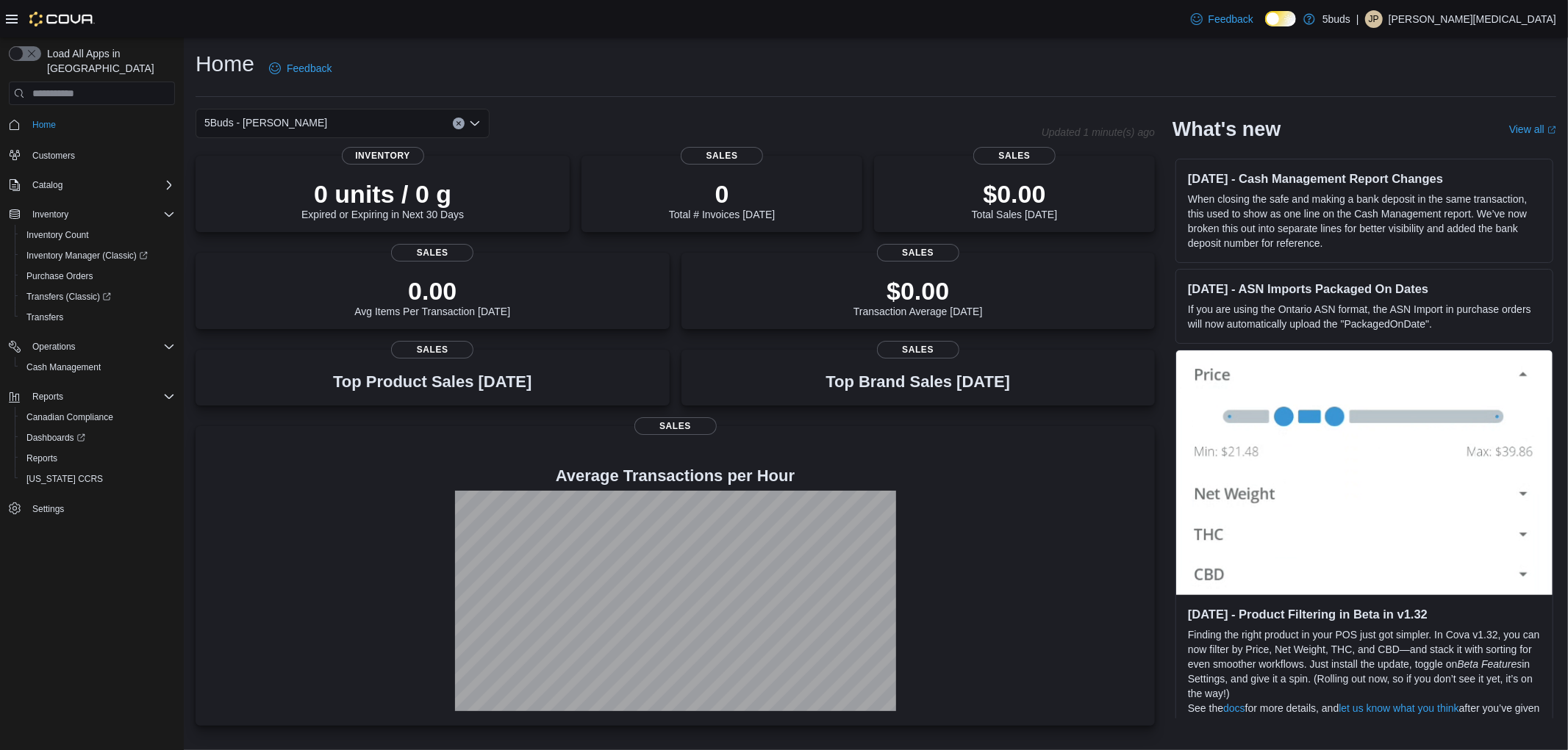
click at [364, 122] on div "5Buds - [PERSON_NAME] Combo box. Selected. 5Buds - [GEOGRAPHIC_DATA]. Press Bac…" at bounding box center [342, 123] width 294 height 30
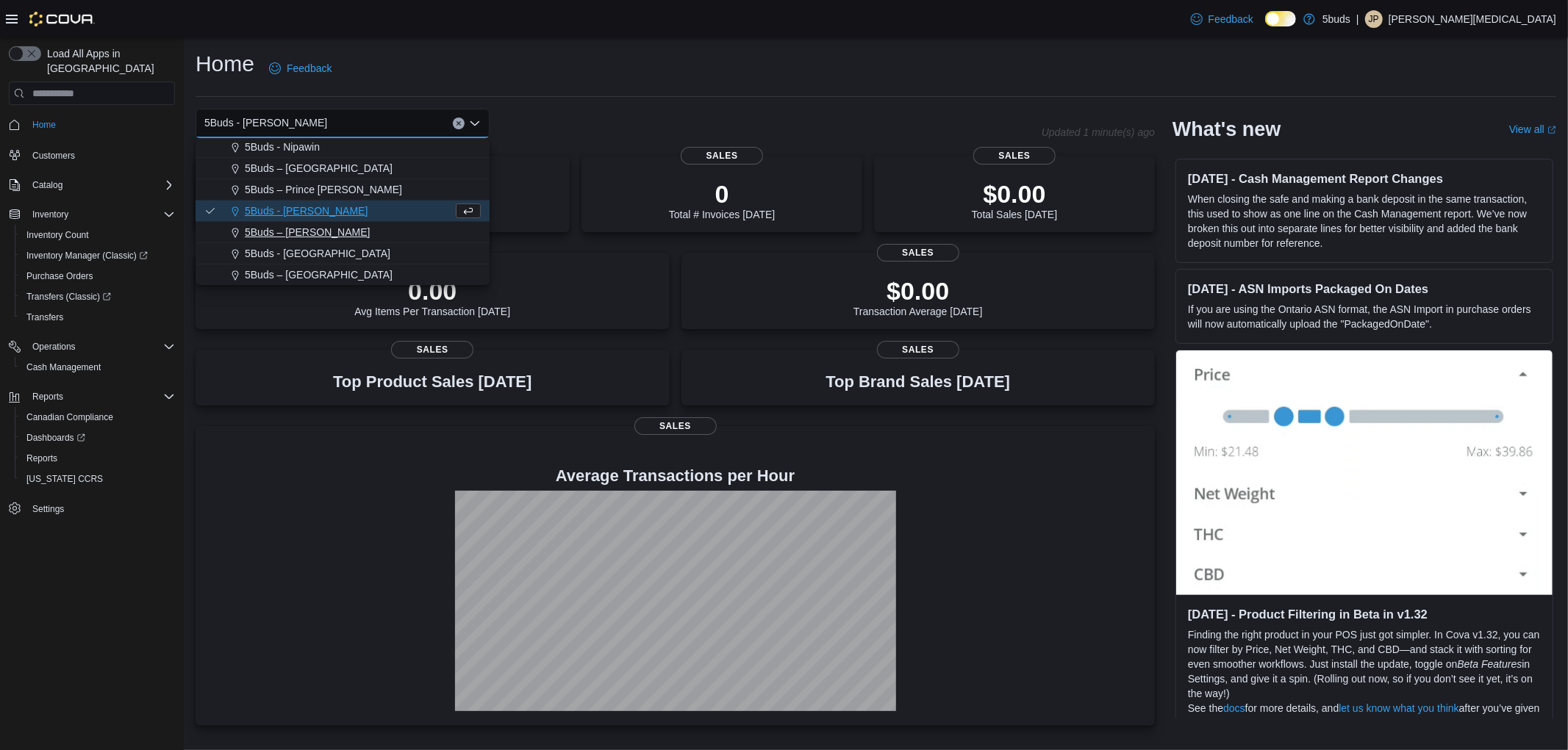
click at [280, 228] on span "5Buds – [PERSON_NAME]" at bounding box center [307, 232] width 125 height 15
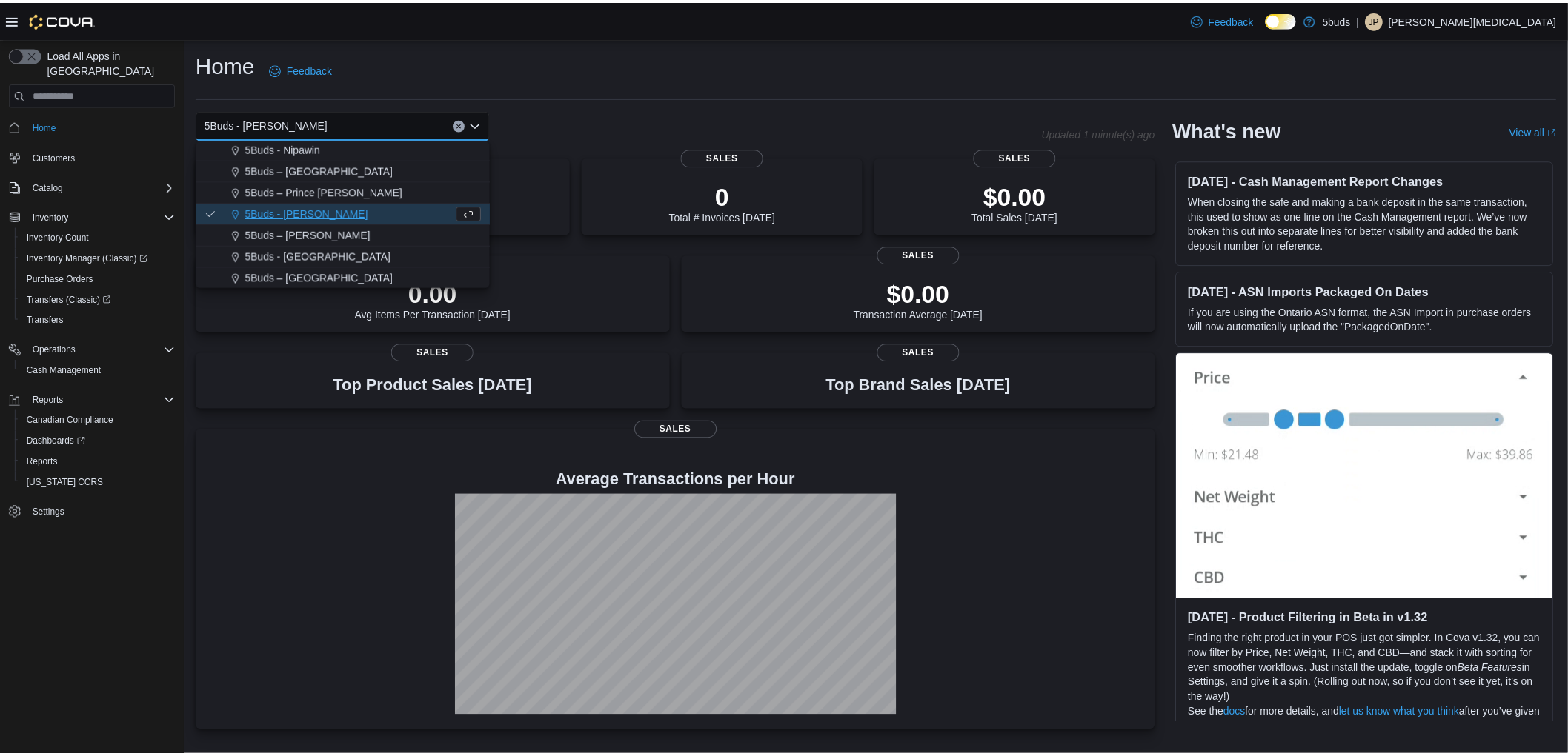
scroll to position [0, 0]
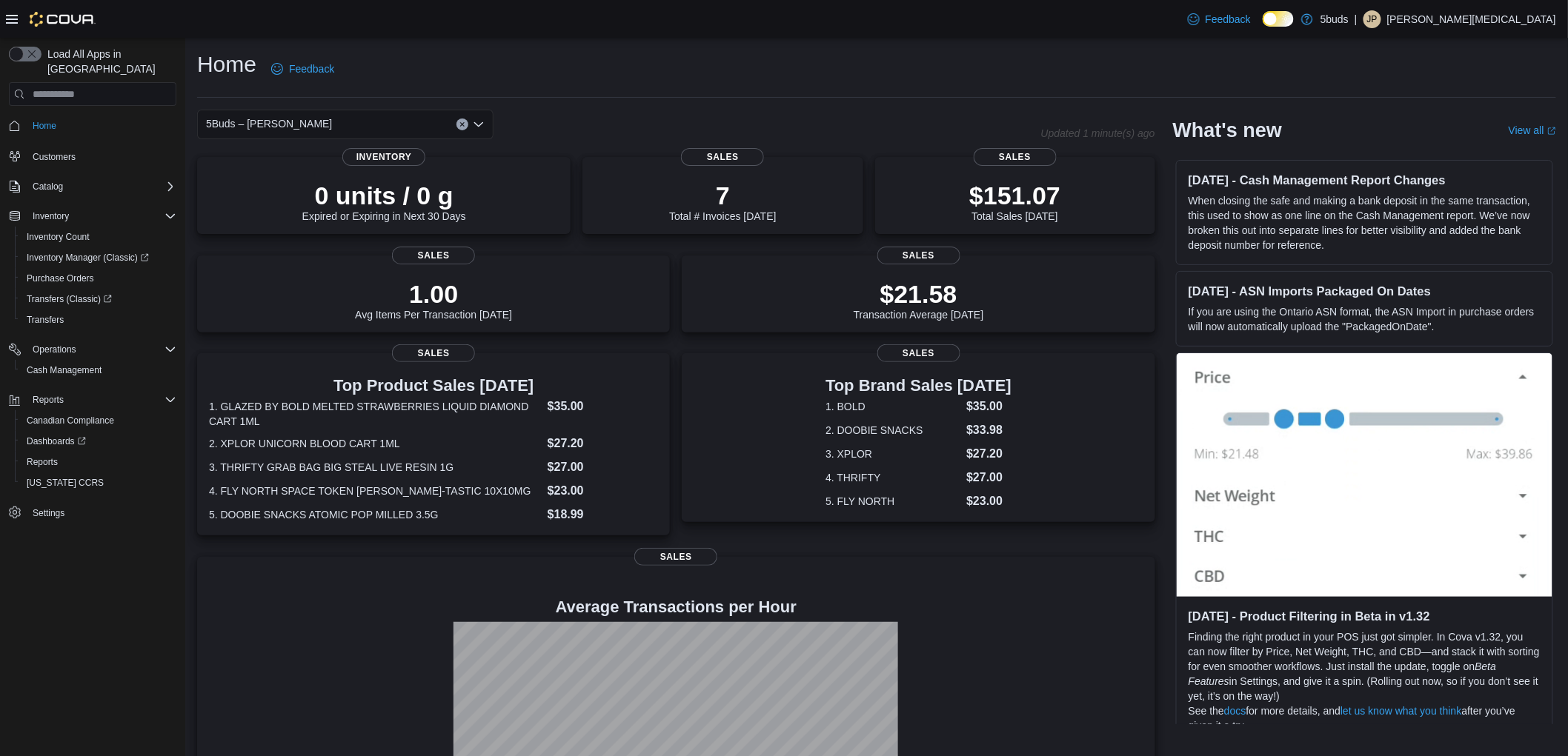
click at [318, 122] on div "5Buds – [PERSON_NAME] Combo box. Selected. 5Buds – [PERSON_NAME]. Press Backspa…" at bounding box center [345, 124] width 296 height 30
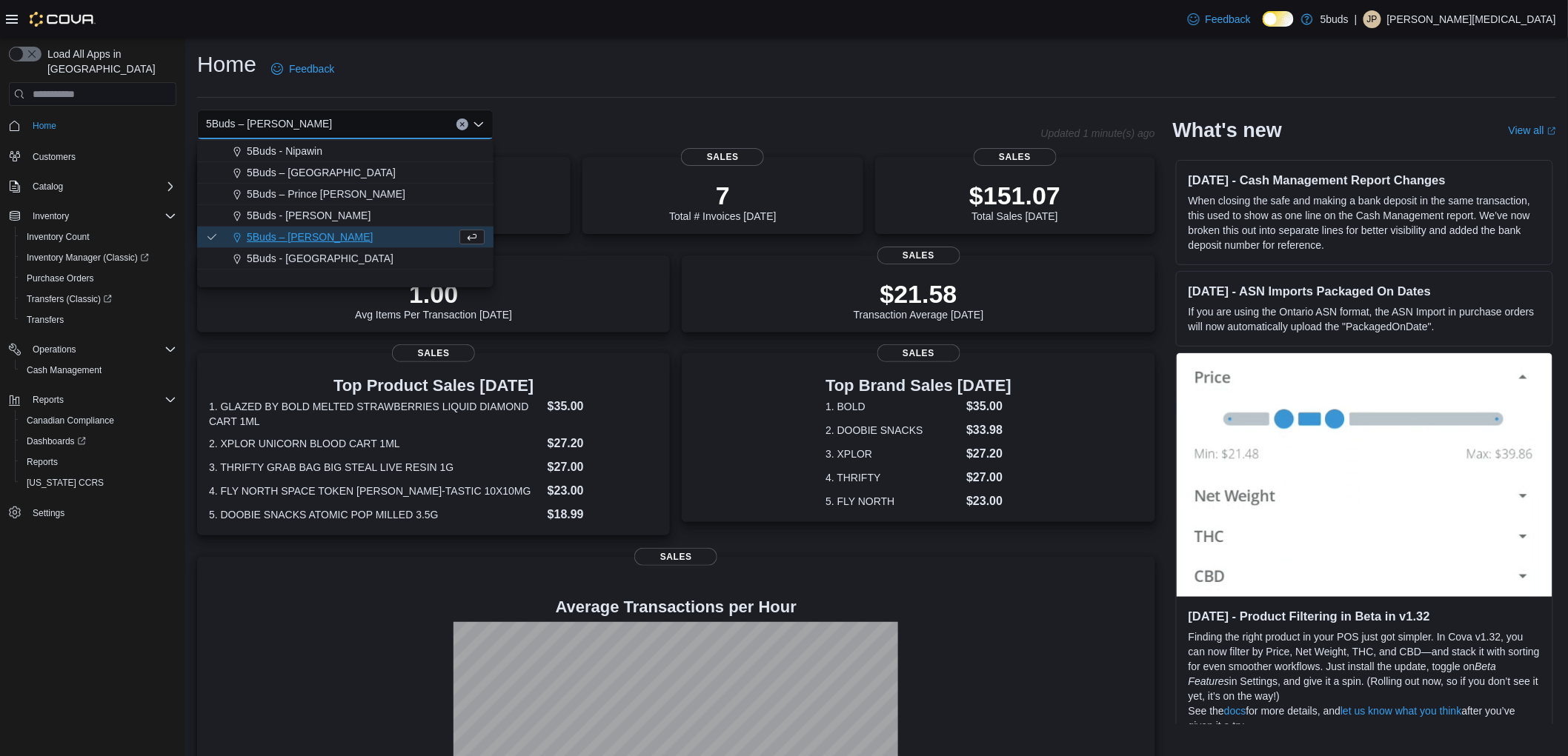
scroll to position [109, 0]
click at [320, 262] on span "5Buds - [GEOGRAPHIC_DATA]" at bounding box center [320, 255] width 147 height 15
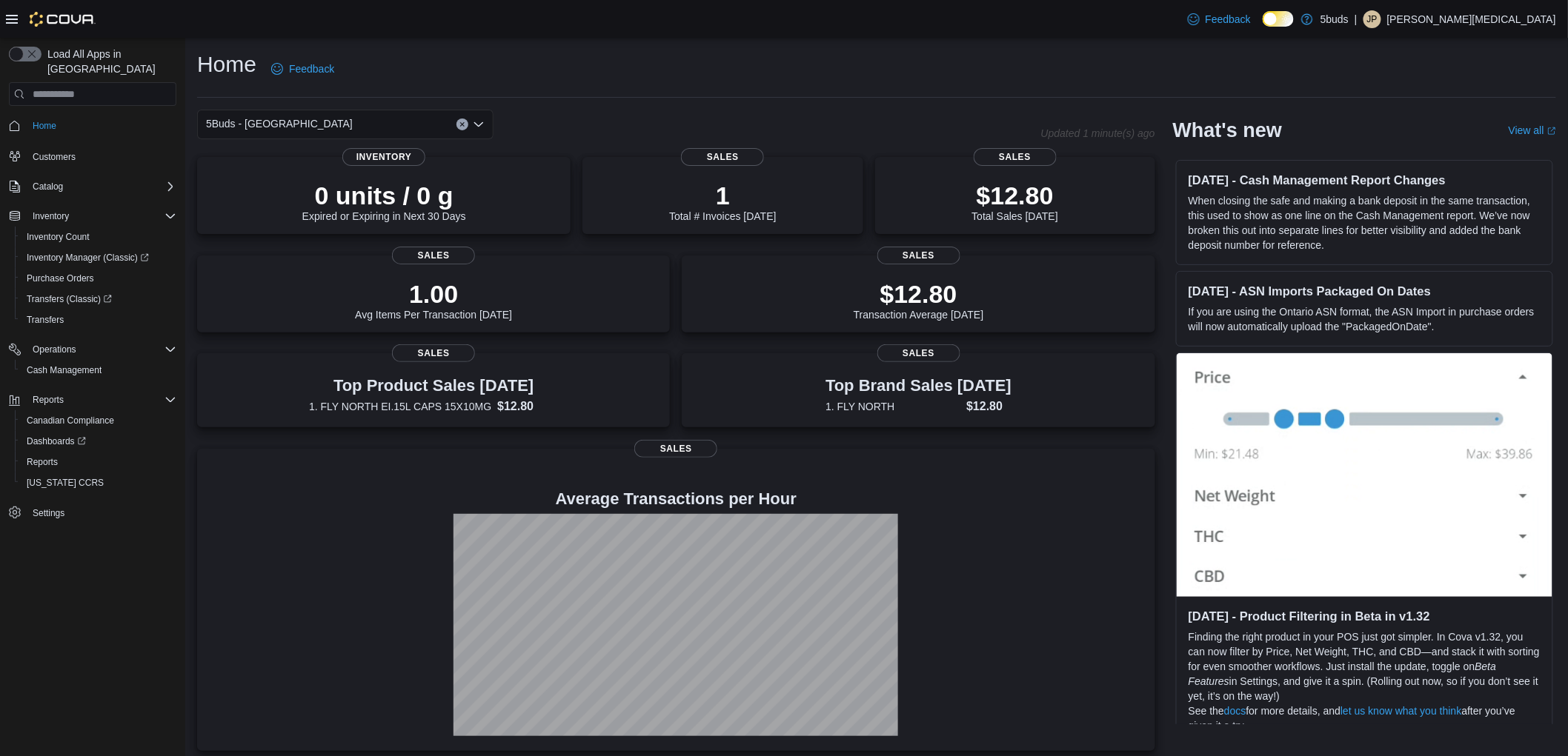
click at [365, 123] on div "5Buds - [GEOGRAPHIC_DATA]" at bounding box center [345, 124] width 296 height 30
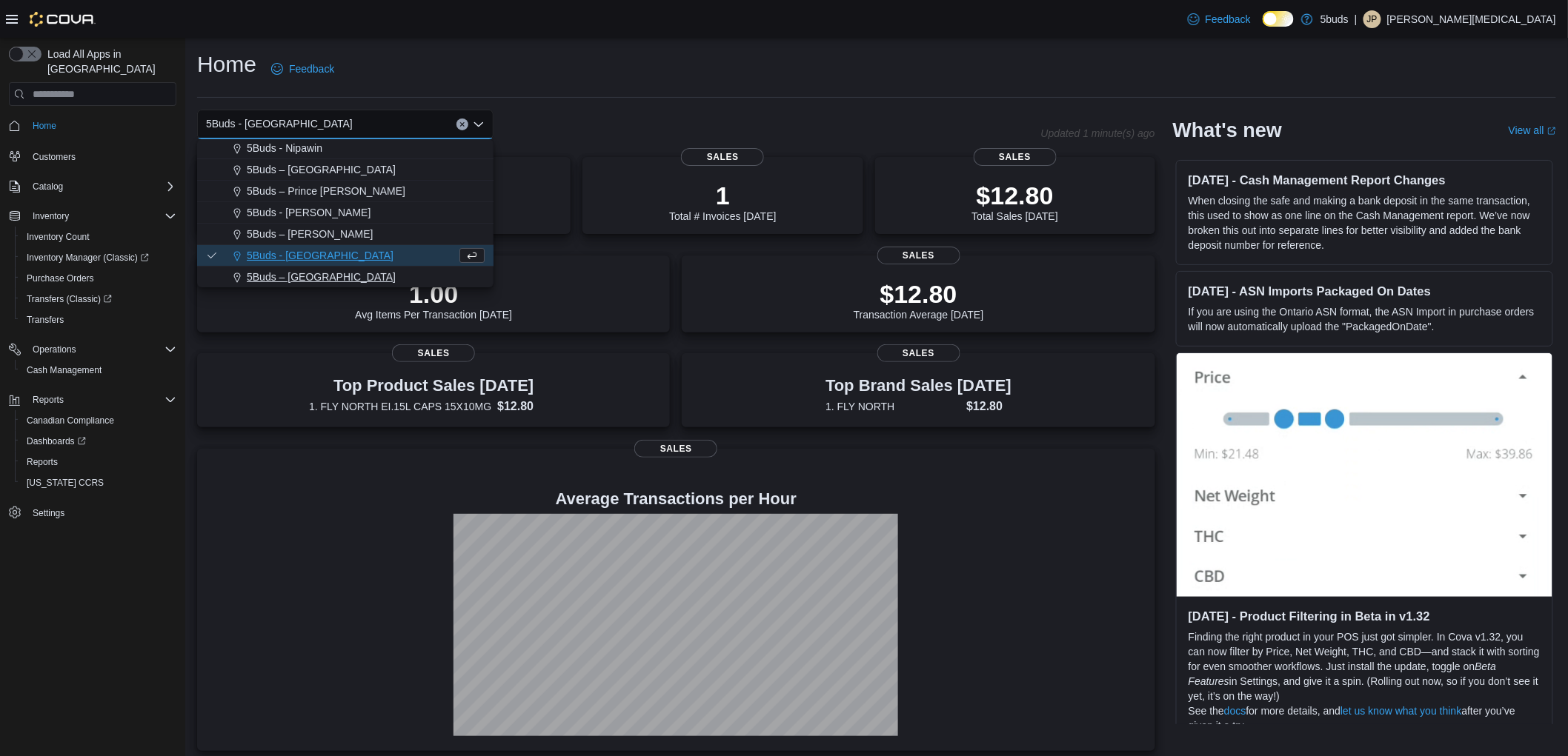
click at [315, 276] on span "5Buds – [GEOGRAPHIC_DATA]" at bounding box center [321, 277] width 149 height 15
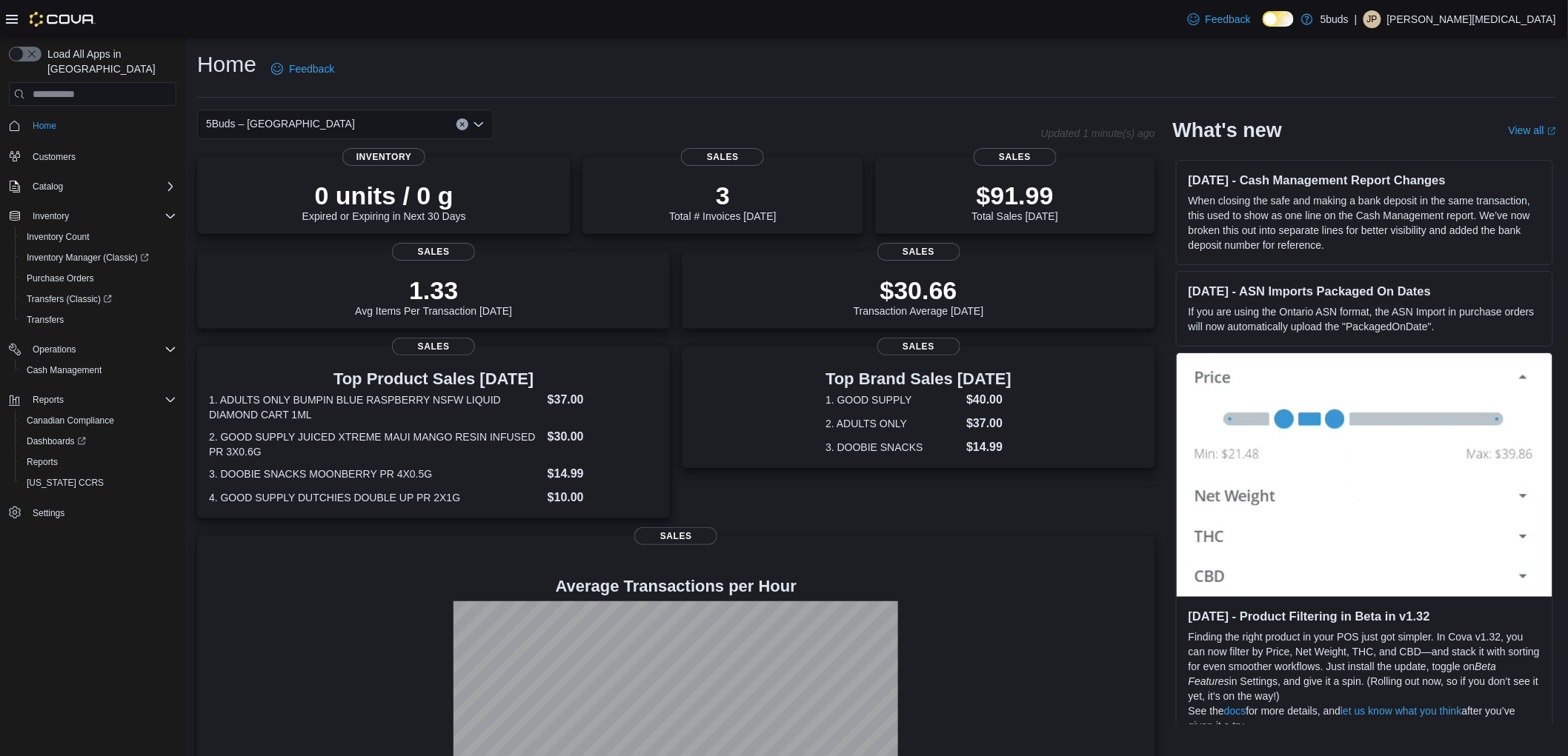
click at [345, 127] on div "5Buds – [GEOGRAPHIC_DATA]" at bounding box center [345, 124] width 296 height 30
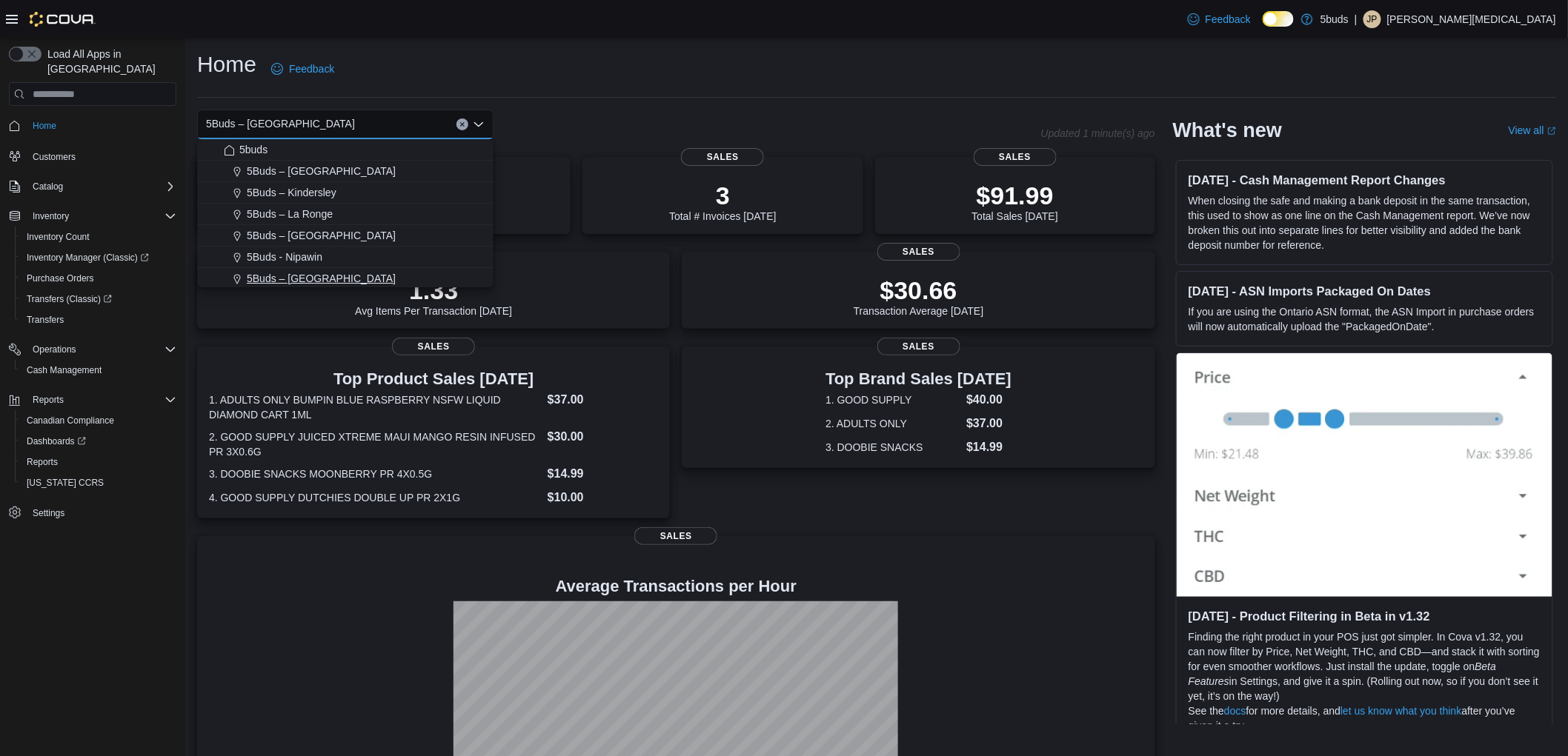
click at [333, 274] on span "5Buds – [GEOGRAPHIC_DATA]" at bounding box center [321, 278] width 149 height 15
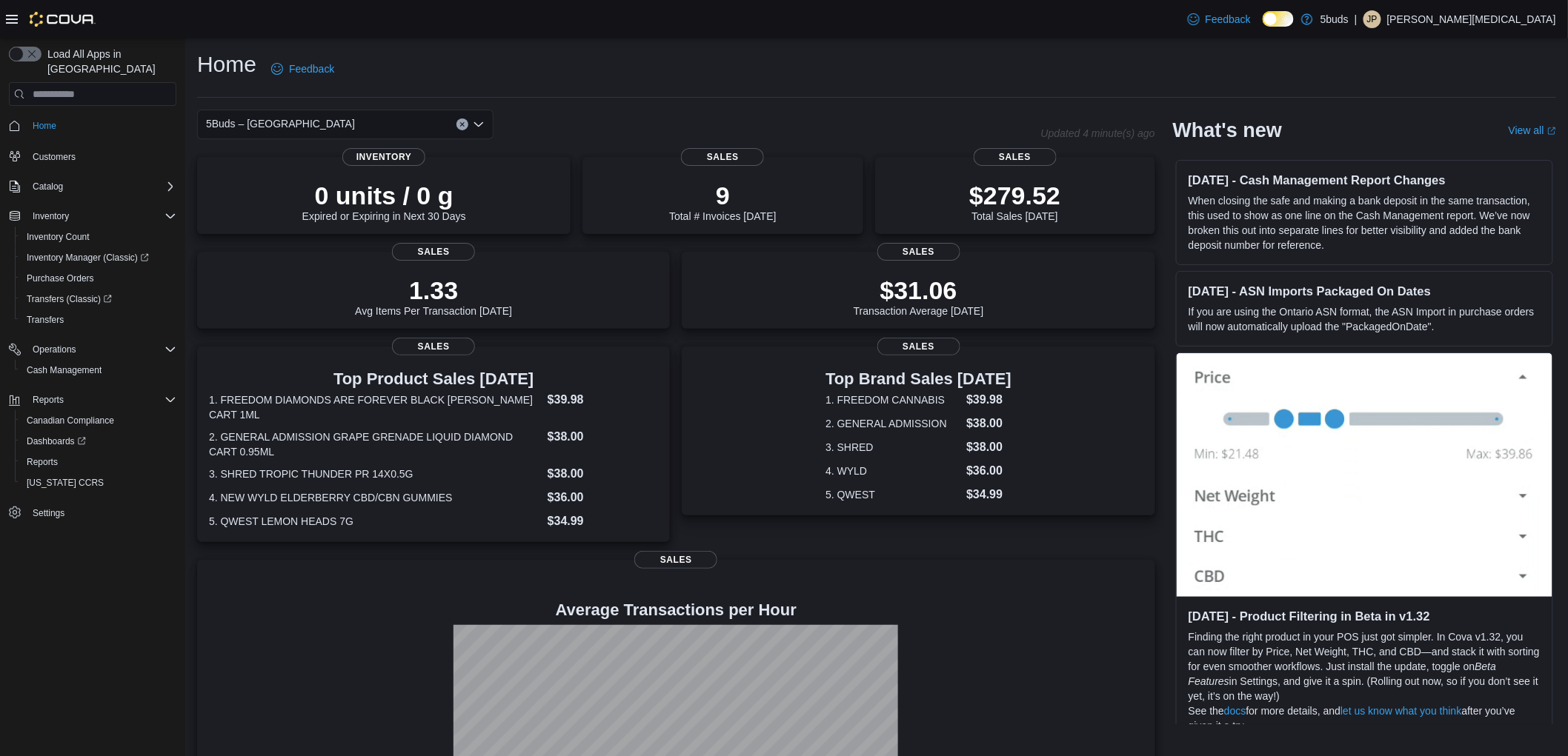
click at [882, 83] on div "Home Feedback" at bounding box center [877, 68] width 1359 height 39
click at [1169, 6] on div "Feedback Dark Mode 5buds | JP [PERSON_NAME][MEDICAL_DATA]" at bounding box center [784, 19] width 1568 height 38
click at [768, 70] on div "Home Feedback" at bounding box center [877, 68] width 1359 height 39
click at [971, 57] on div "Home Feedback" at bounding box center [877, 68] width 1359 height 39
click at [952, 94] on div "Home Feedback" at bounding box center [877, 73] width 1359 height 48
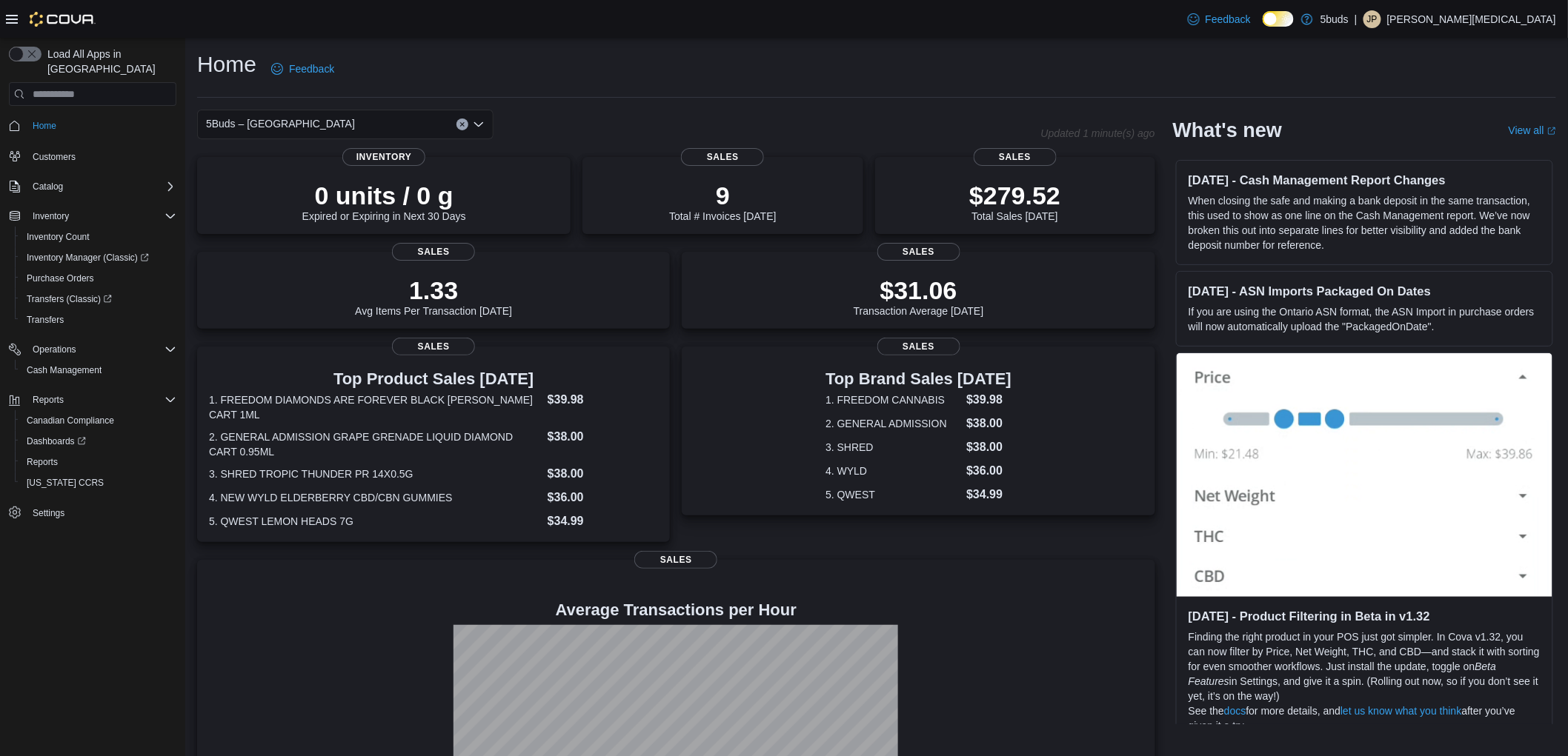
click at [794, 92] on div "Home Feedback" at bounding box center [877, 73] width 1359 height 48
click at [835, 112] on div "5Buds – [GEOGRAPHIC_DATA]" at bounding box center [619, 124] width 844 height 30
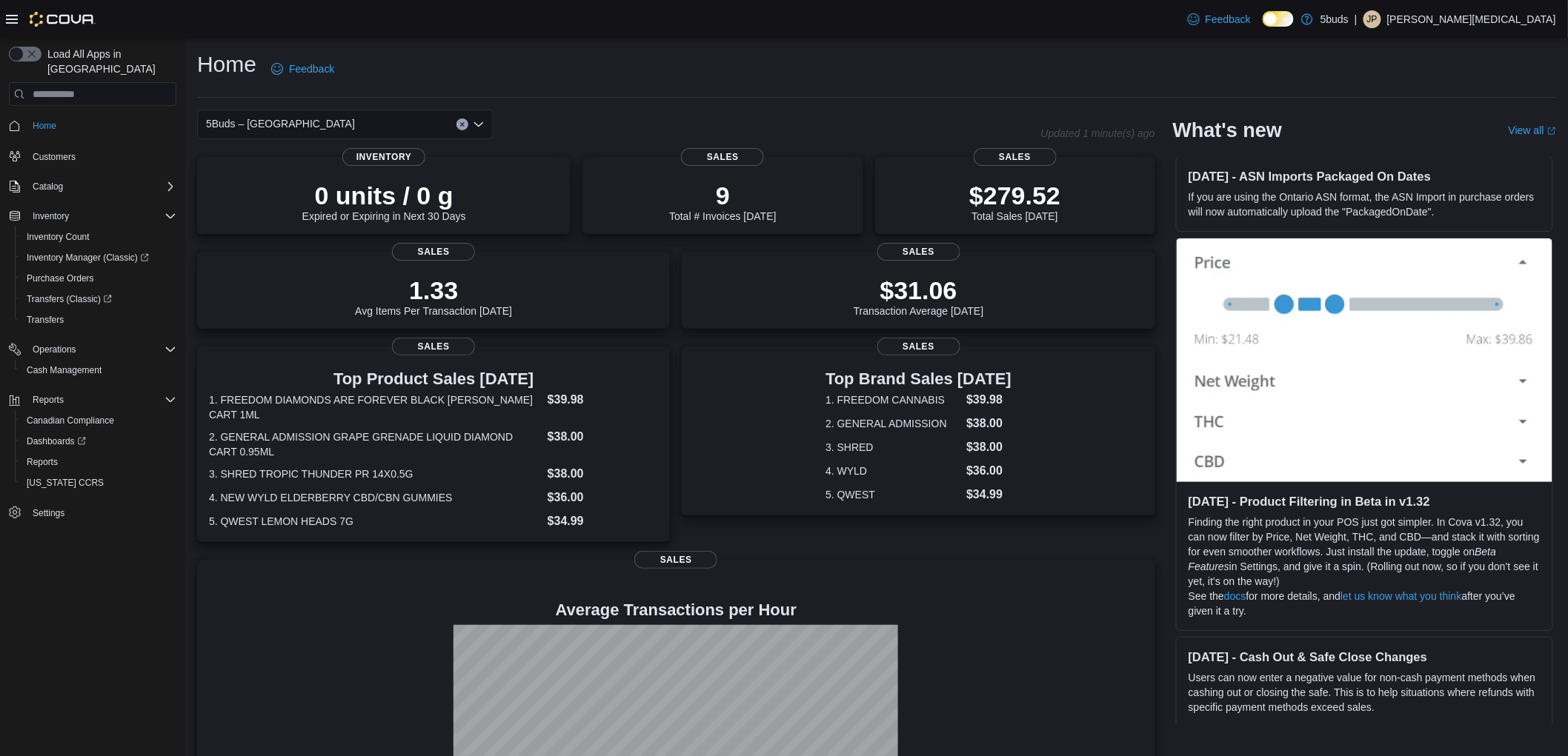
scroll to position [328, 0]
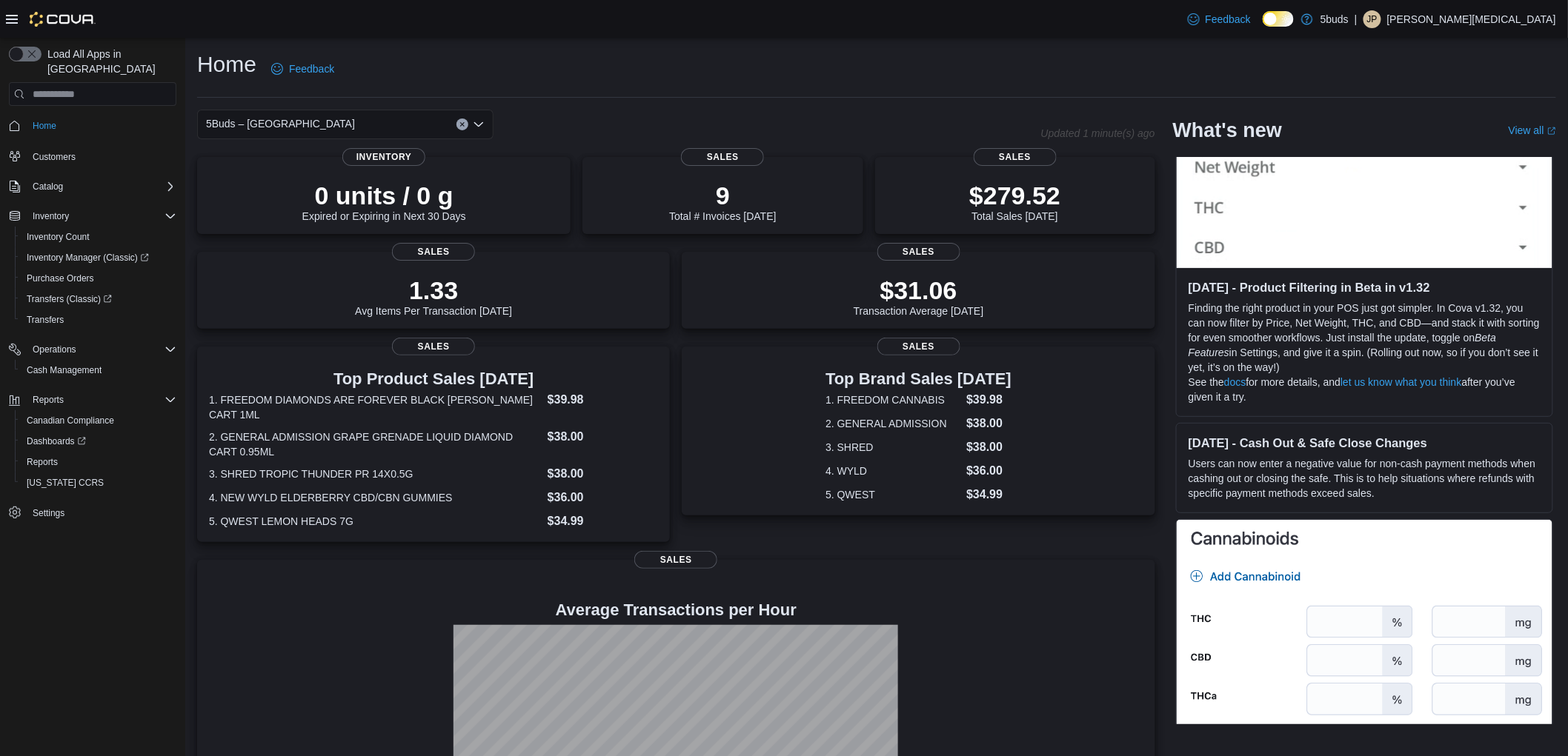
click at [648, 62] on div "Home Feedback" at bounding box center [877, 68] width 1359 height 39
click at [745, 59] on div "Home Feedback" at bounding box center [877, 68] width 1359 height 39
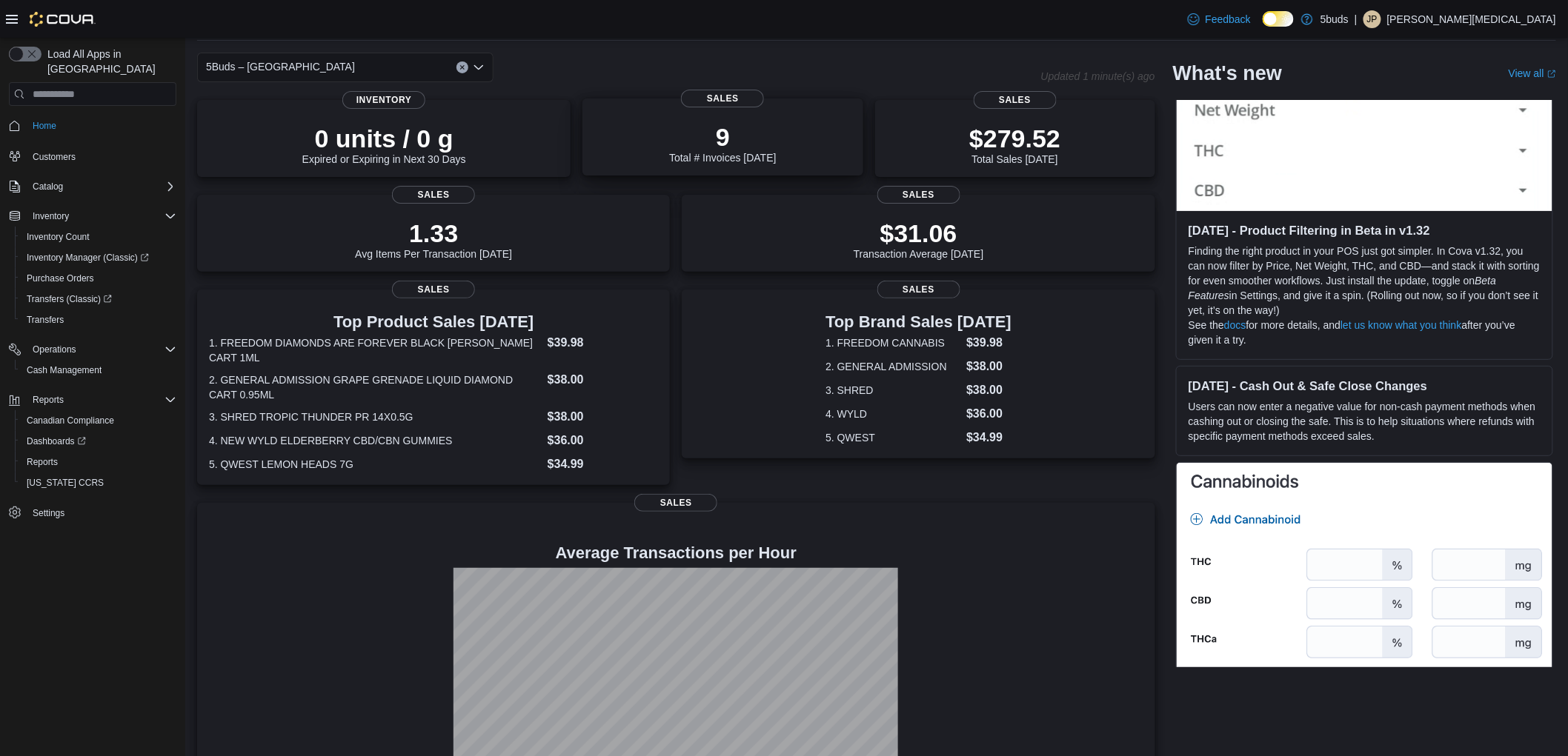
scroll to position [0, 0]
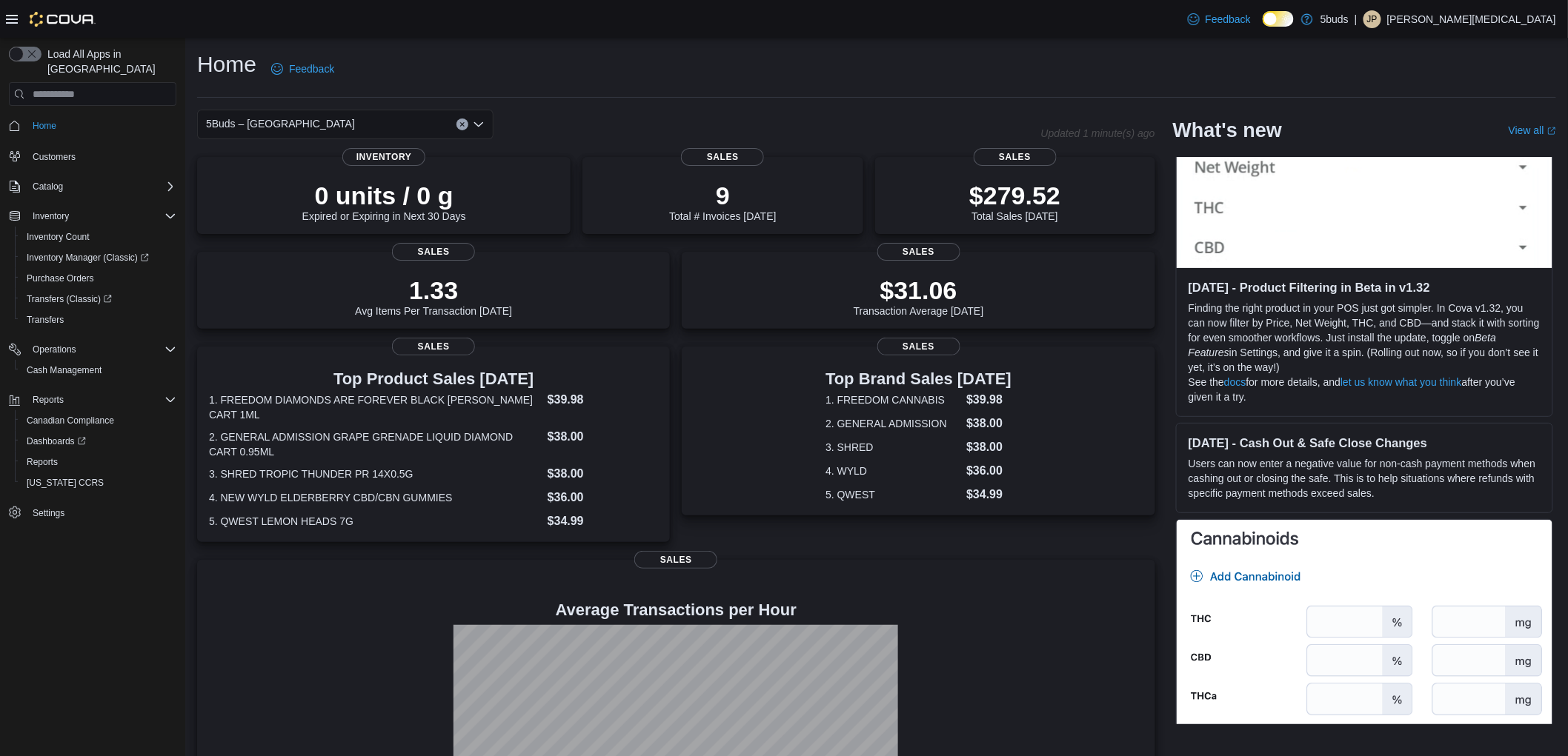
click at [842, 108] on div "Home Feedback 5Buds – North Battleford Updated 1 minute(s) ago 0 units / 0 g Ex…" at bounding box center [877, 454] width 1382 height 833
click at [1043, 58] on div "Home Feedback" at bounding box center [877, 68] width 1359 height 39
click at [904, 60] on div "Home Feedback" at bounding box center [877, 68] width 1359 height 39
click at [356, 122] on div "5Buds – [GEOGRAPHIC_DATA]" at bounding box center [345, 124] width 296 height 30
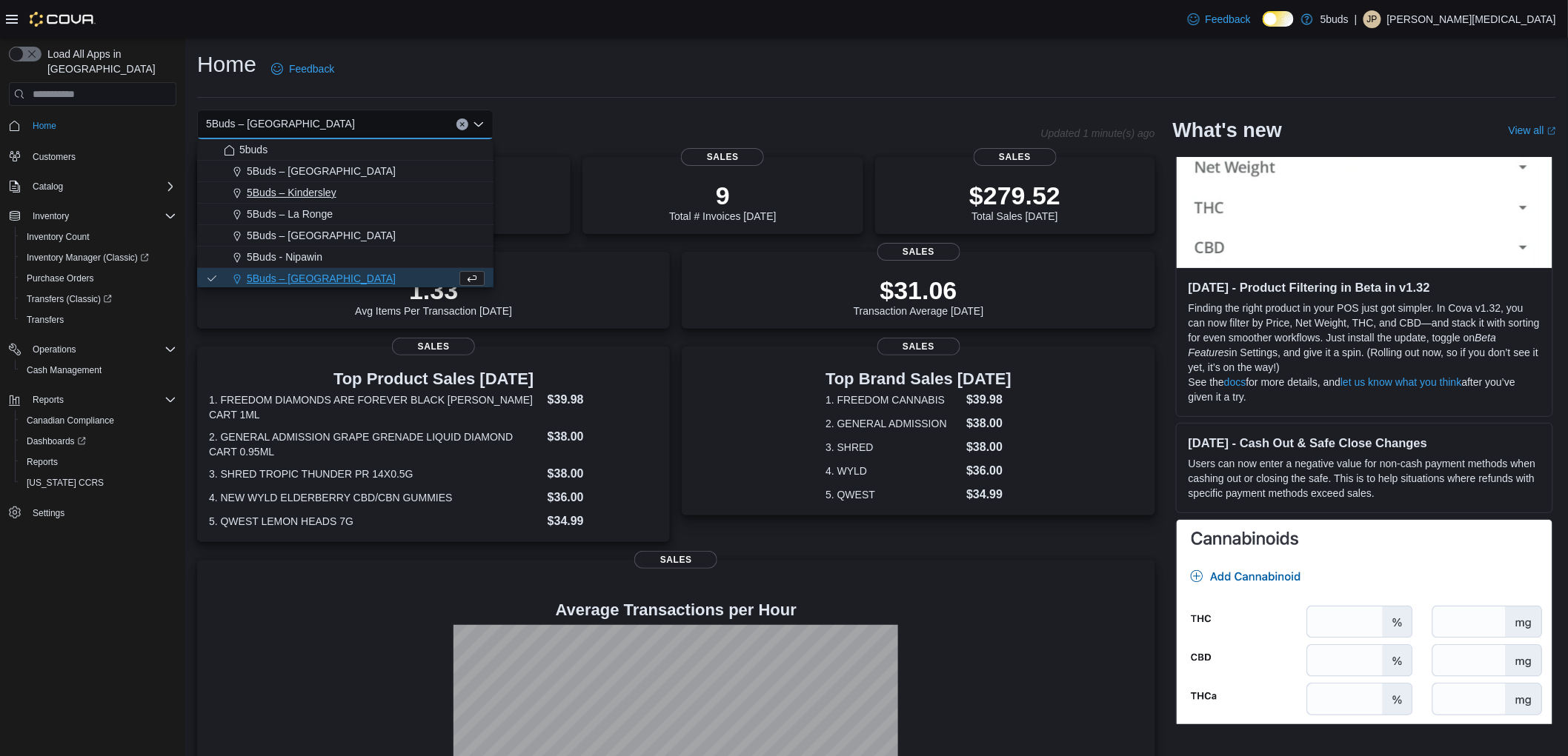
click at [308, 191] on span "5Buds – Kindersley" at bounding box center [292, 193] width 90 height 15
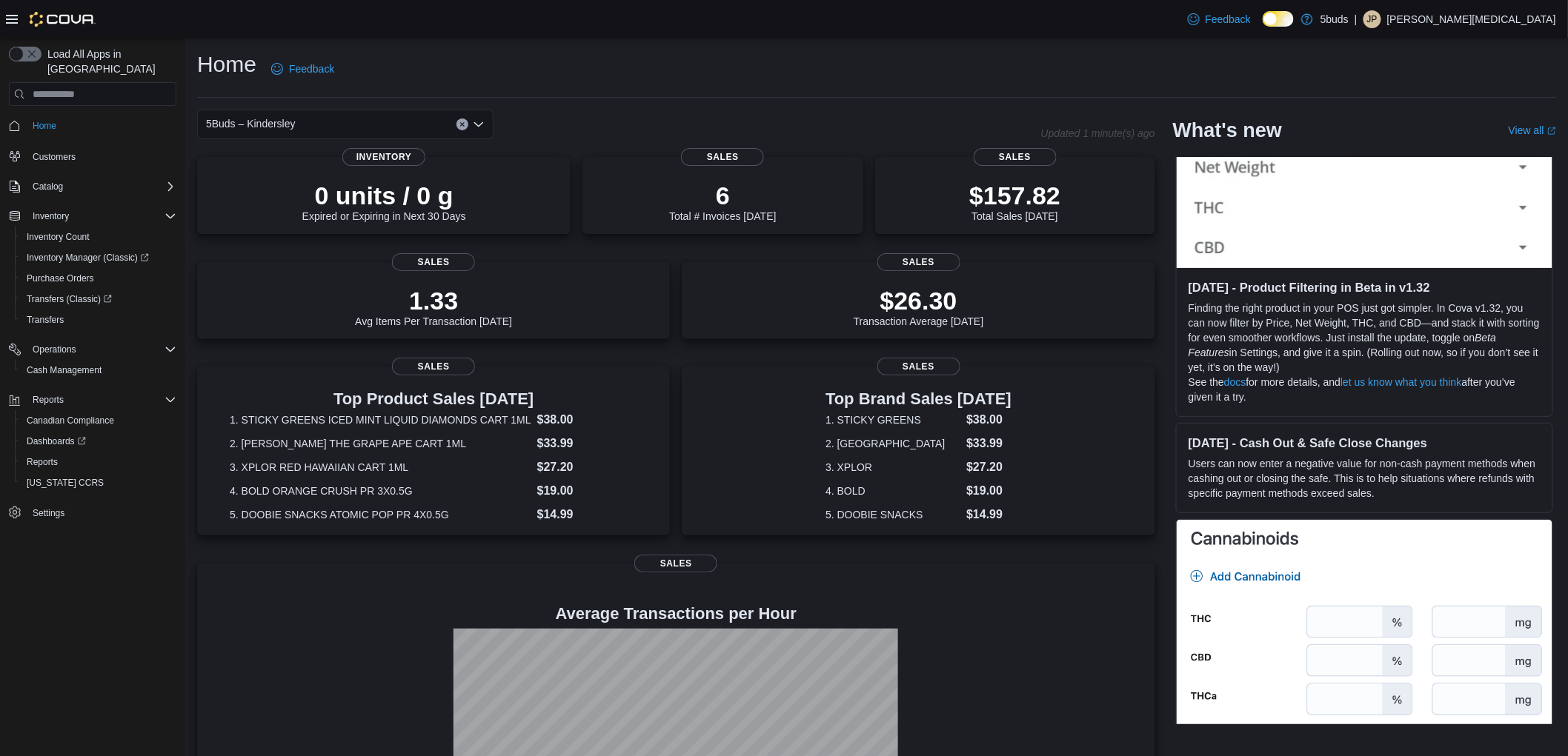
click at [322, 119] on div "5Buds – Kindersley Combo box. Selected. 5Buds – Kindersley. Press Backspace to …" at bounding box center [345, 124] width 296 height 30
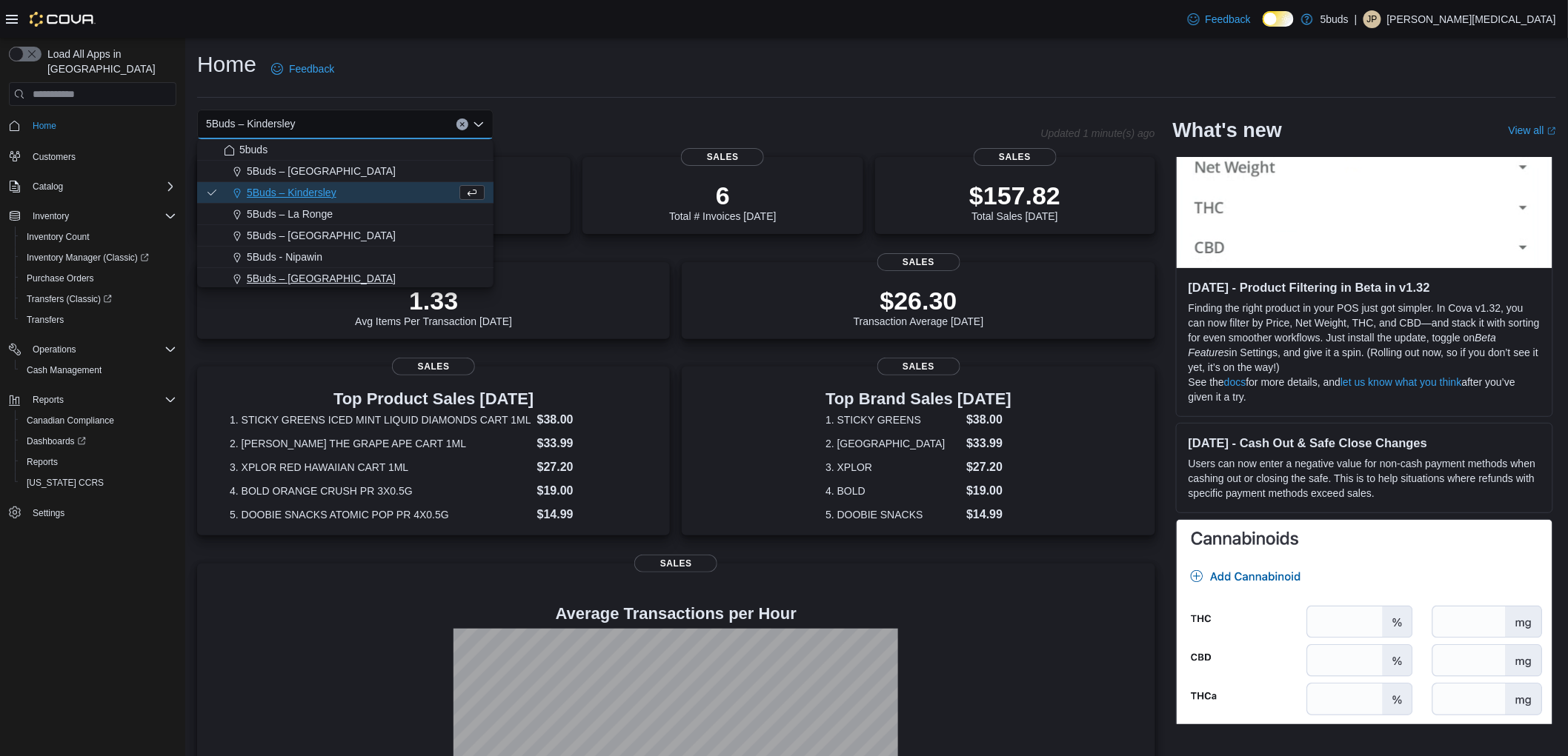
click at [332, 277] on span "5Buds – [GEOGRAPHIC_DATA]" at bounding box center [321, 278] width 149 height 15
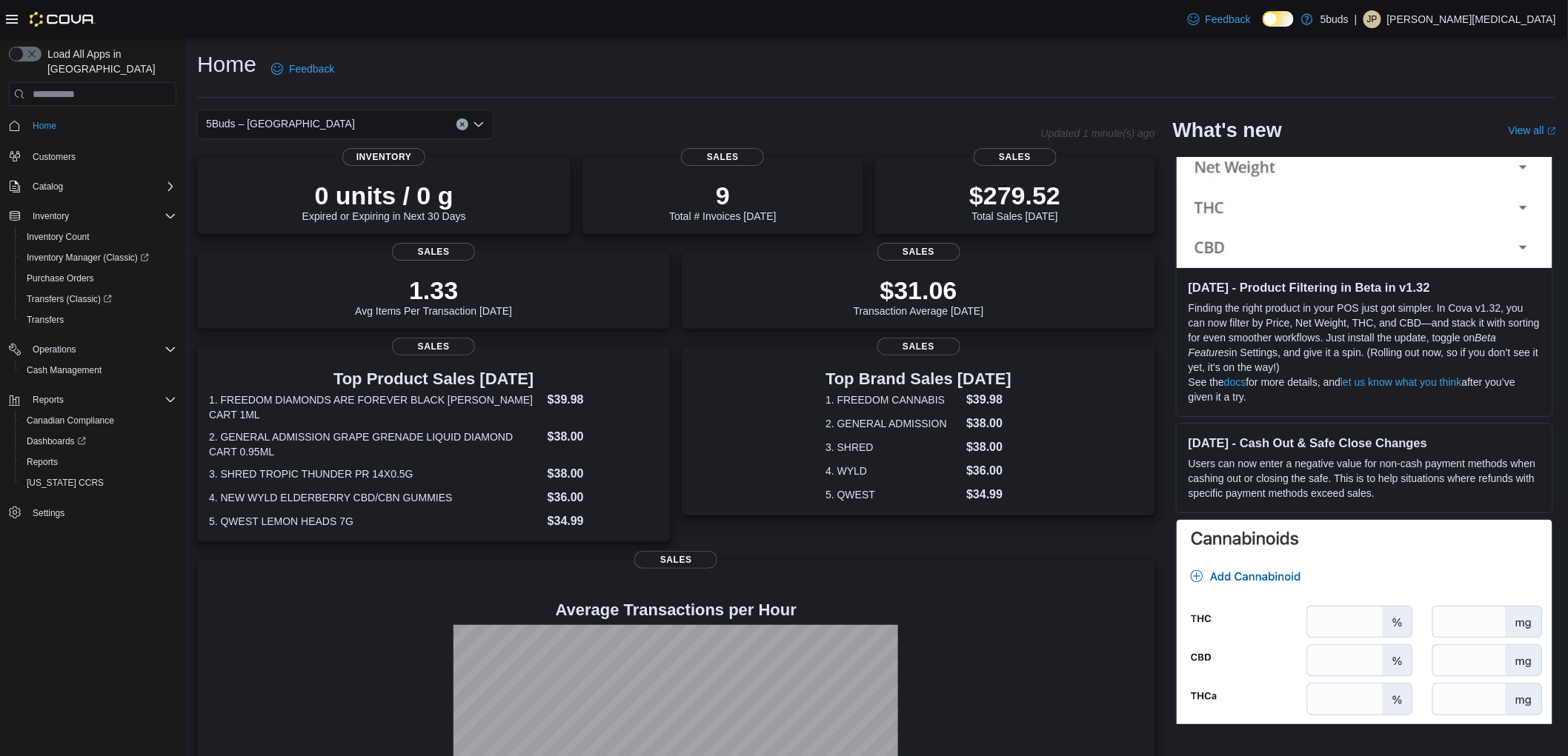
click at [735, 52] on div "Home Feedback" at bounding box center [877, 68] width 1359 height 39
click at [580, 45] on div "Home Feedback 5Buds – North Battleford Updated 3 minute(s) ago 0 units / 0 g Ex…" at bounding box center [877, 454] width 1382 height 833
click at [53, 456] on span "Reports" at bounding box center [42, 461] width 31 height 12
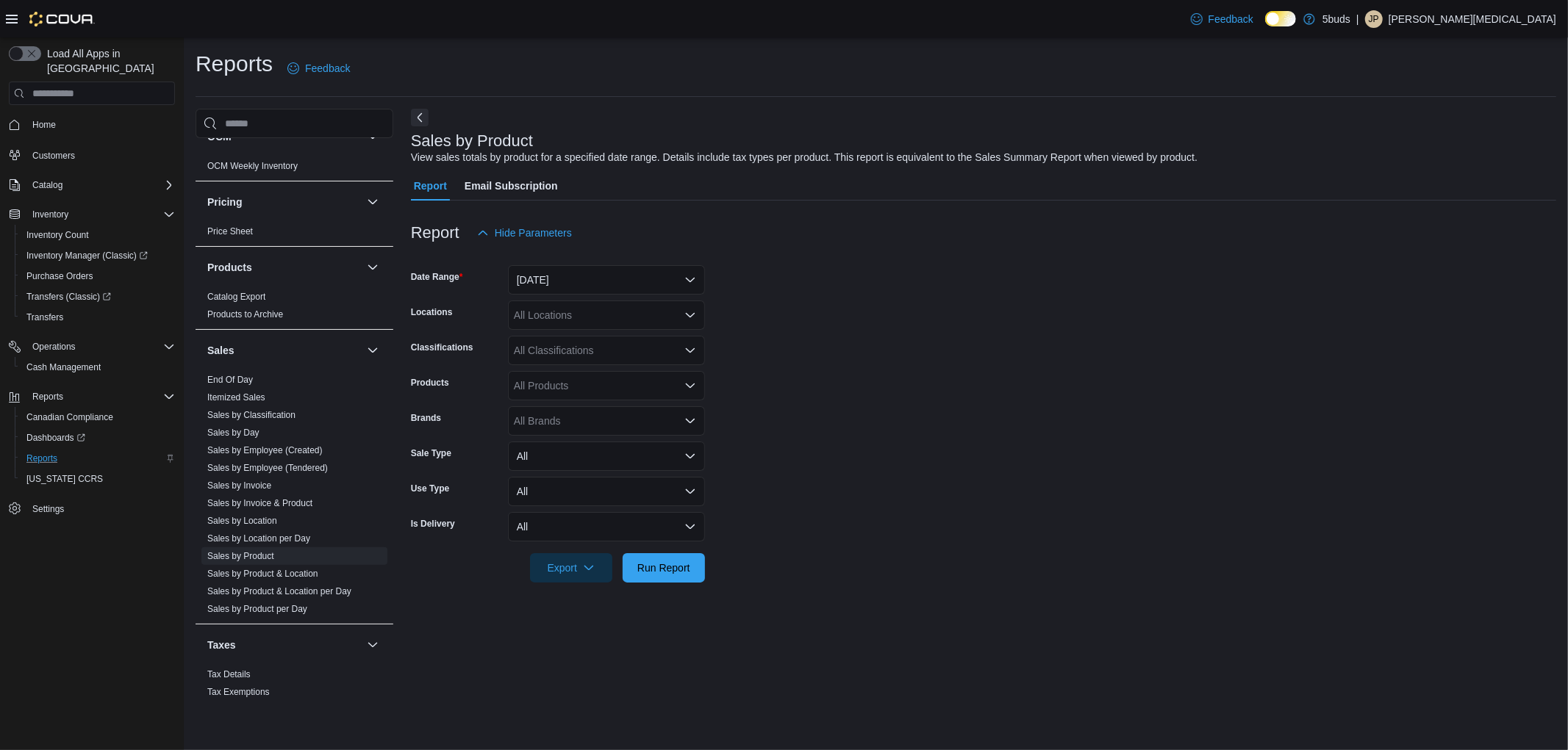
scroll to position [1025, 0]
click at [240, 417] on span "Sales by Day" at bounding box center [294, 423] width 186 height 18
click at [236, 417] on link "Sales by Day" at bounding box center [233, 422] width 52 height 10
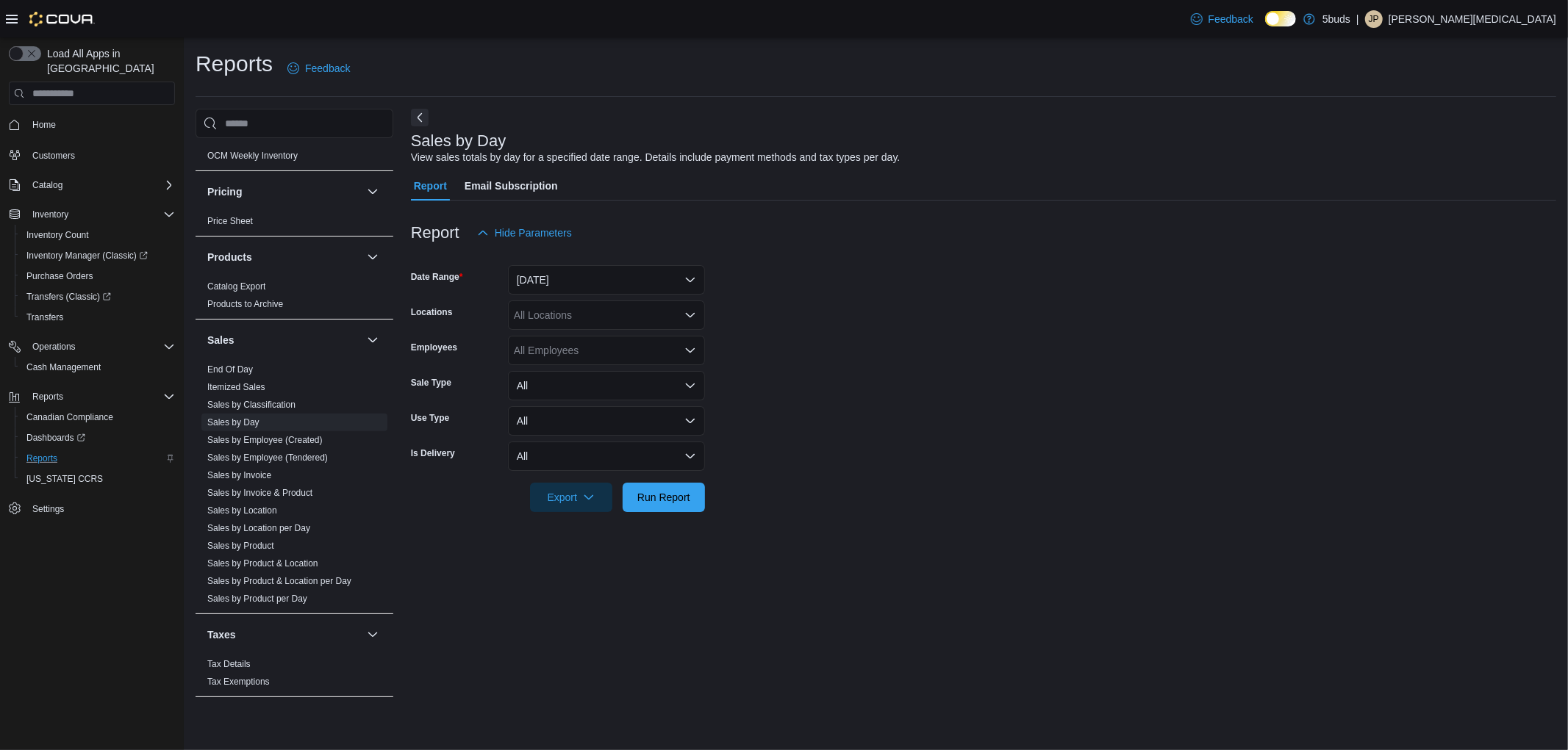
click at [552, 314] on div "All Locations" at bounding box center [606, 315] width 197 height 30
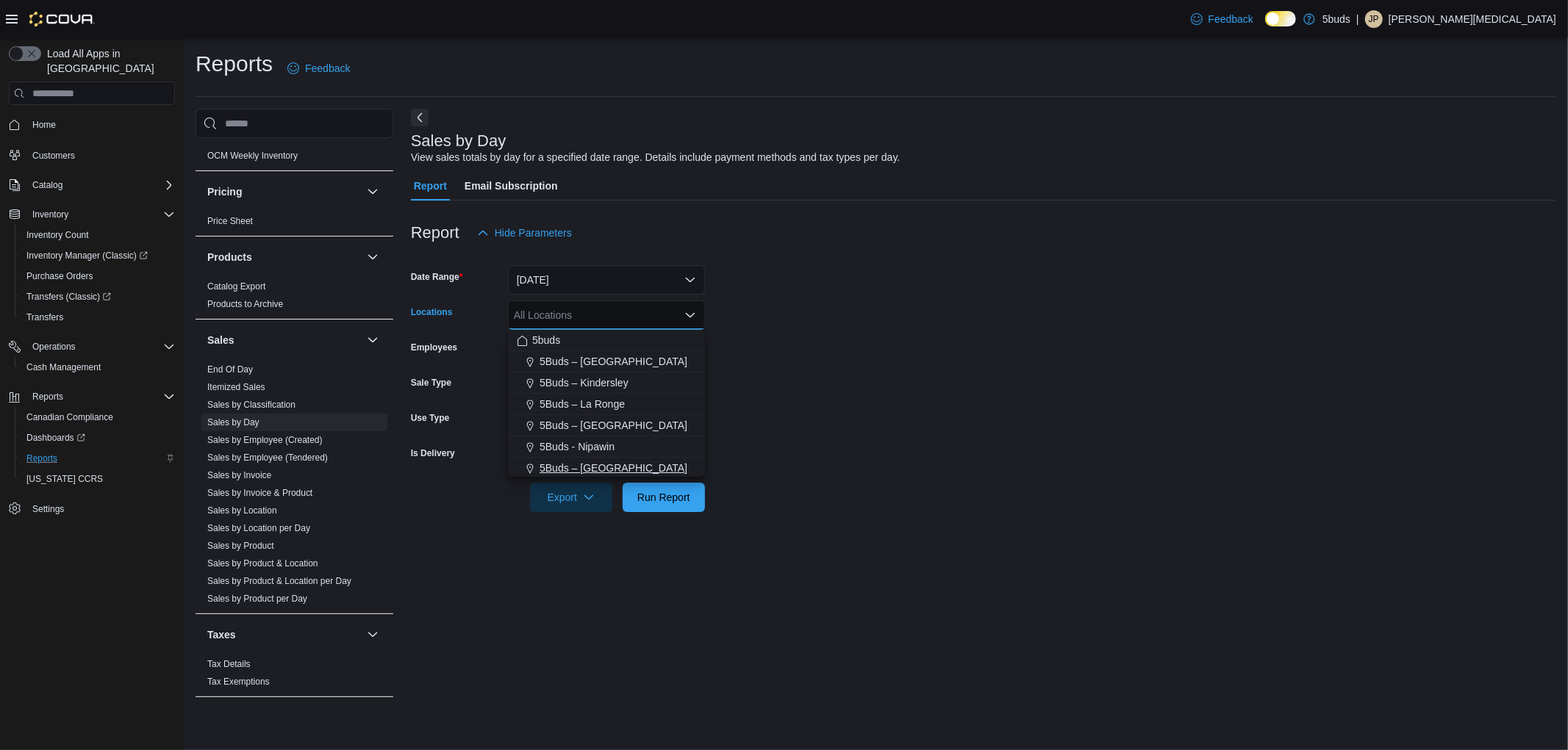
click at [610, 467] on span "5Buds – [GEOGRAPHIC_DATA]" at bounding box center [613, 468] width 147 height 15
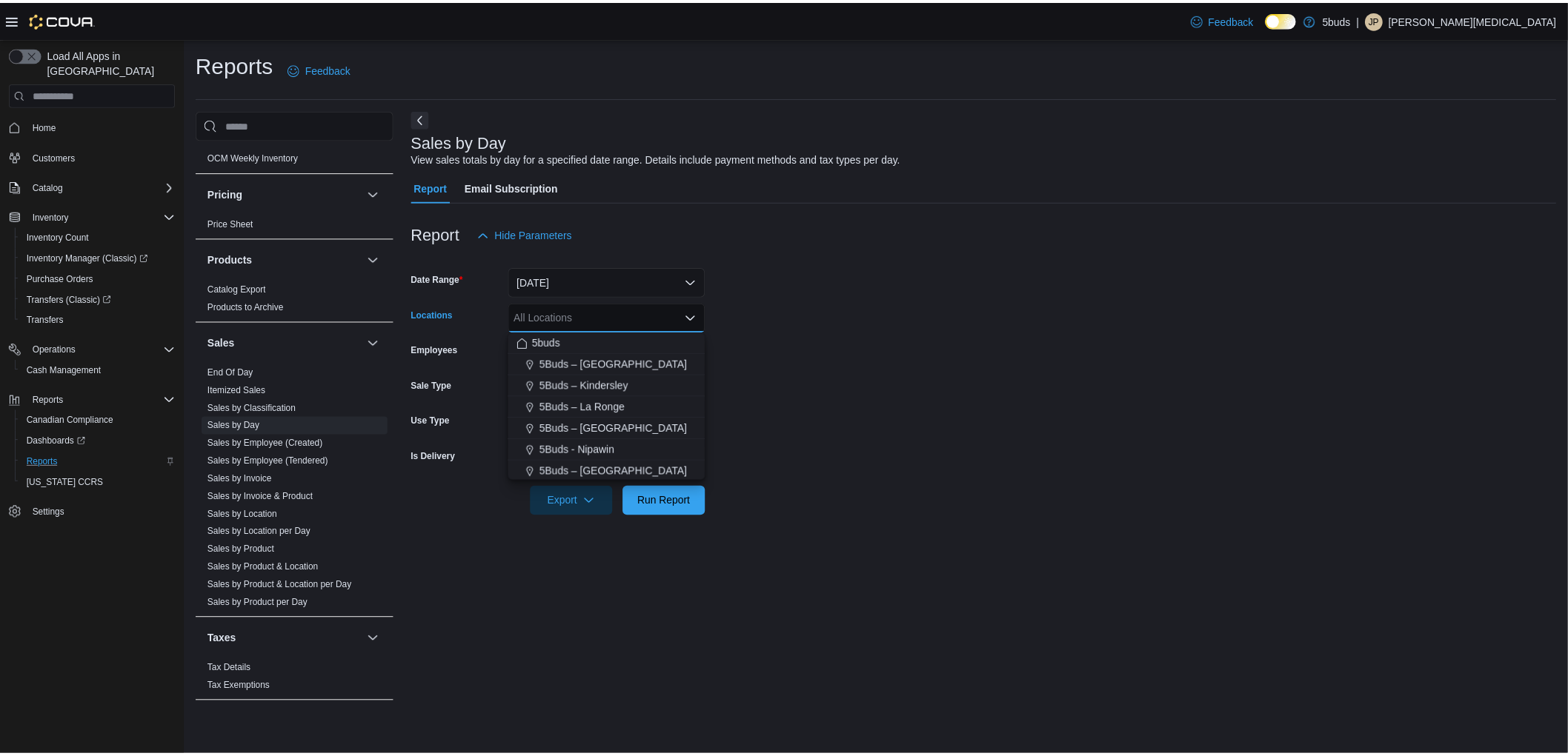
scroll to position [2, 0]
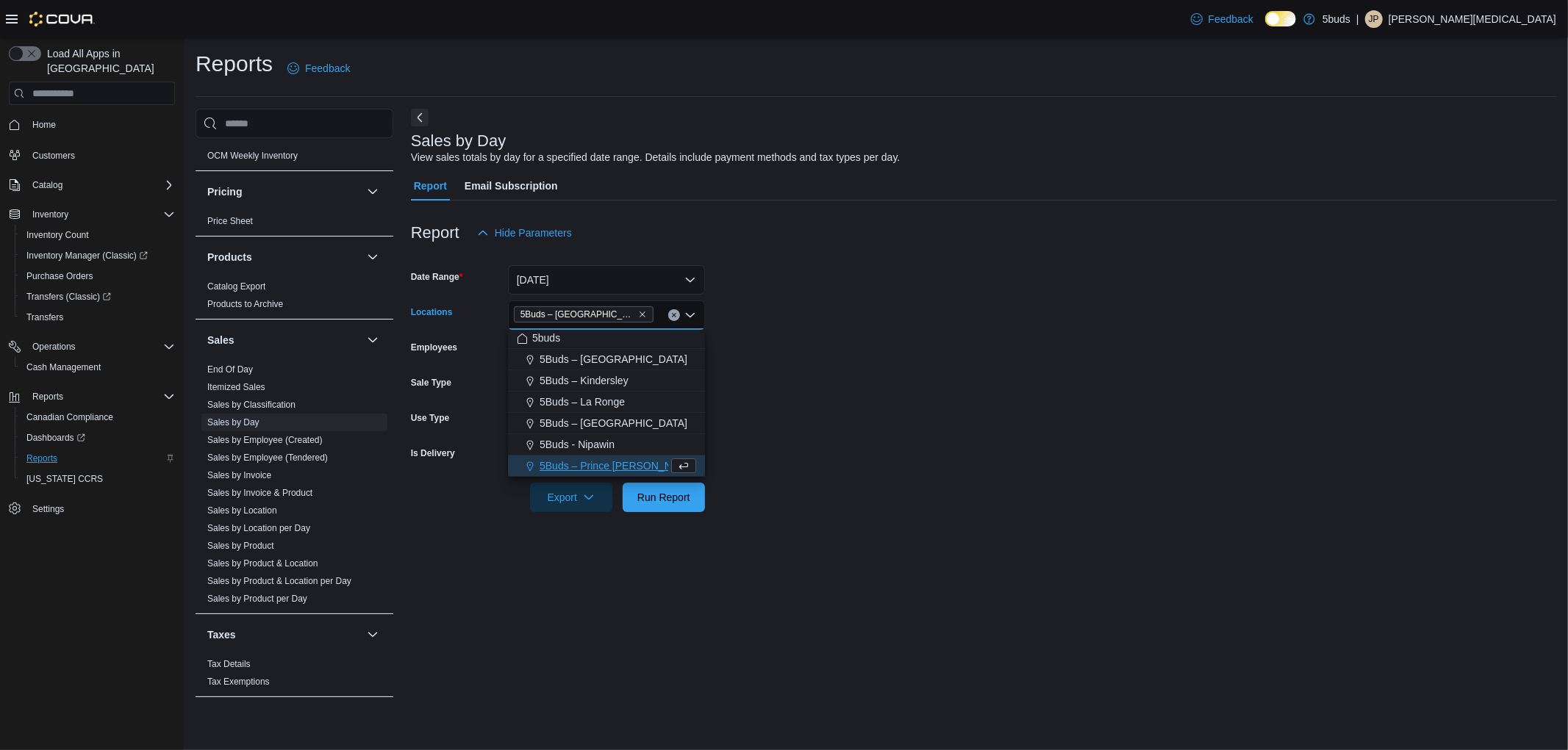
drag, startPoint x: 782, startPoint y: 460, endPoint x: 647, endPoint y: 493, distance: 139.0
click at [777, 457] on form "Date Range [DATE] Locations 5Buds – [GEOGRAPHIC_DATA] Combo box. Selected. 5Bud…" at bounding box center [984, 380] width 1145 height 264
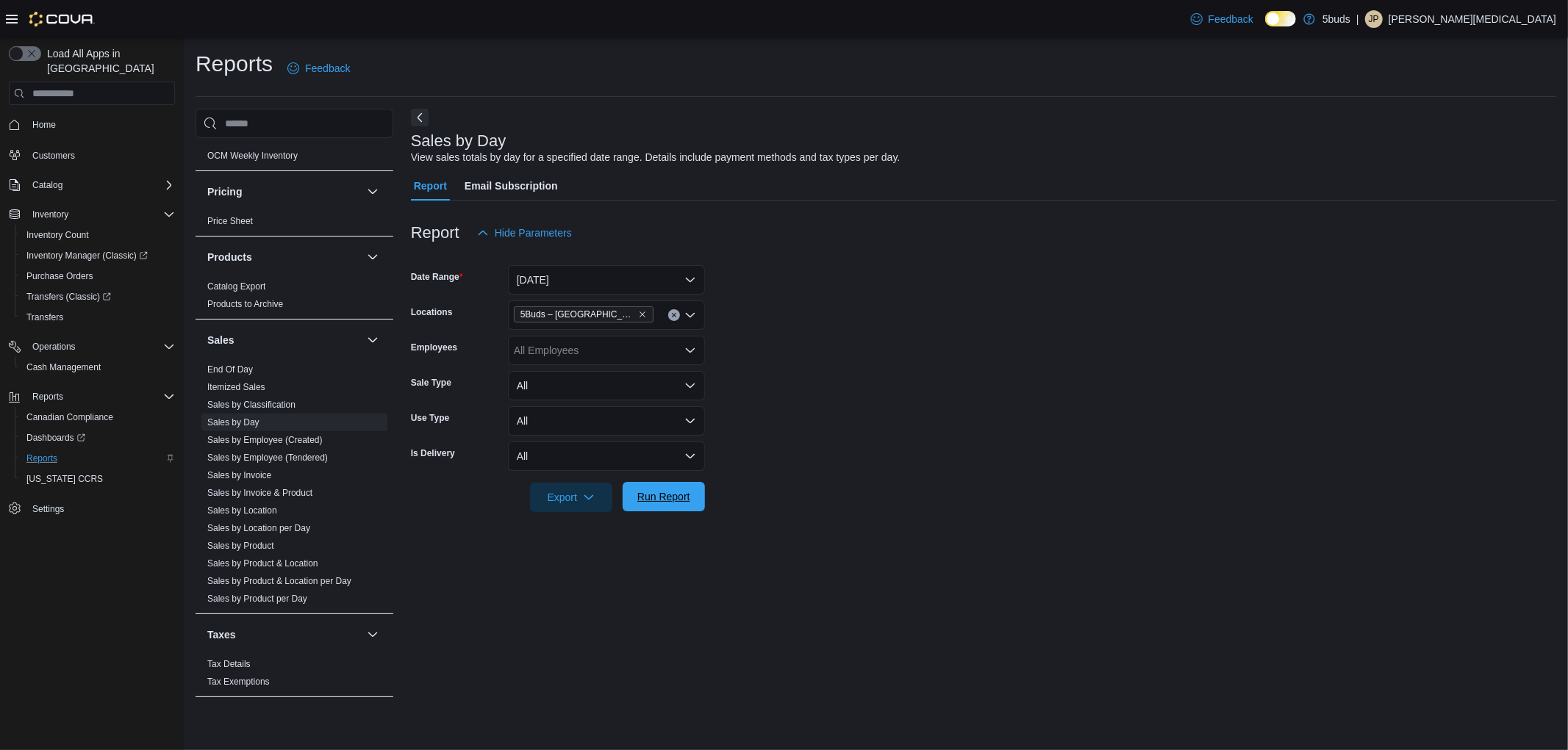
click at [645, 498] on span "Run Report" at bounding box center [664, 497] width 53 height 15
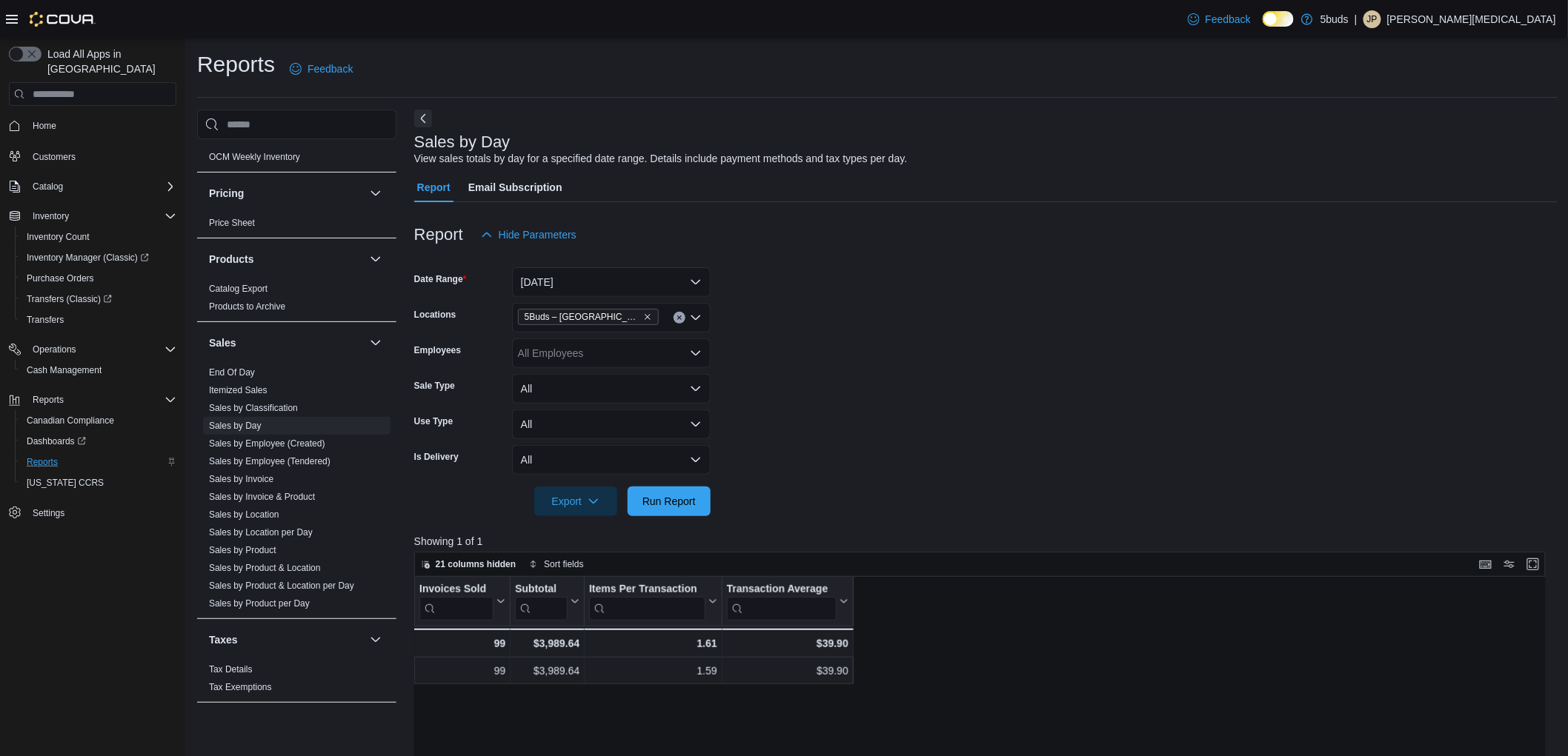
click at [617, 77] on div "Reports Feedback" at bounding box center [878, 68] width 1360 height 39
click at [45, 120] on span "Home" at bounding box center [44, 126] width 24 height 12
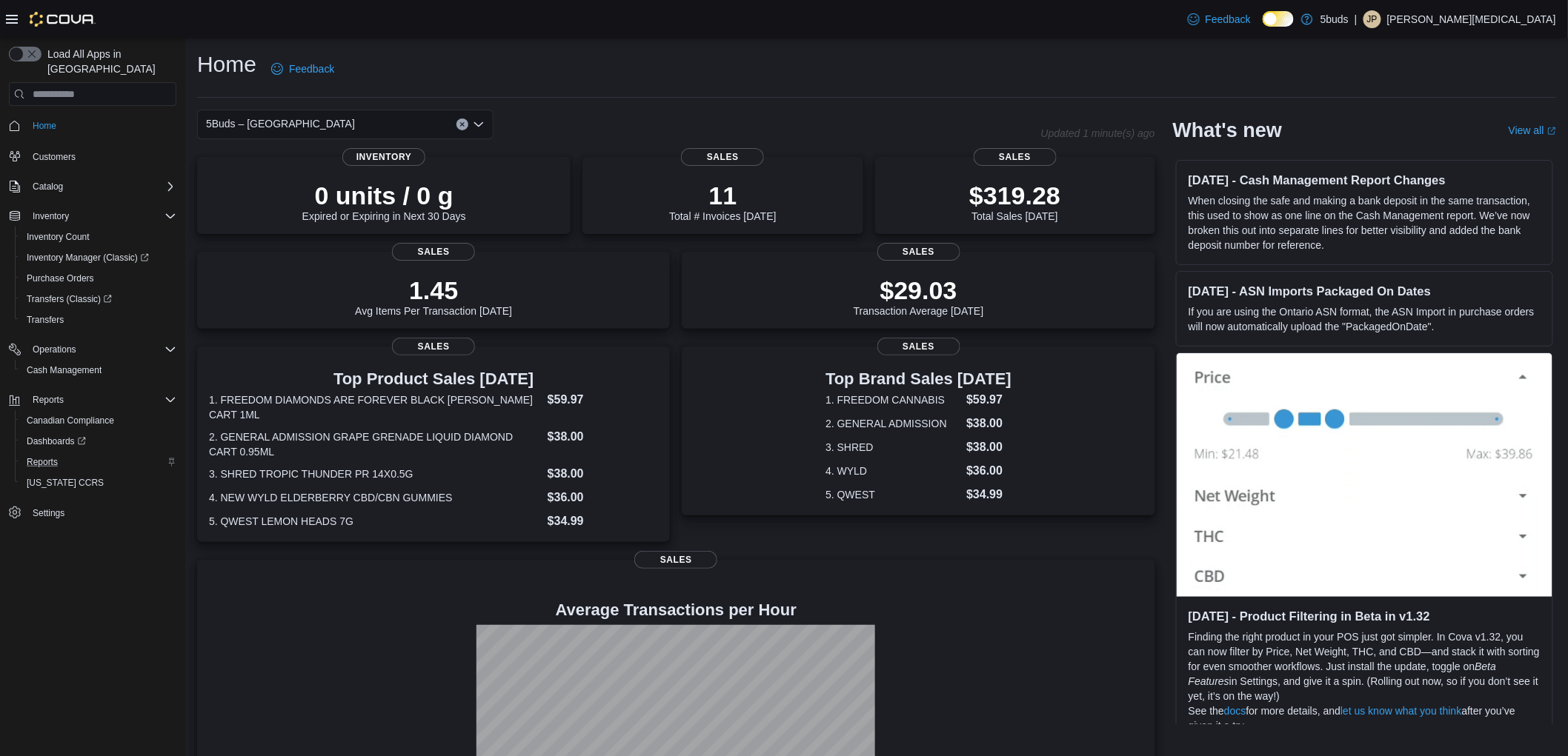
click at [743, 70] on div "Home Feedback" at bounding box center [877, 68] width 1359 height 39
click at [816, 57] on div "Home Feedback" at bounding box center [877, 68] width 1359 height 39
click at [719, 62] on div "Home Feedback" at bounding box center [877, 68] width 1359 height 39
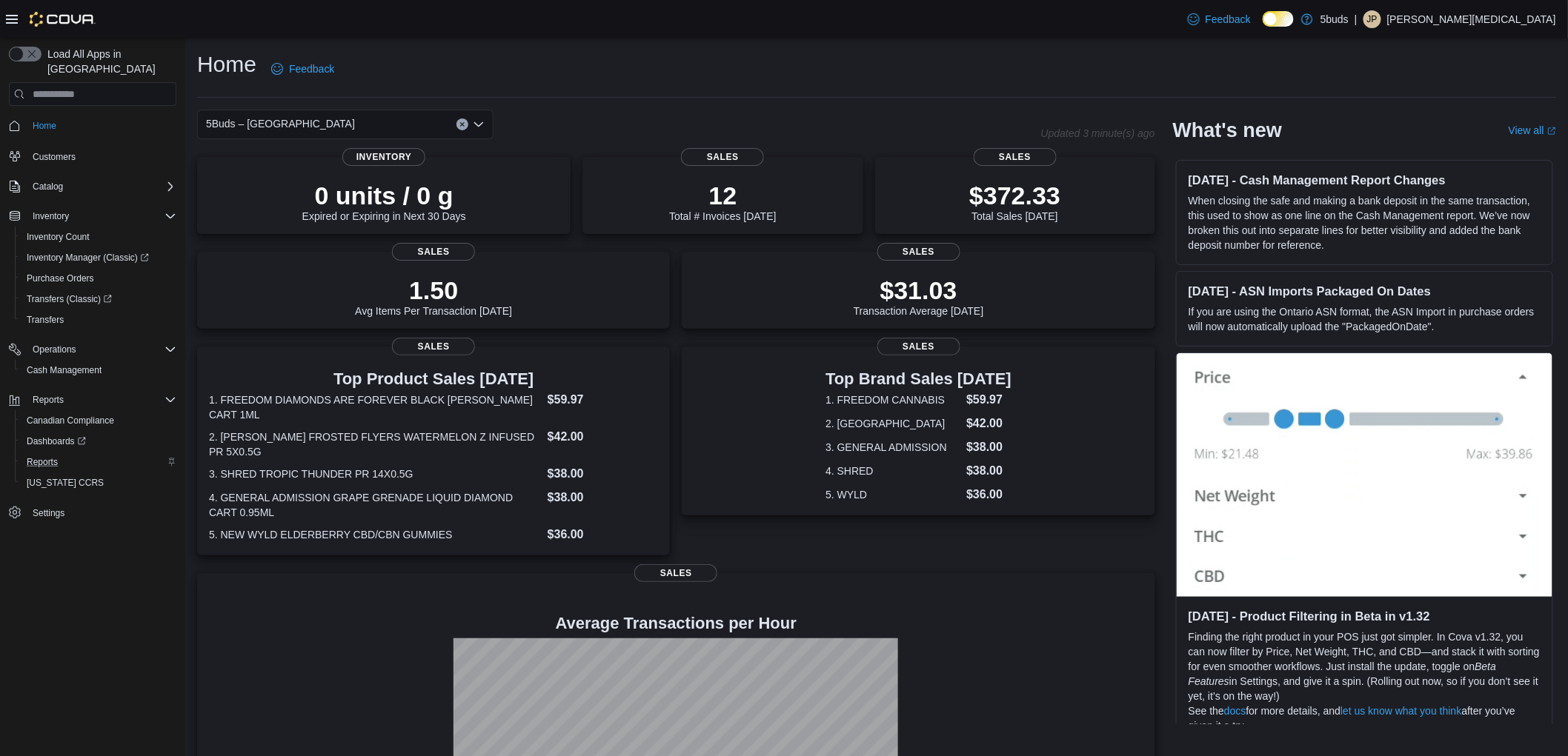
click at [1008, 52] on div "Home Feedback" at bounding box center [877, 68] width 1359 height 39
click at [739, 63] on div "Home Feedback" at bounding box center [877, 68] width 1359 height 39
click at [746, 71] on div "Home Feedback" at bounding box center [877, 68] width 1359 height 39
click at [883, 38] on div "Home Feedback 5Buds – North Battleford Updated 3 minute(s) ago 0 units / 0 g Ex…" at bounding box center [877, 461] width 1382 height 846
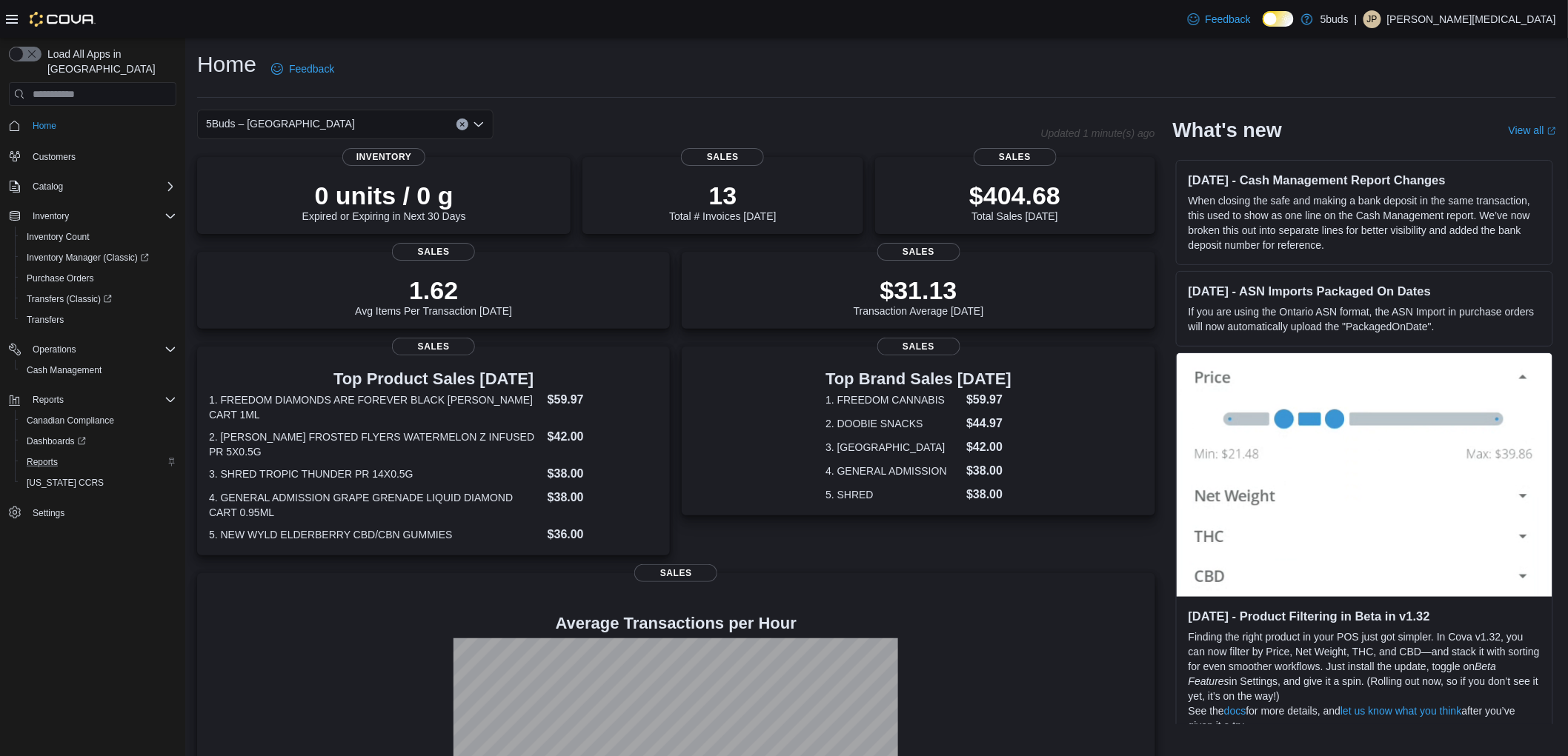
click at [1007, 64] on div "Home Feedback" at bounding box center [877, 68] width 1359 height 39
click at [360, 117] on div "5Buds – [GEOGRAPHIC_DATA]" at bounding box center [345, 124] width 296 height 30
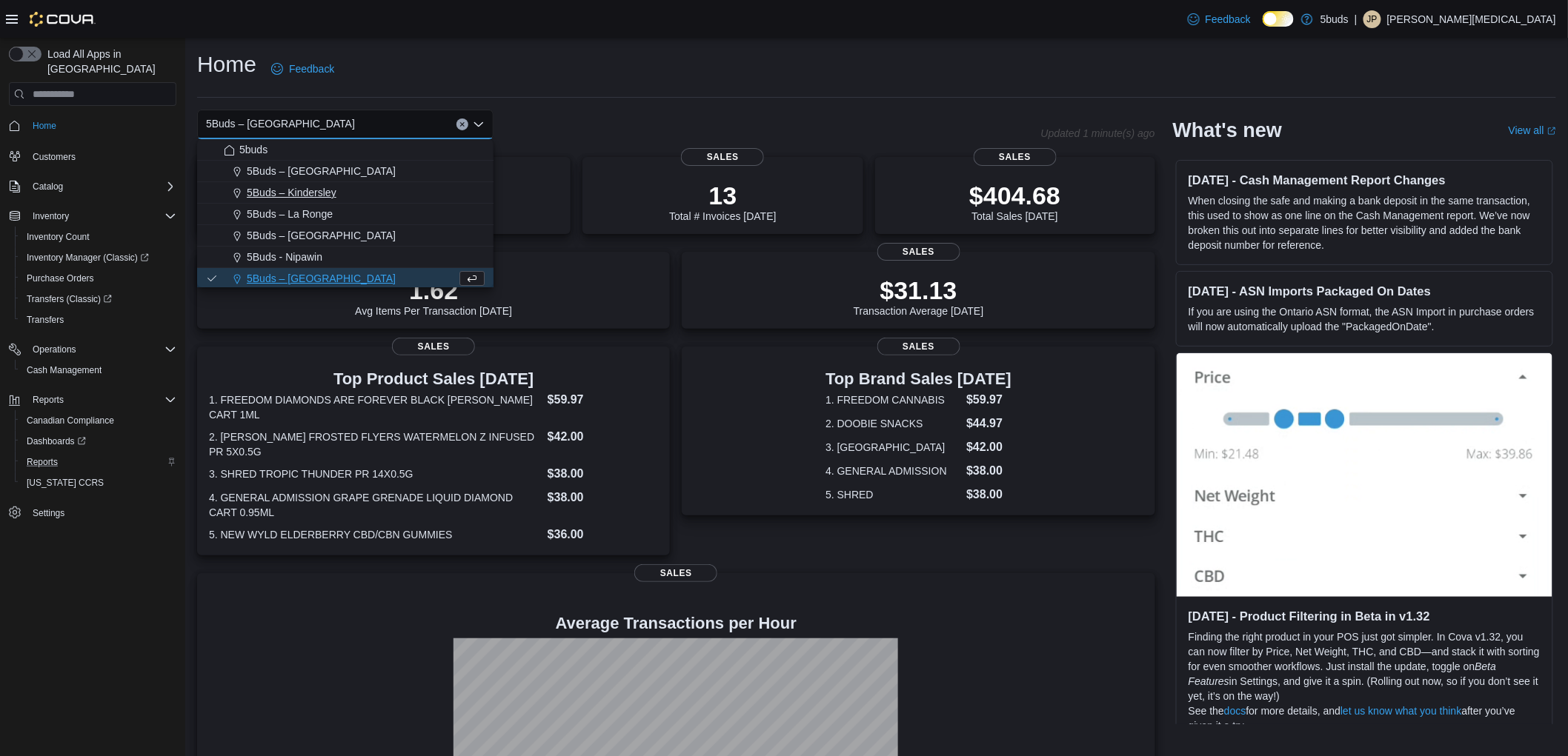
click at [315, 193] on span "5Buds – Kindersley" at bounding box center [292, 193] width 90 height 15
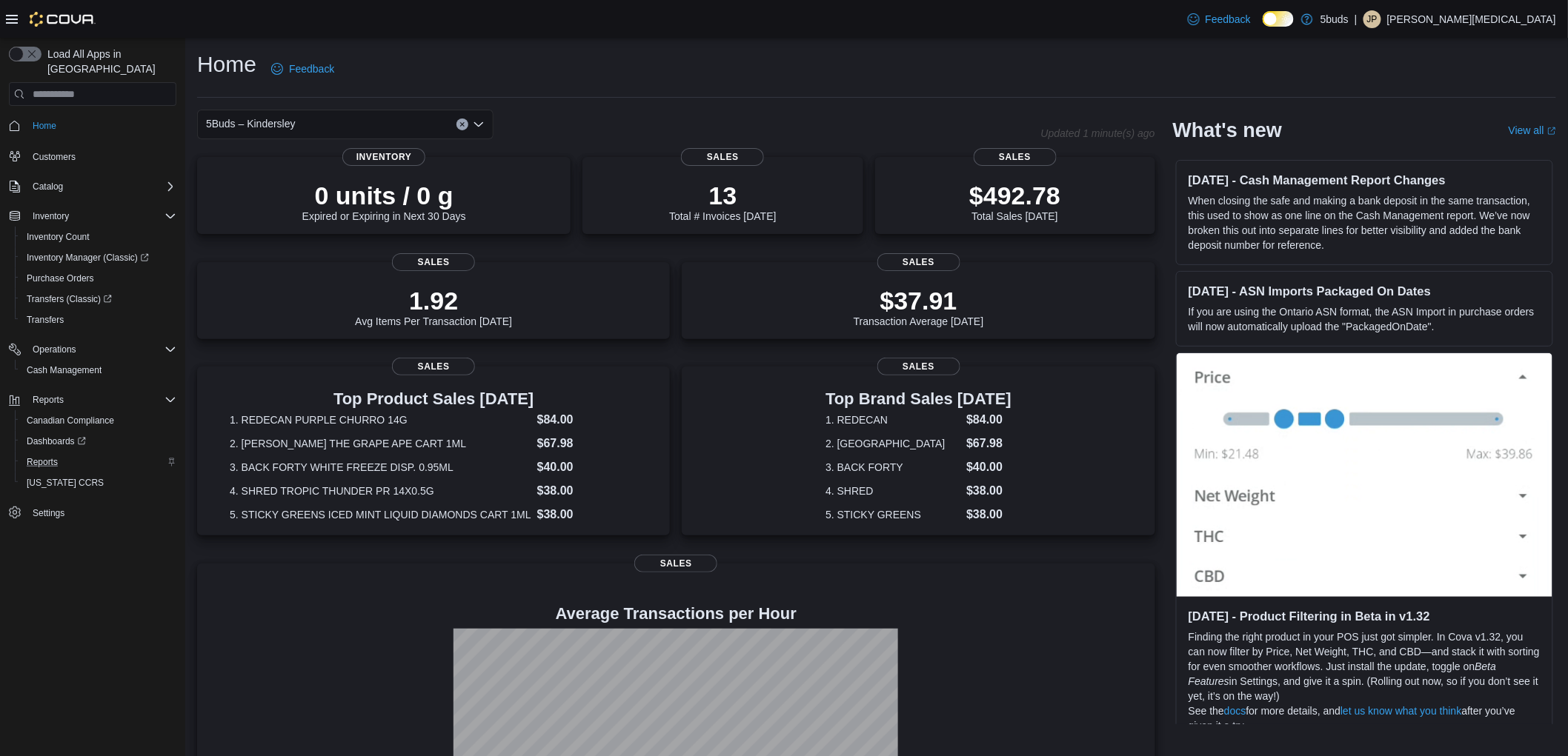
click at [322, 122] on div "5Buds – Kindersley Combo box. Selected. 5Buds – Kindersley. Press Backspace to …" at bounding box center [345, 124] width 296 height 30
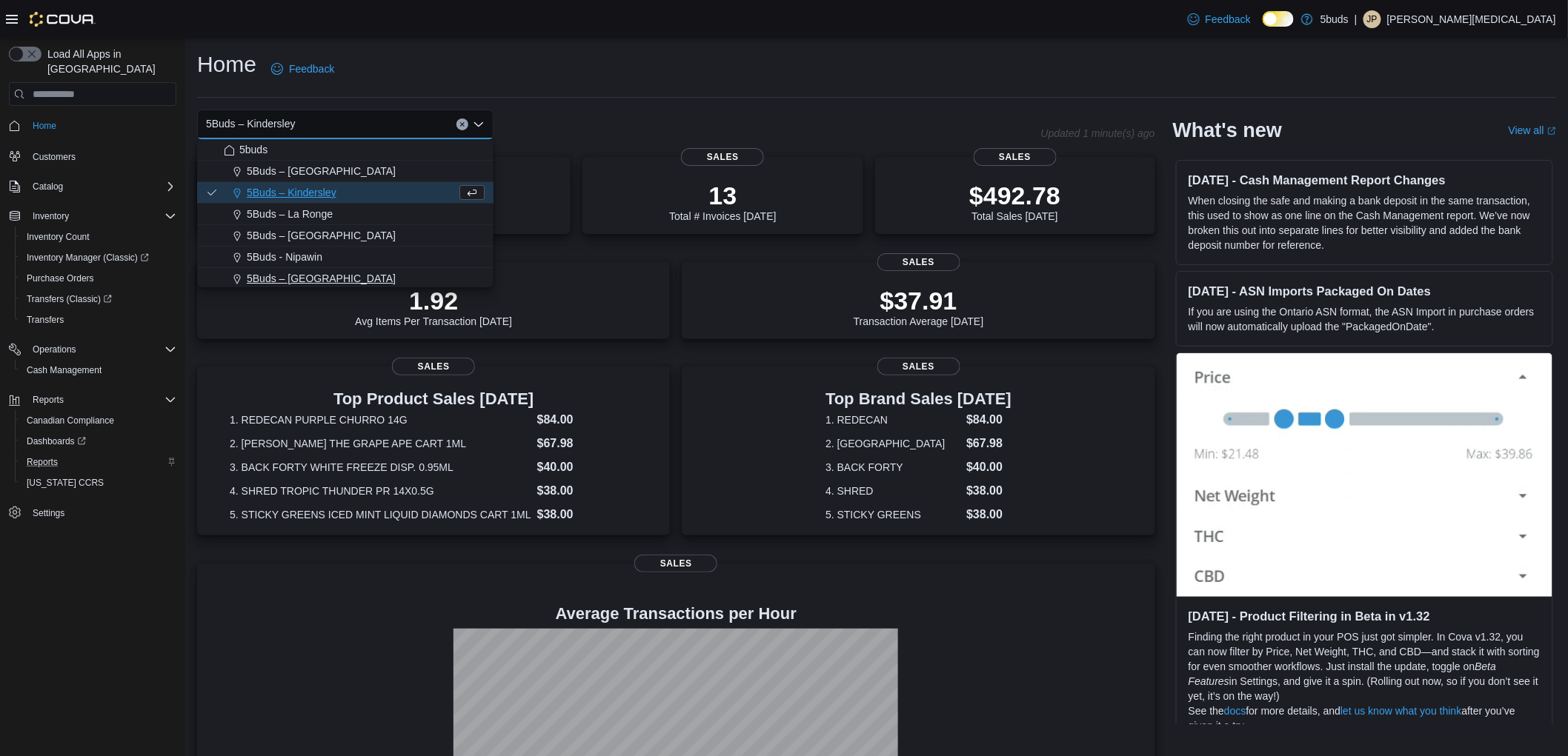
click at [324, 277] on span "5Buds – [GEOGRAPHIC_DATA]" at bounding box center [321, 278] width 149 height 15
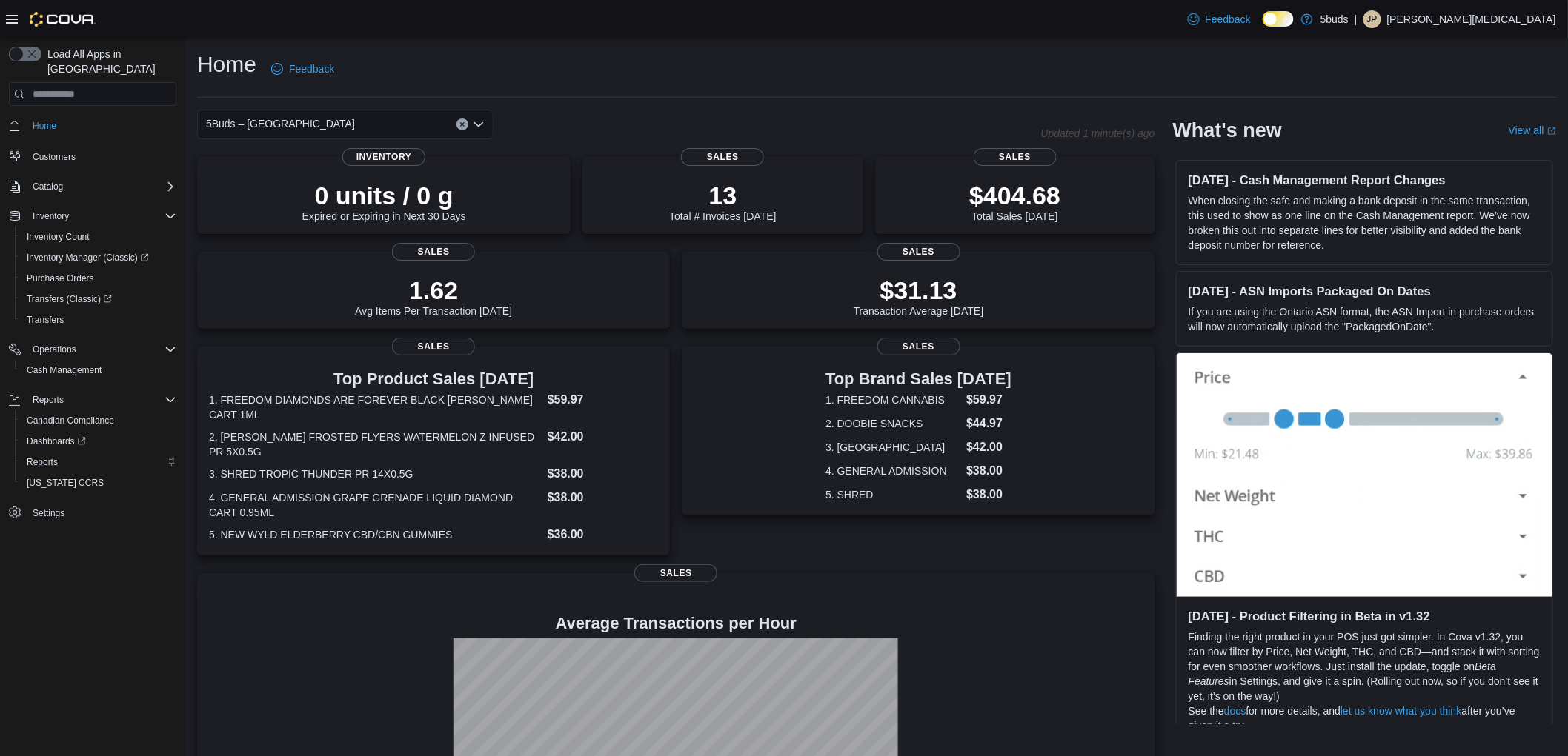
click at [700, 86] on div "Home Feedback" at bounding box center [877, 68] width 1359 height 39
click at [907, 50] on div "Home Feedback" at bounding box center [877, 68] width 1359 height 39
click at [276, 122] on span "5Buds – [GEOGRAPHIC_DATA]" at bounding box center [280, 123] width 149 height 18
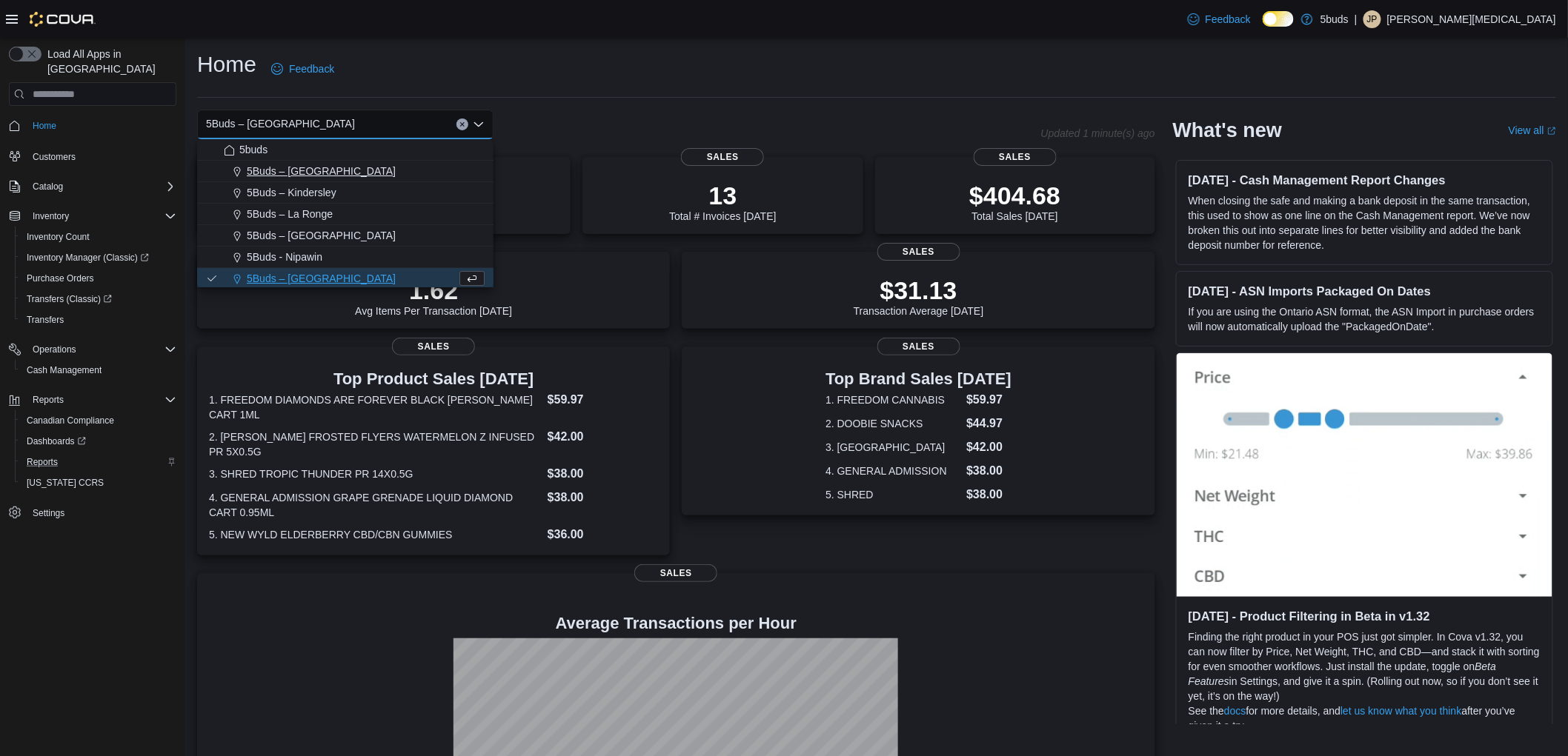
click at [284, 165] on span "5Buds – [GEOGRAPHIC_DATA]" at bounding box center [321, 171] width 149 height 15
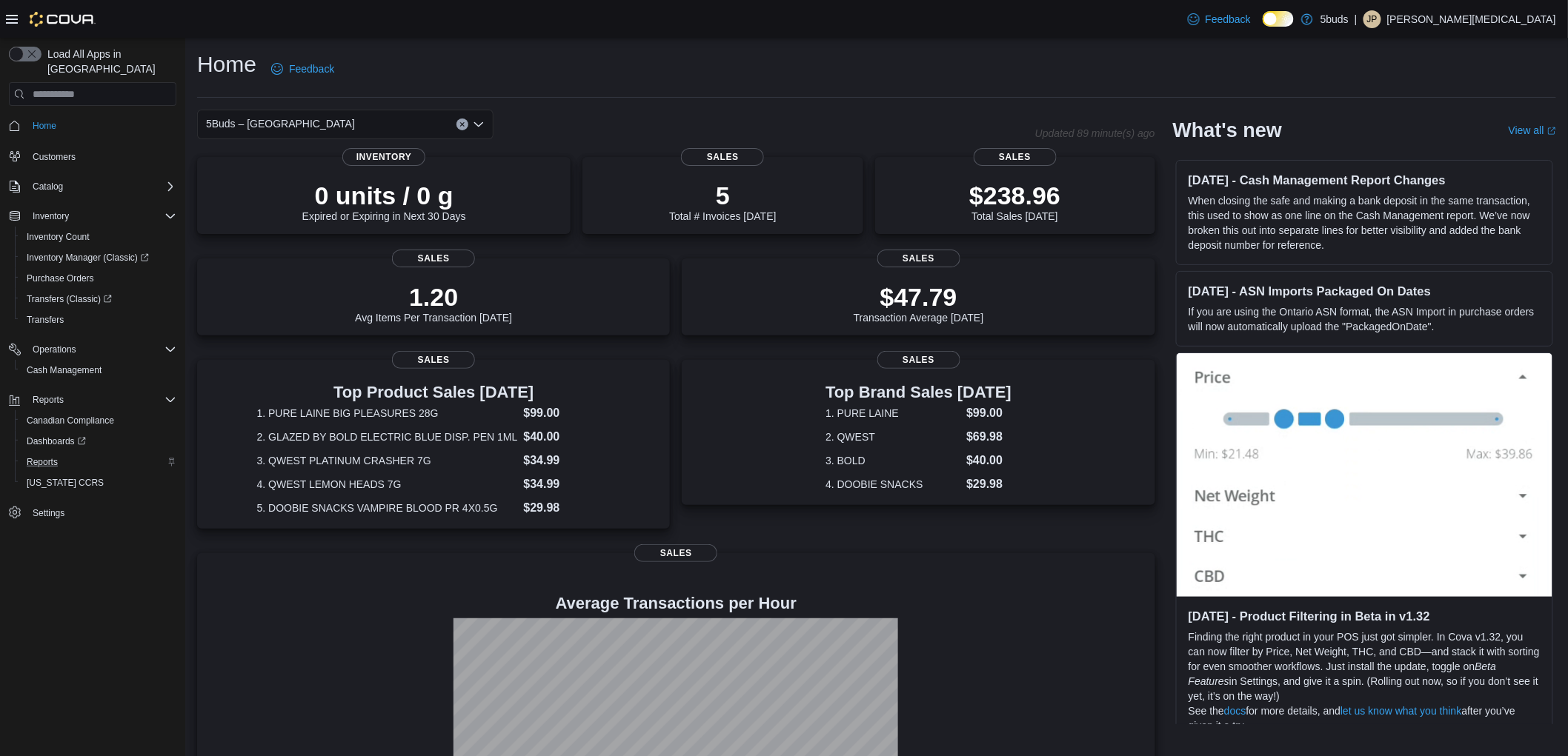
click at [306, 127] on div "5Buds – [GEOGRAPHIC_DATA]" at bounding box center [345, 124] width 296 height 30
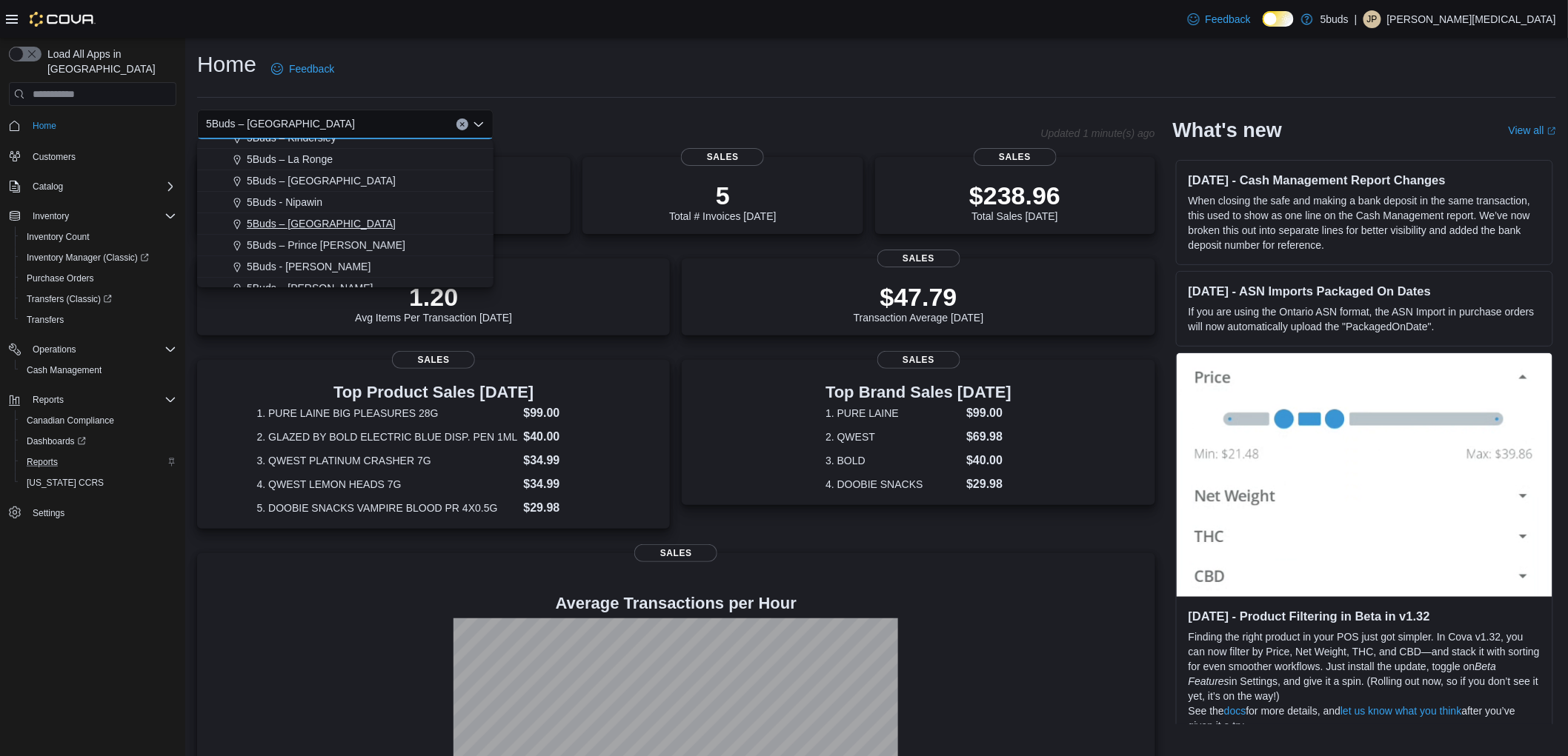
scroll to position [83, 0]
click at [324, 218] on span "5Buds – Prince [PERSON_NAME]" at bounding box center [326, 218] width 159 height 15
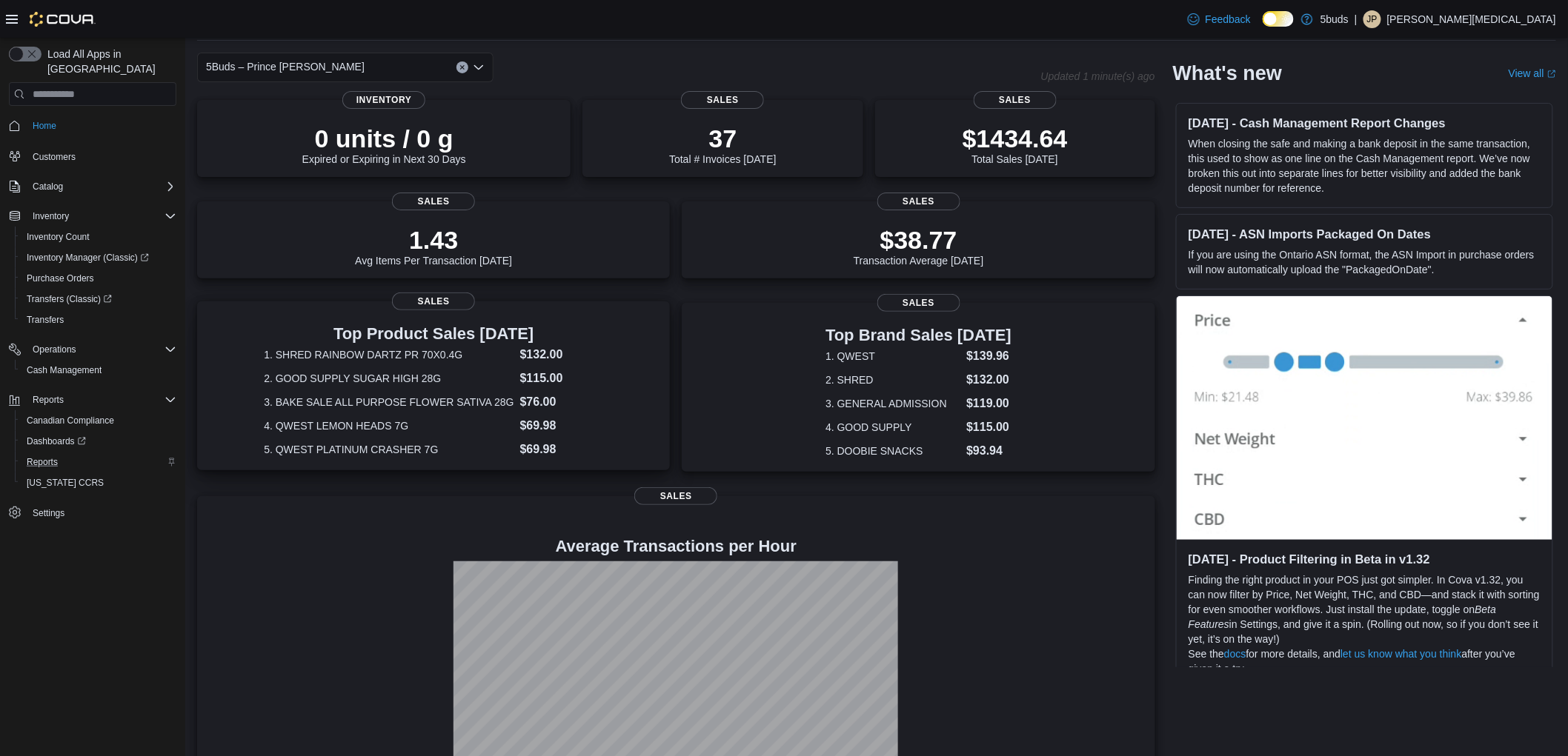
scroll to position [0, 0]
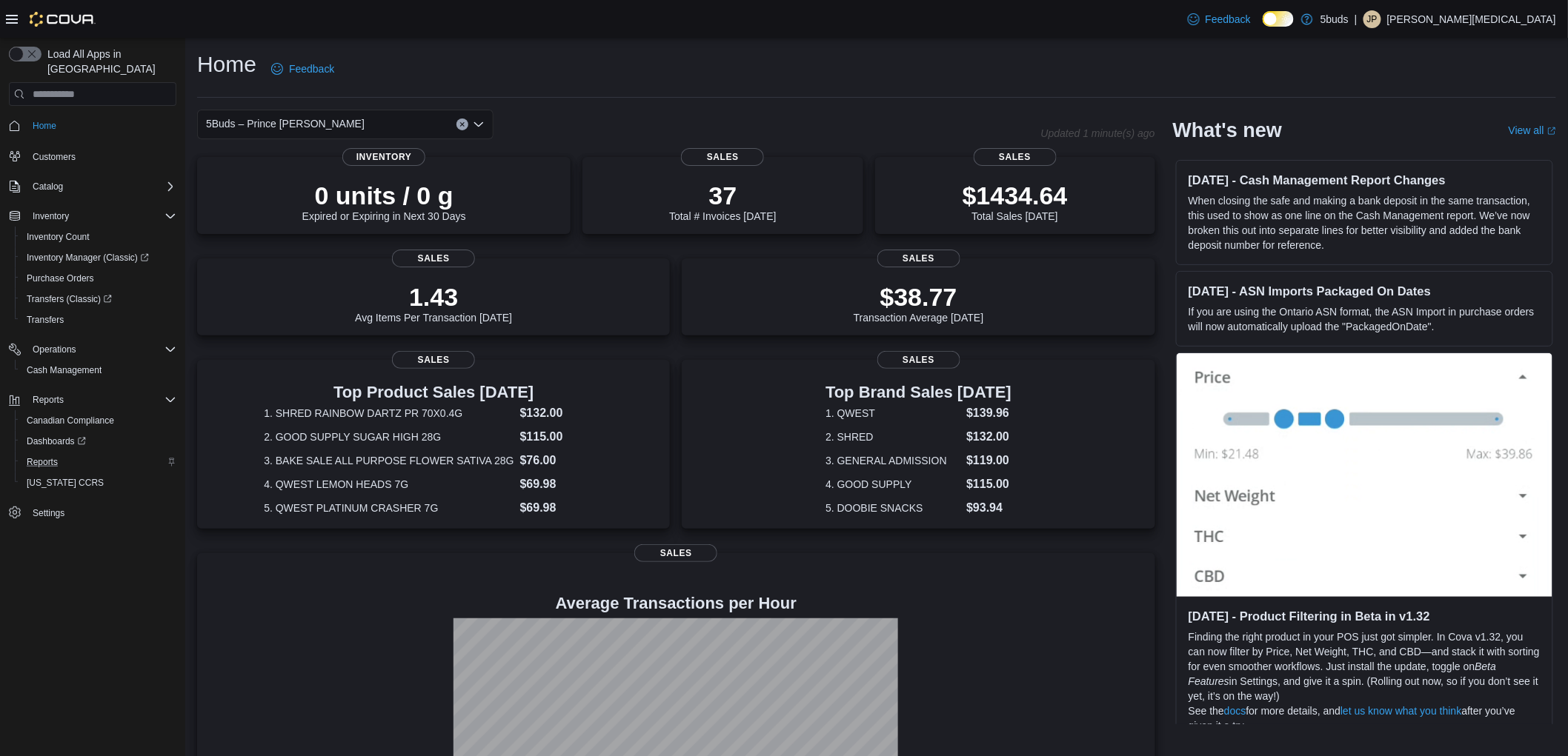
click at [351, 114] on div "5Buds – Prince [PERSON_NAME]" at bounding box center [345, 124] width 296 height 30
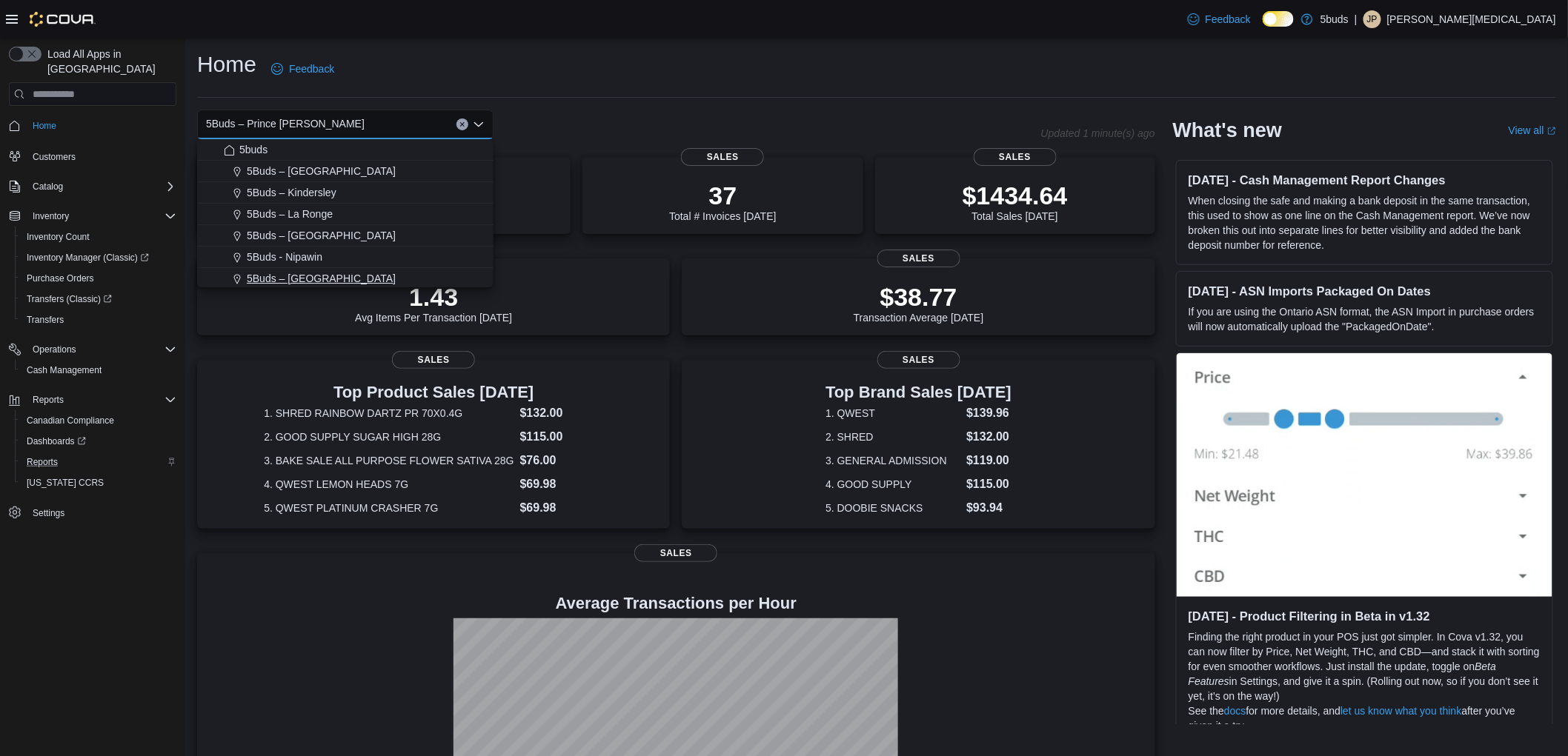
click at [352, 276] on span "5Buds – [GEOGRAPHIC_DATA]" at bounding box center [321, 278] width 149 height 15
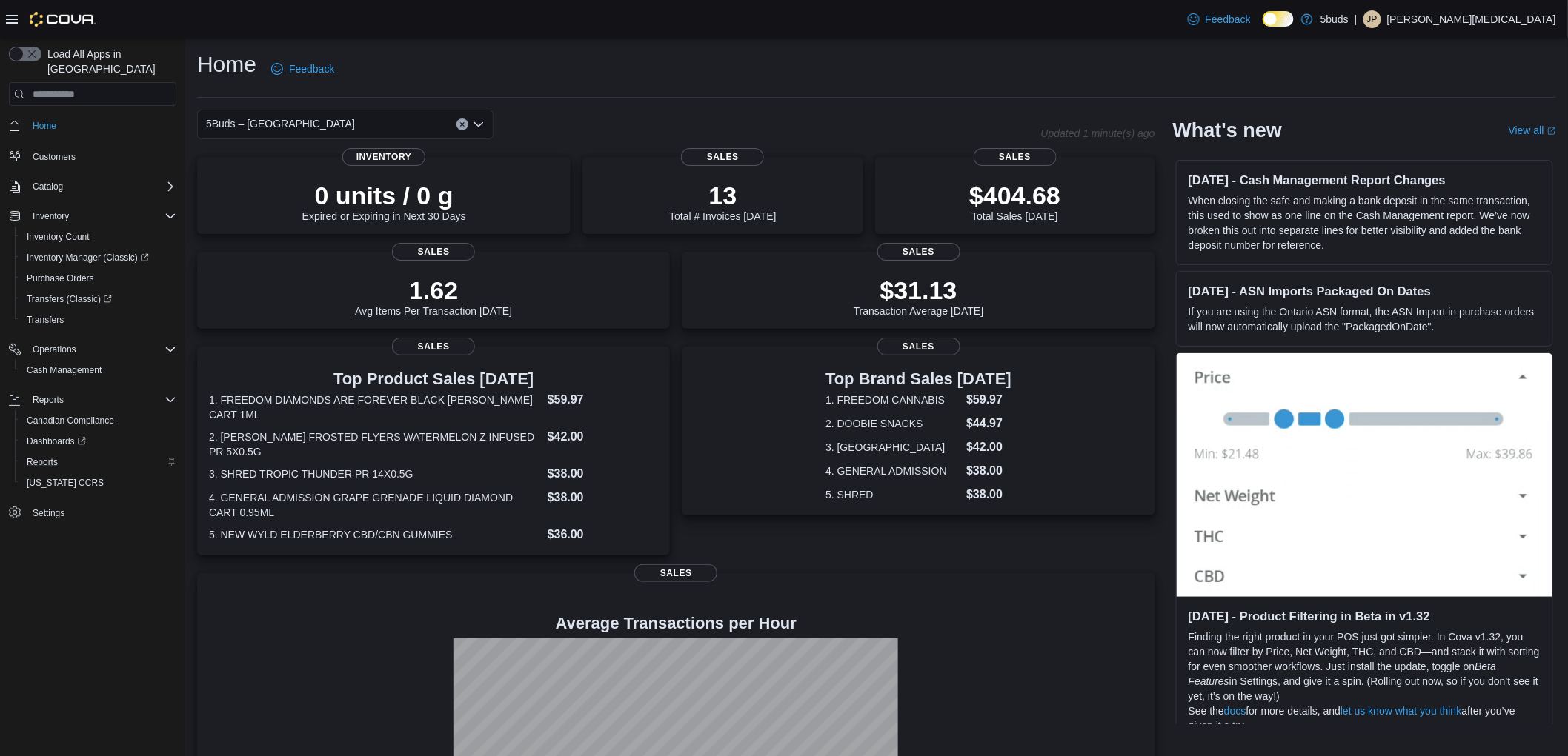
click at [876, 68] on div "Home Feedback" at bounding box center [877, 68] width 1359 height 39
click at [866, 53] on div "Home Feedback" at bounding box center [877, 68] width 1359 height 39
click at [709, 115] on div "5Buds – [GEOGRAPHIC_DATA]" at bounding box center [619, 124] width 844 height 30
click at [845, 72] on div "Home Feedback" at bounding box center [877, 68] width 1359 height 39
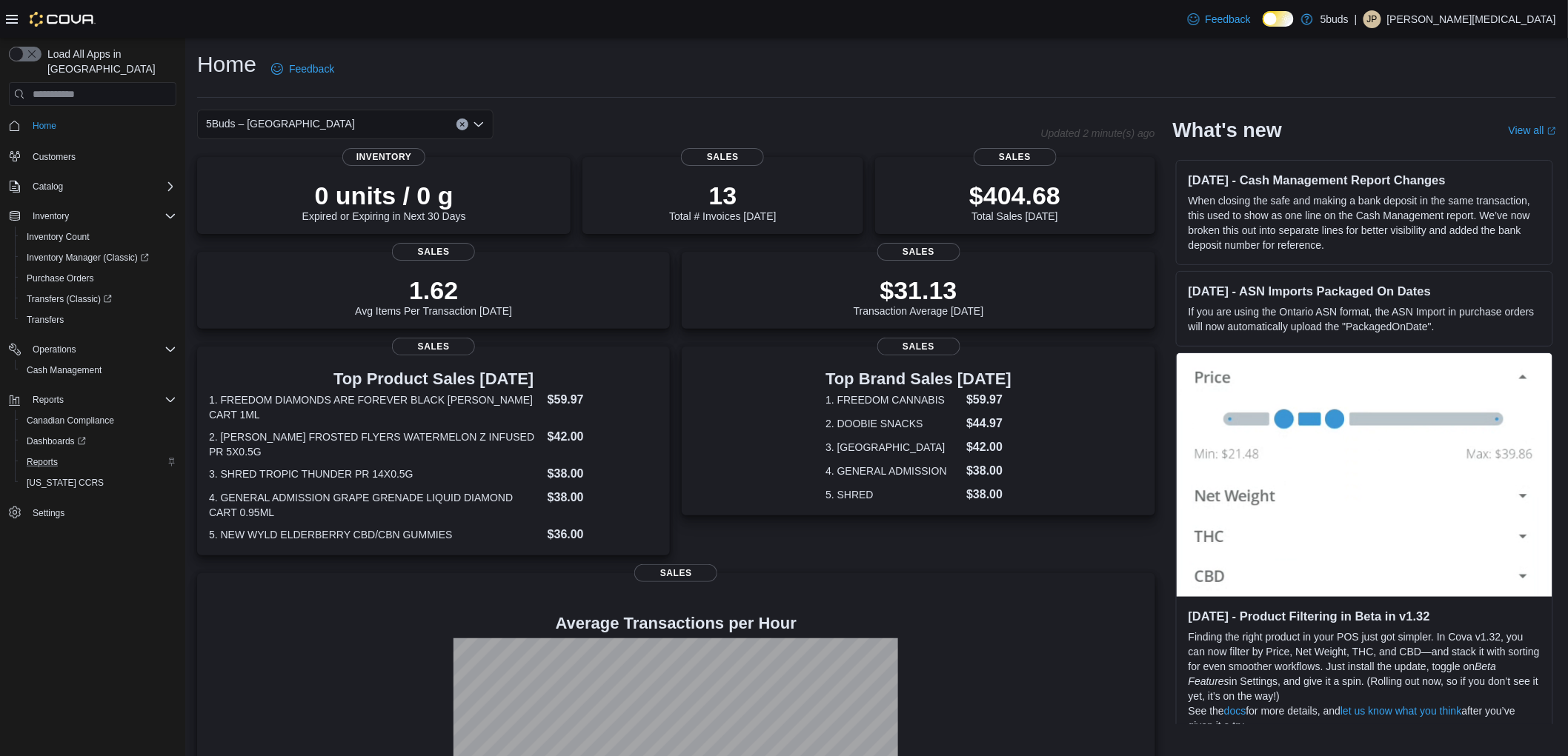
click at [716, 33] on div "Feedback Dark Mode 5buds | JP [PERSON_NAME][MEDICAL_DATA]" at bounding box center [784, 19] width 1568 height 38
click at [914, 70] on div "Home Feedback" at bounding box center [877, 68] width 1359 height 39
click at [965, 52] on div "Home Feedback" at bounding box center [877, 68] width 1359 height 39
click at [809, 69] on div "Home Feedback" at bounding box center [877, 68] width 1359 height 39
click at [985, 69] on div "Home Feedback" at bounding box center [877, 68] width 1359 height 39
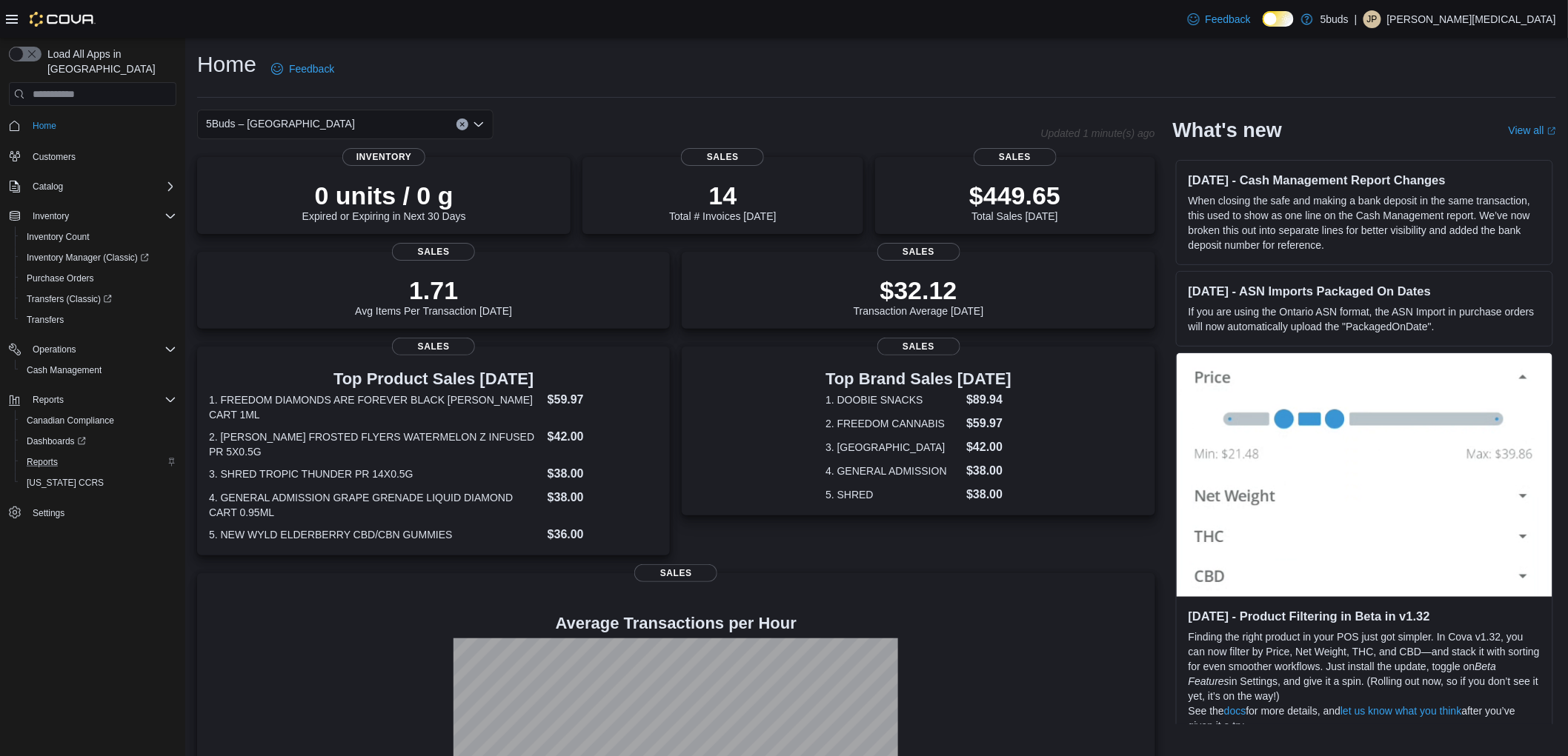
click at [761, 83] on div "Home Feedback" at bounding box center [877, 68] width 1359 height 39
click at [797, 71] on div "Home Feedback" at bounding box center [877, 68] width 1359 height 39
click at [984, 58] on div "Home Feedback" at bounding box center [877, 68] width 1359 height 39
click at [1188, 39] on div "Home Feedback 5Buds – North Battleford Updated 1 minute(s) ago 0 units / 0 g Ex…" at bounding box center [877, 461] width 1382 height 846
click at [1136, 31] on div "Feedback Dark Mode 5buds | JP [PERSON_NAME][MEDICAL_DATA]" at bounding box center [784, 19] width 1568 height 38
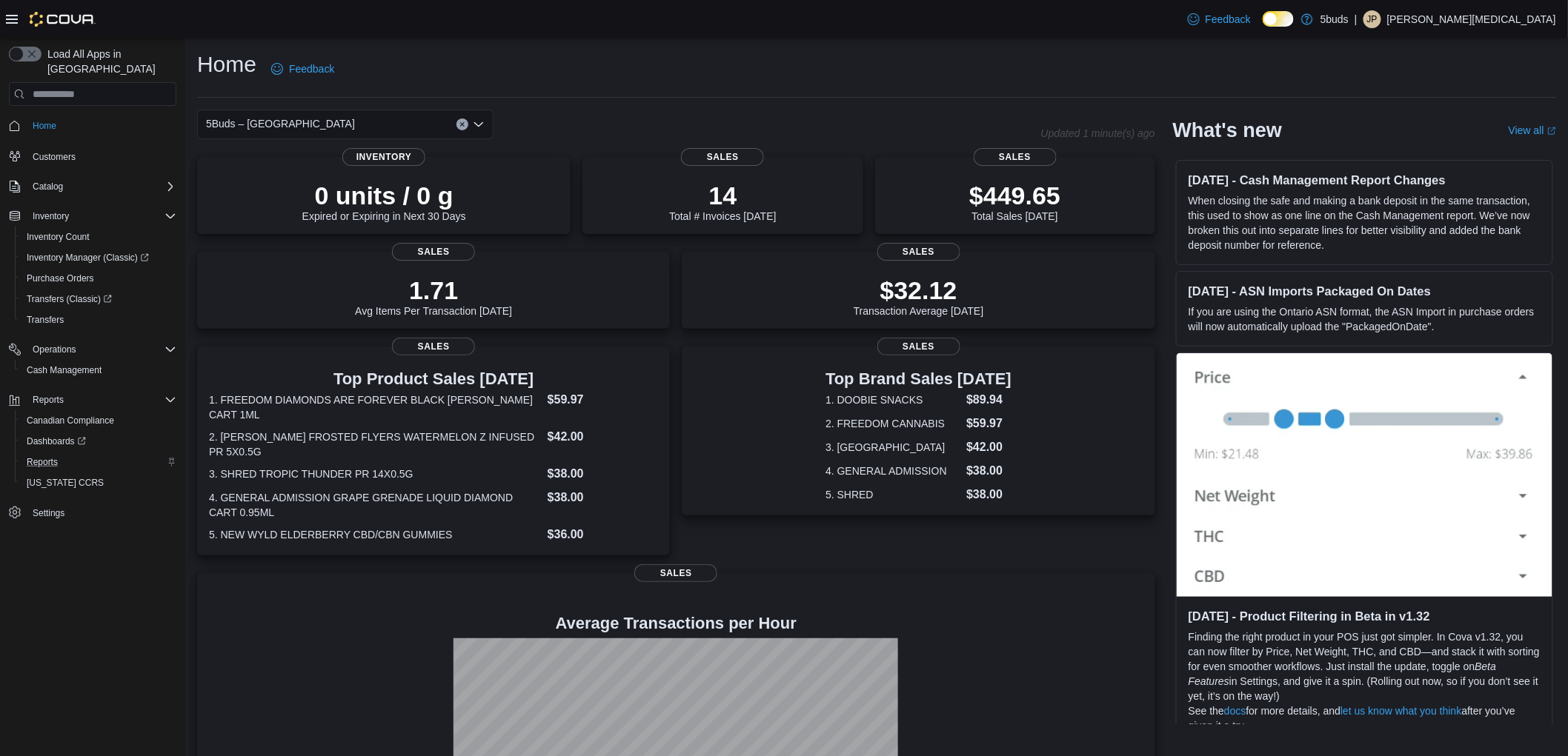
click at [991, 48] on div "Home Feedback 5Buds – North Battleford Updated 1 minute(s) ago 0 units / 0 g Ex…" at bounding box center [877, 461] width 1382 height 846
